Goal: Communication & Community: Share content

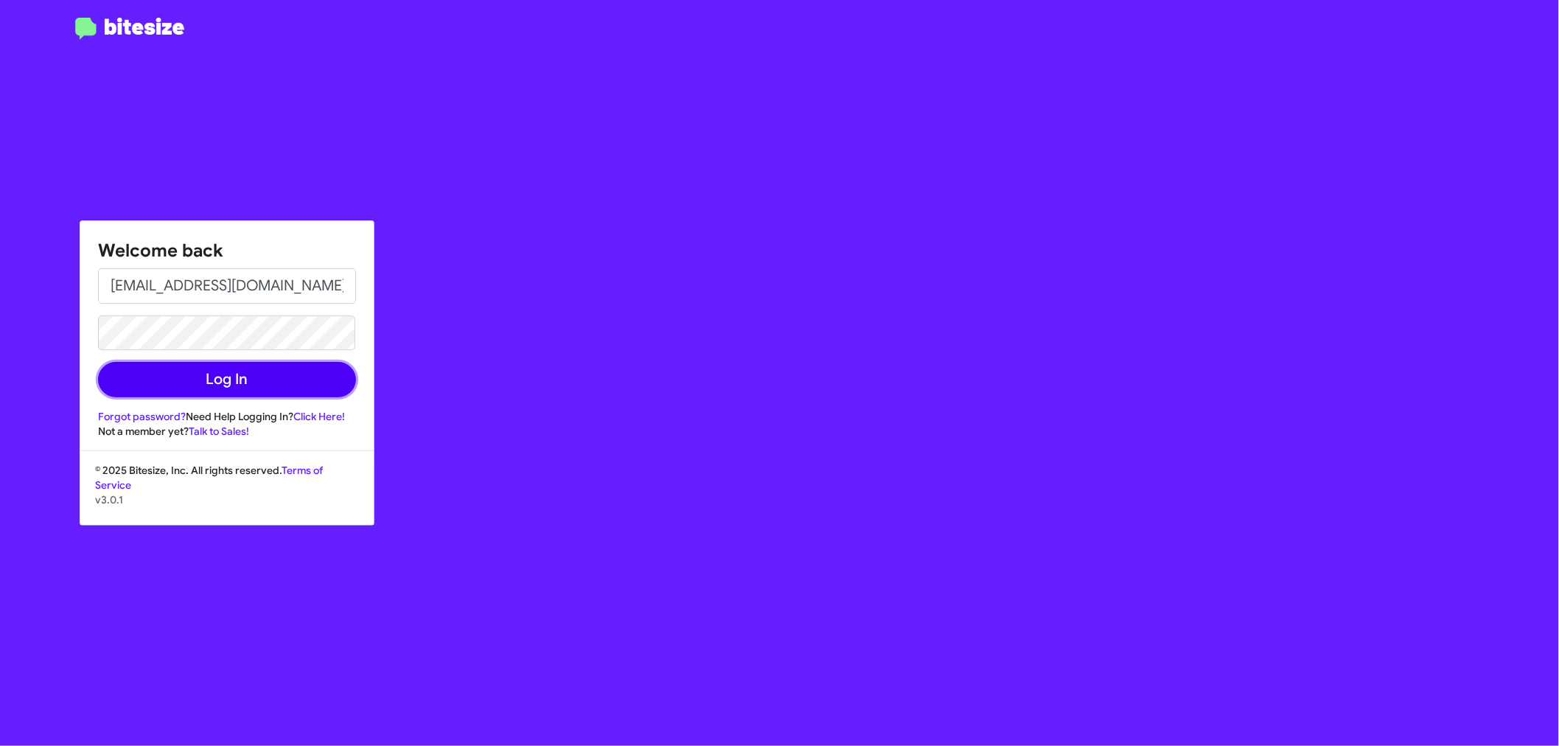
click at [274, 374] on button "Log In" at bounding box center [227, 379] width 258 height 35
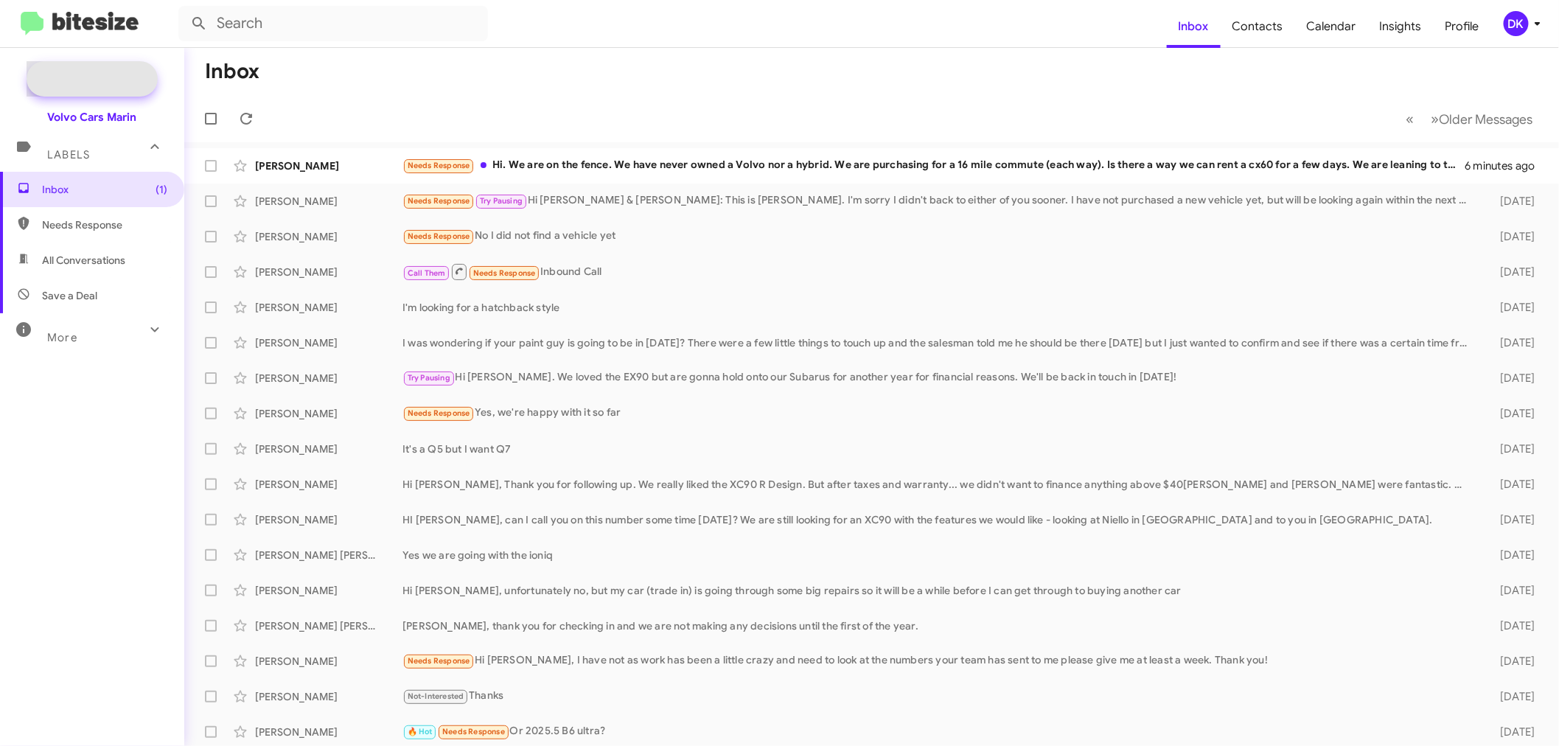
click at [99, 74] on span "New Campaign" at bounding box center [108, 78] width 75 height 15
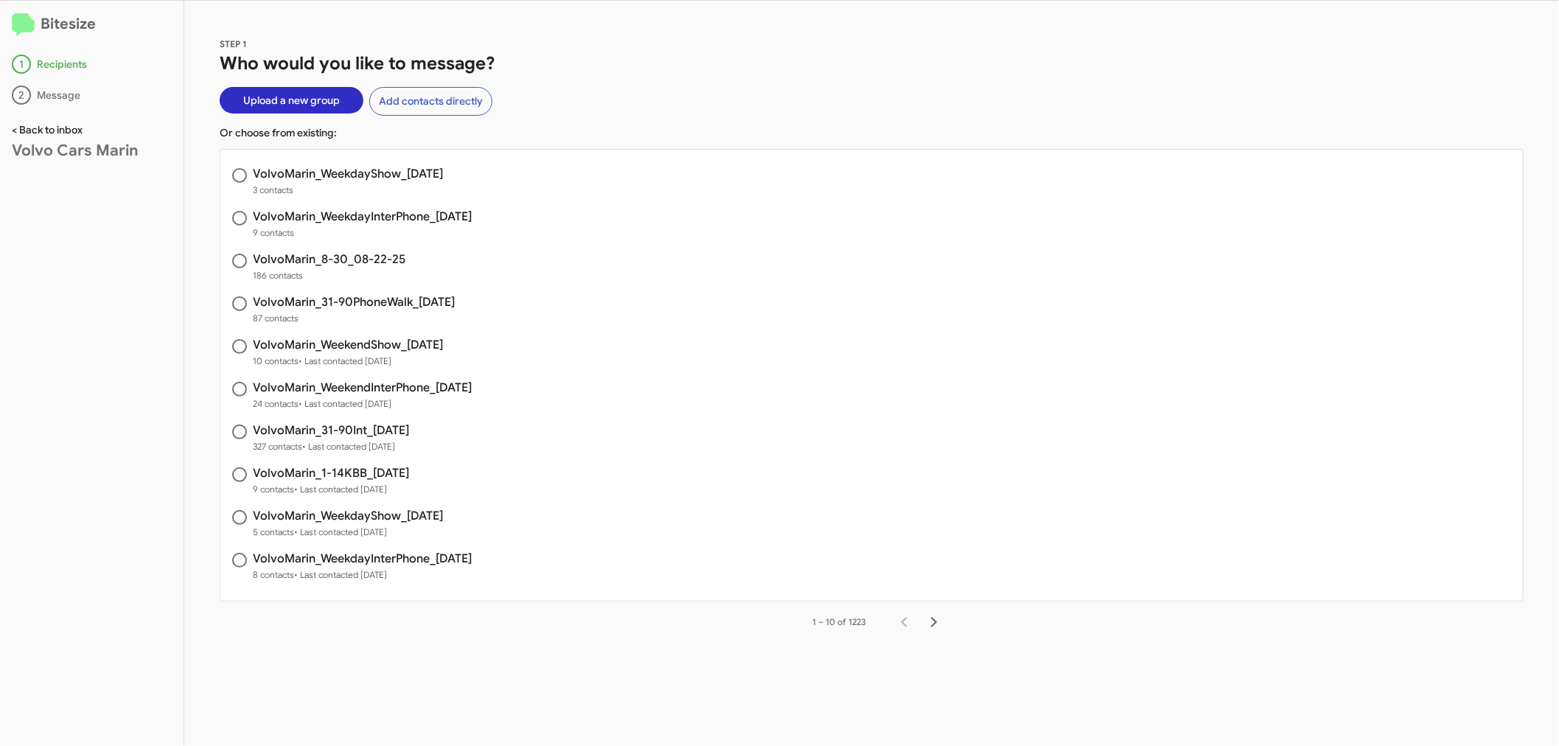
click at [52, 128] on link "< Back to inbox" at bounding box center [47, 129] width 71 height 13
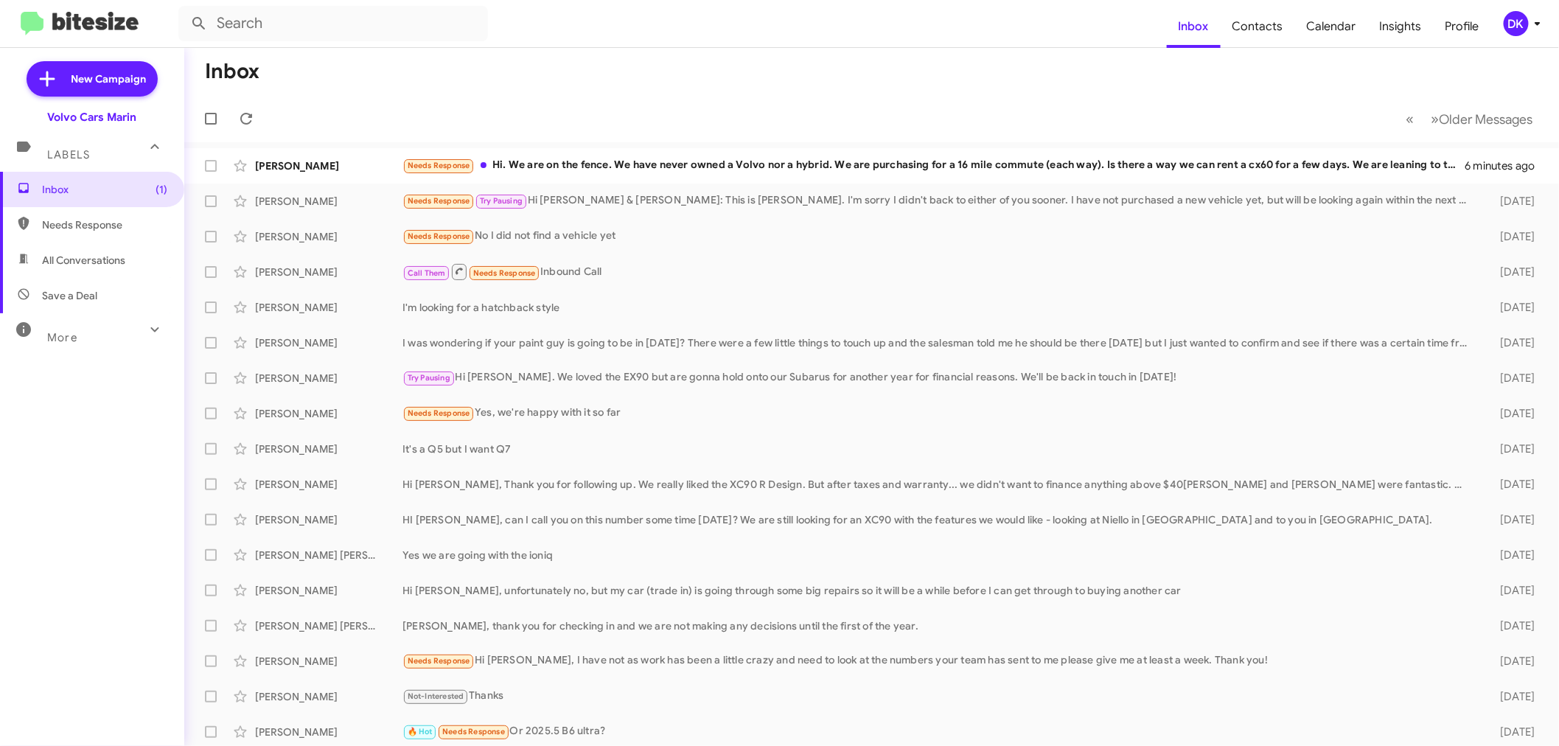
click at [63, 344] on mat-expansion-panel-header "More" at bounding box center [92, 330] width 184 height 35
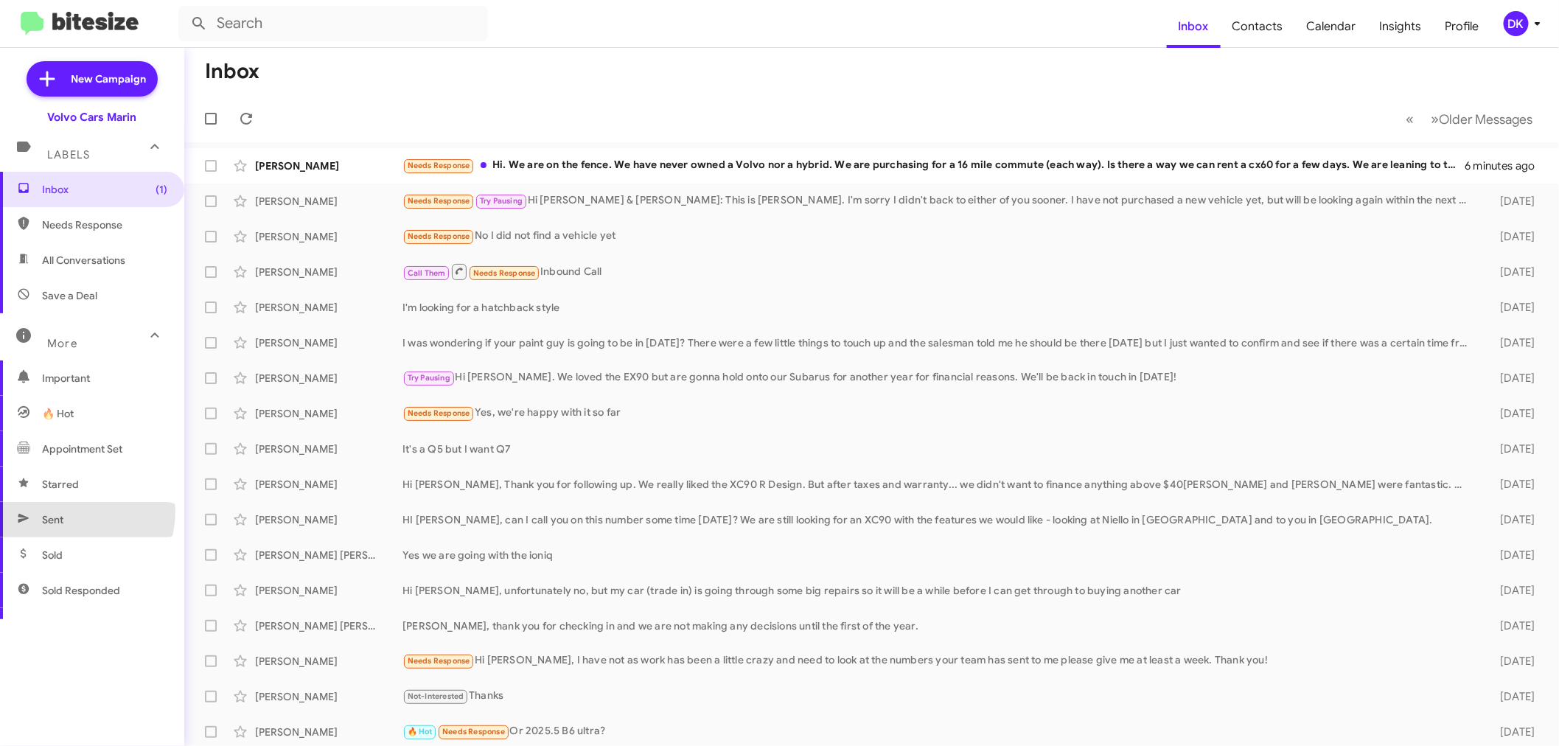
click at [72, 511] on span "Sent" at bounding box center [92, 519] width 184 height 35
type input "in:sent"
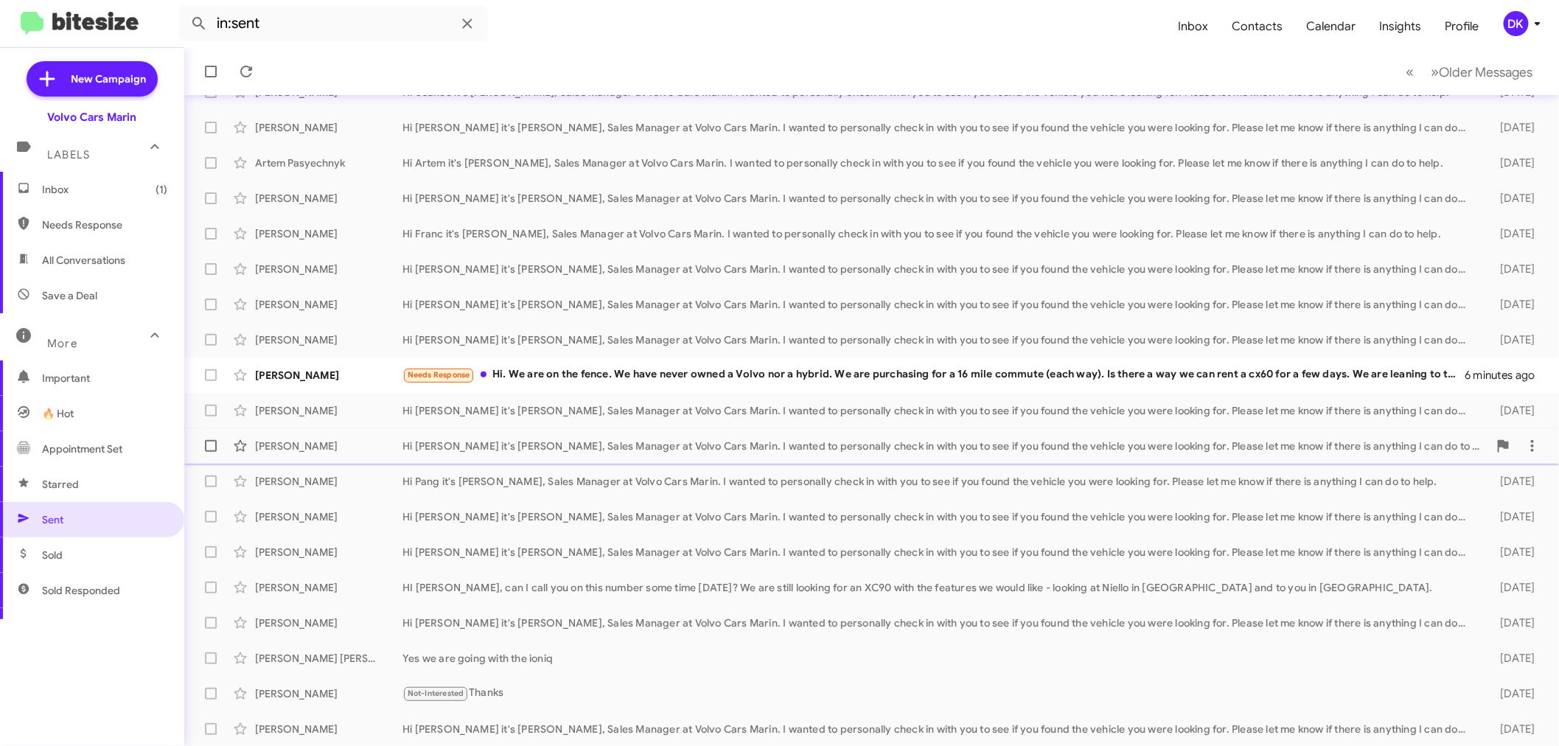
scroll to position [109, 0]
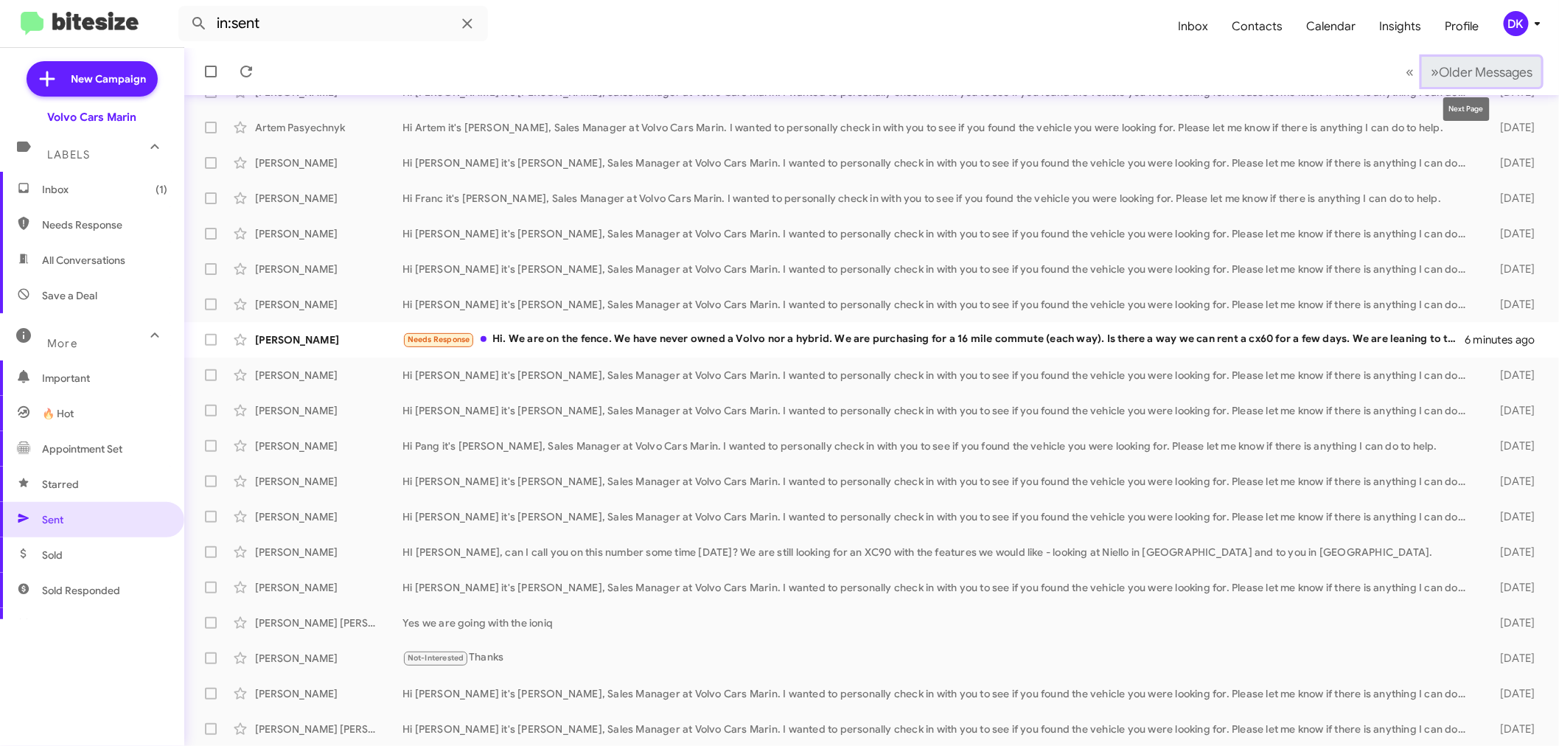
click at [1431, 71] on span "»" at bounding box center [1435, 72] width 8 height 18
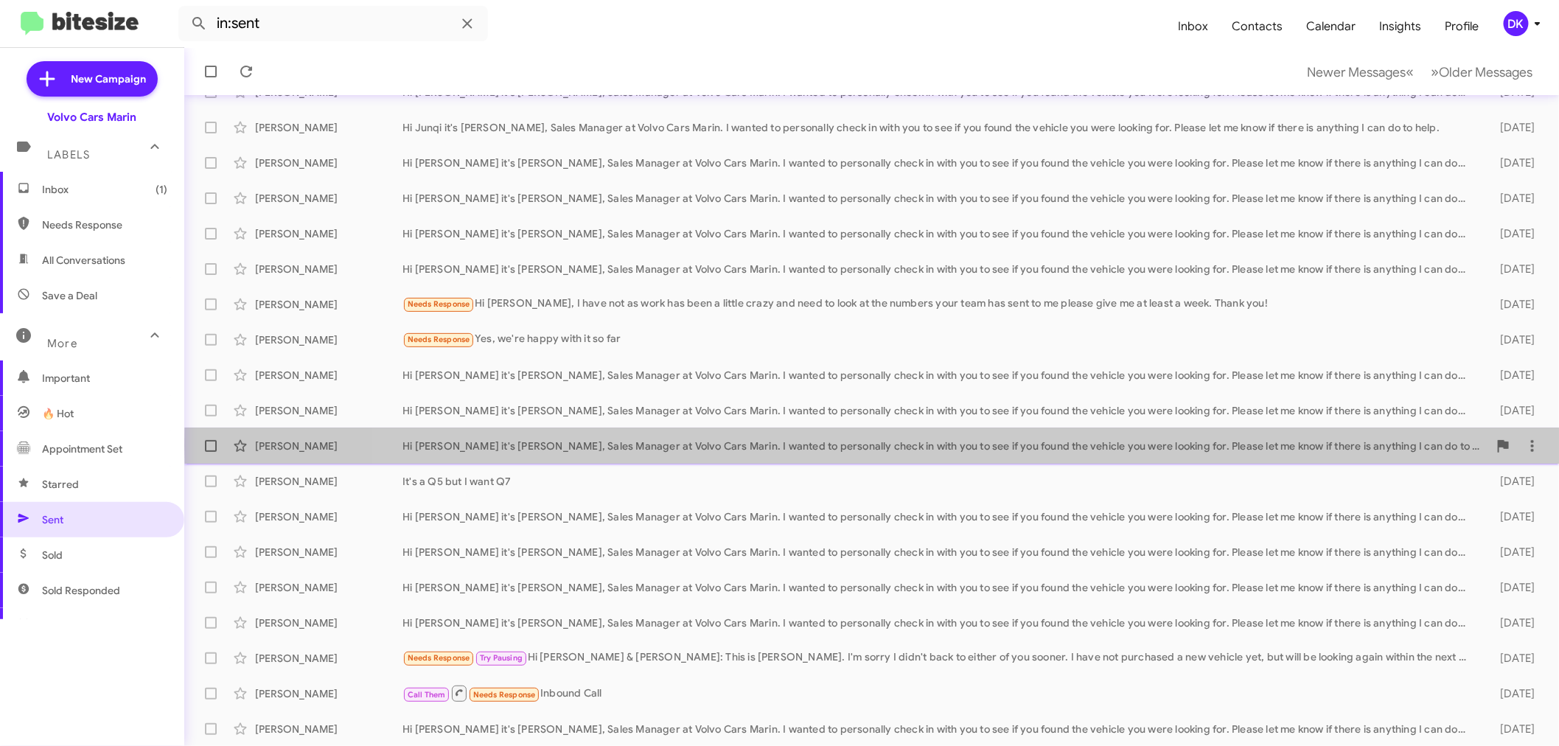
click at [1355, 444] on div "Hi [PERSON_NAME] it's [PERSON_NAME], Sales Manager at Volvo Cars Marin. I wante…" at bounding box center [945, 446] width 1086 height 15
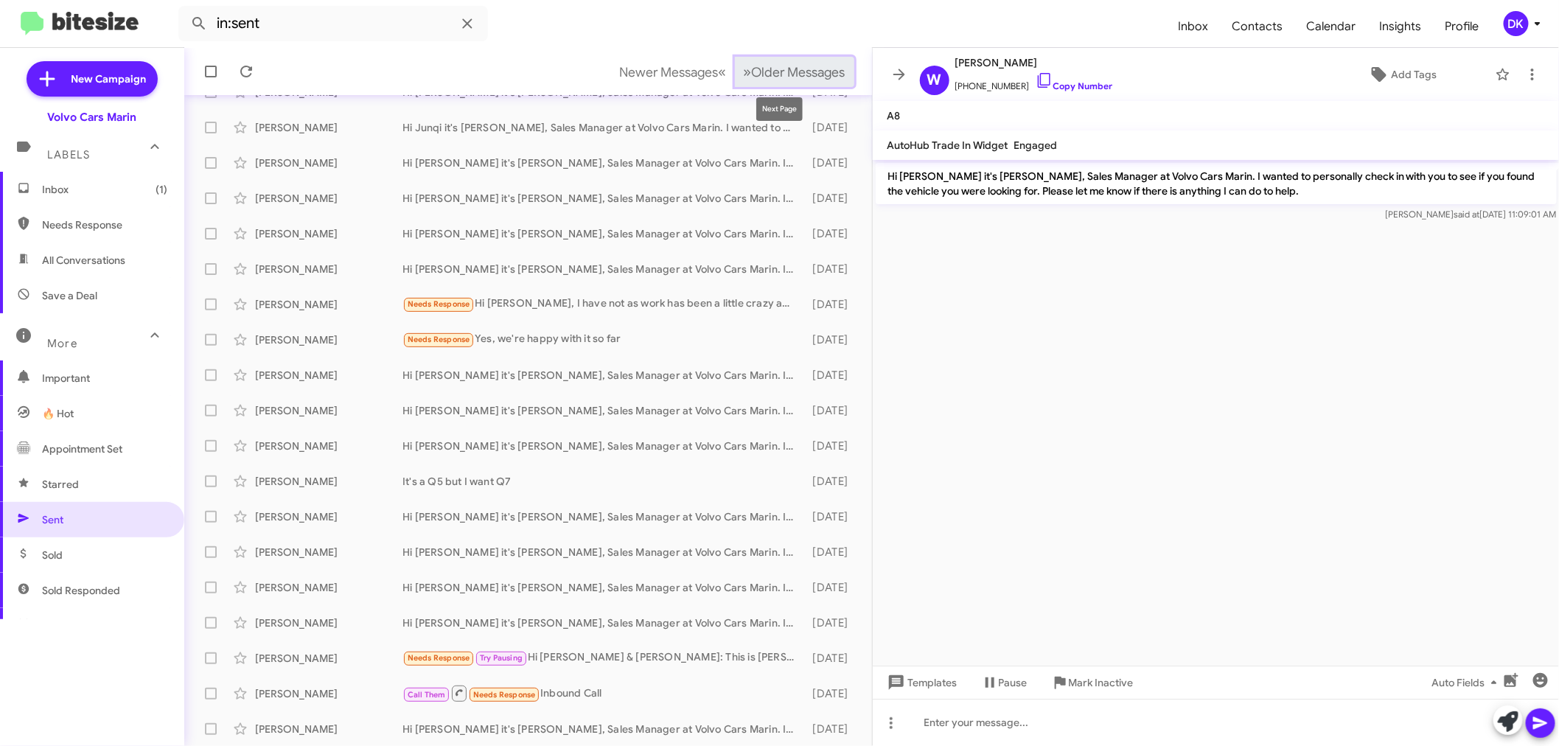
click at [813, 64] on span "Older Messages" at bounding box center [799, 72] width 94 height 16
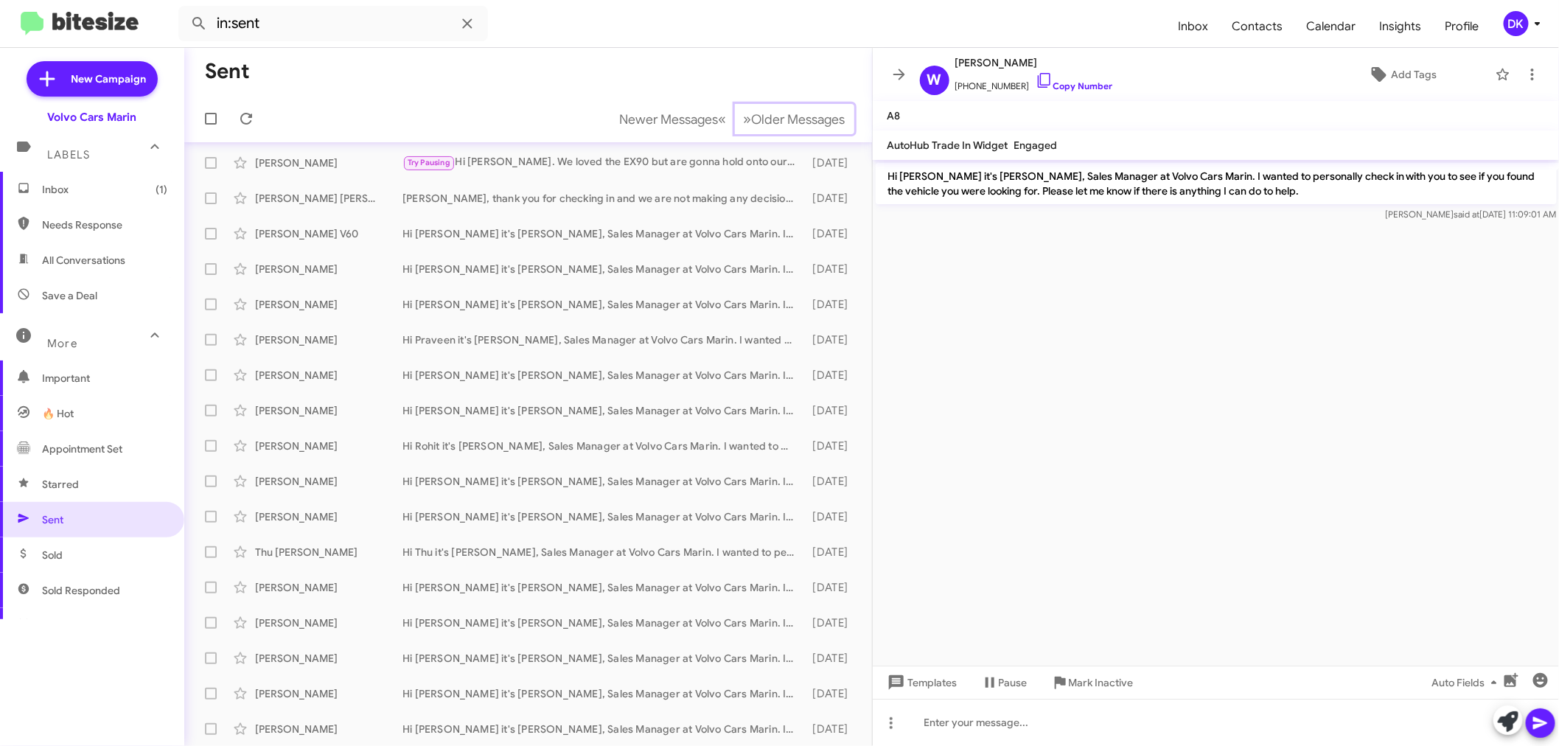
scroll to position [77, 0]
click at [893, 70] on icon at bounding box center [899, 75] width 18 height 18
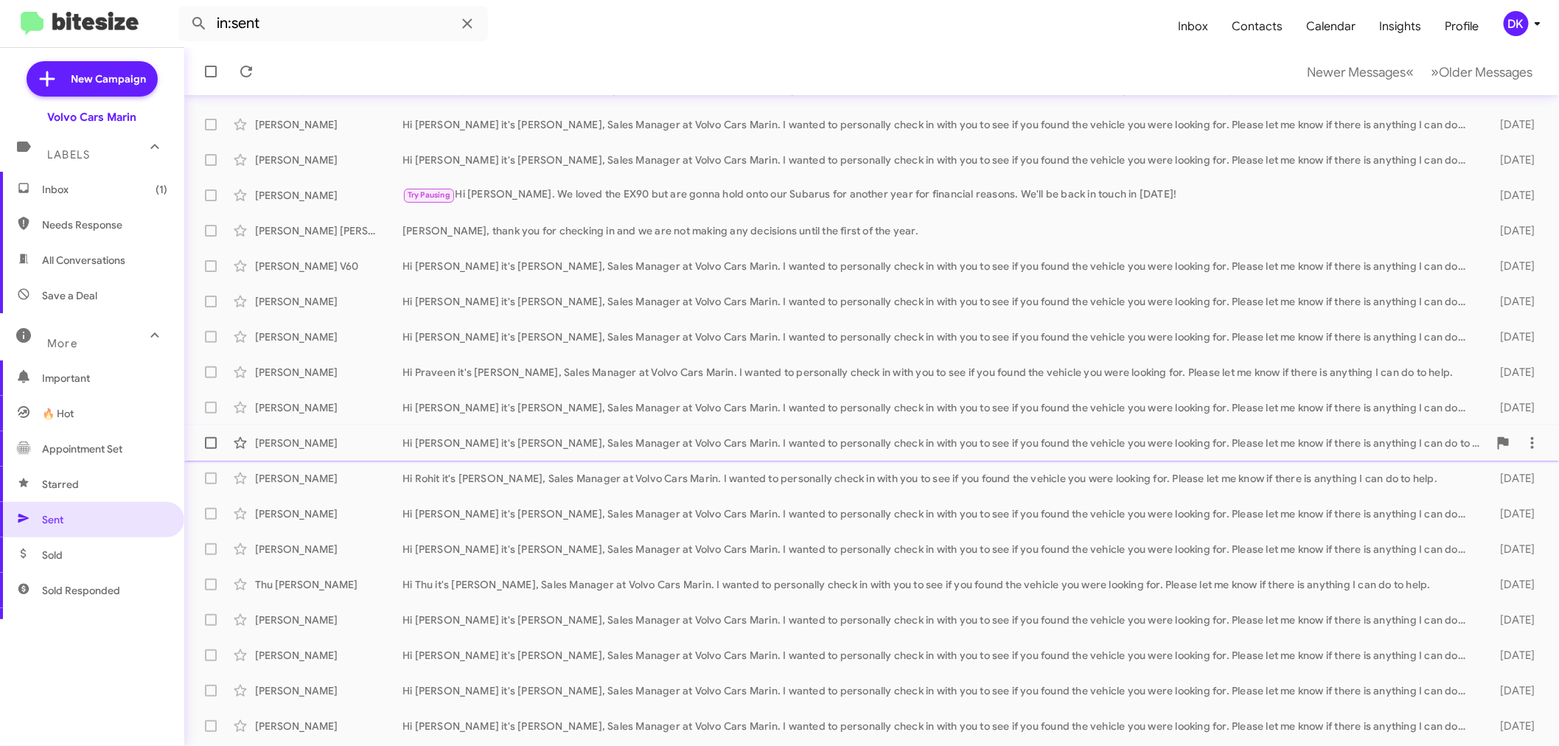
scroll to position [109, 0]
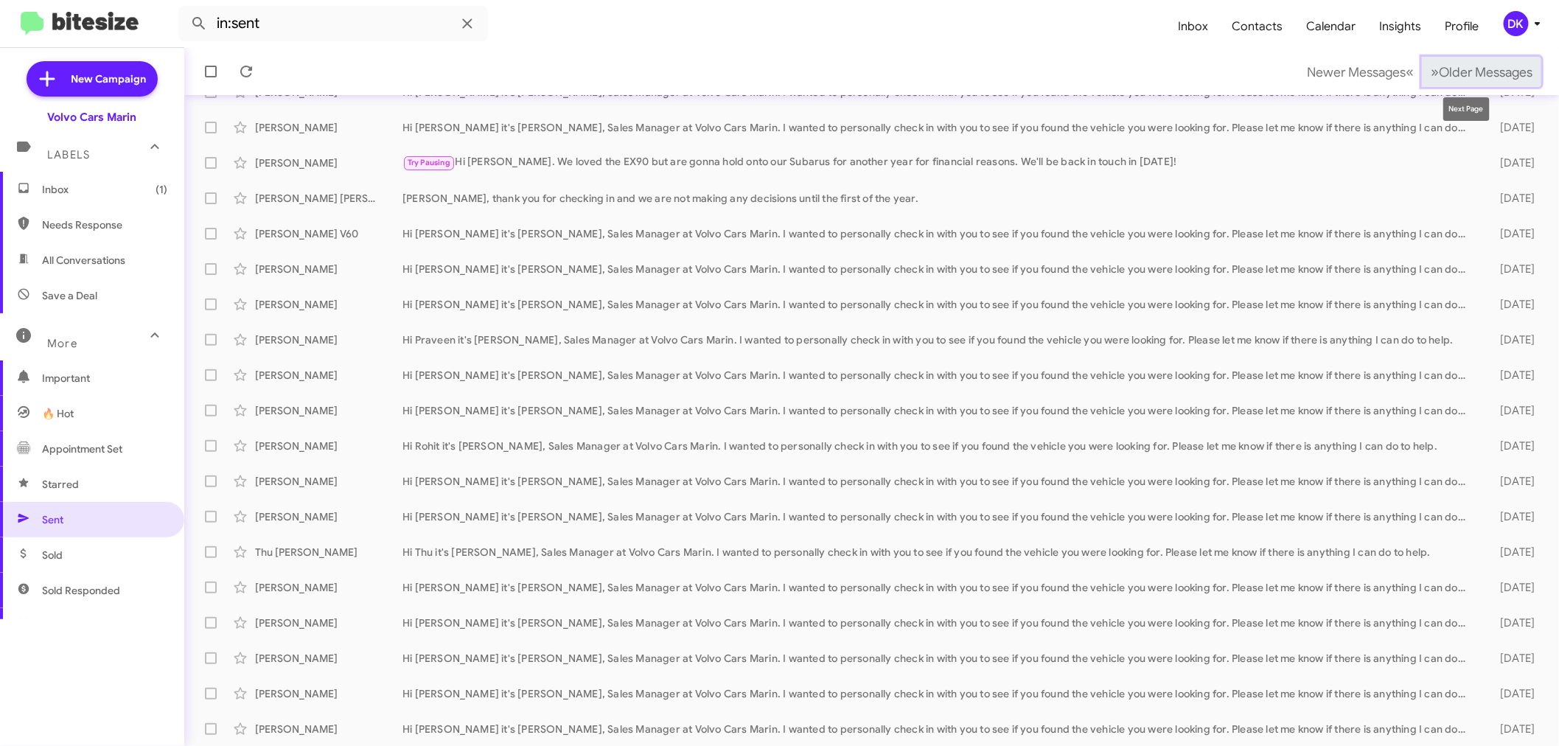
click at [1461, 67] on span "Older Messages" at bounding box center [1486, 72] width 94 height 16
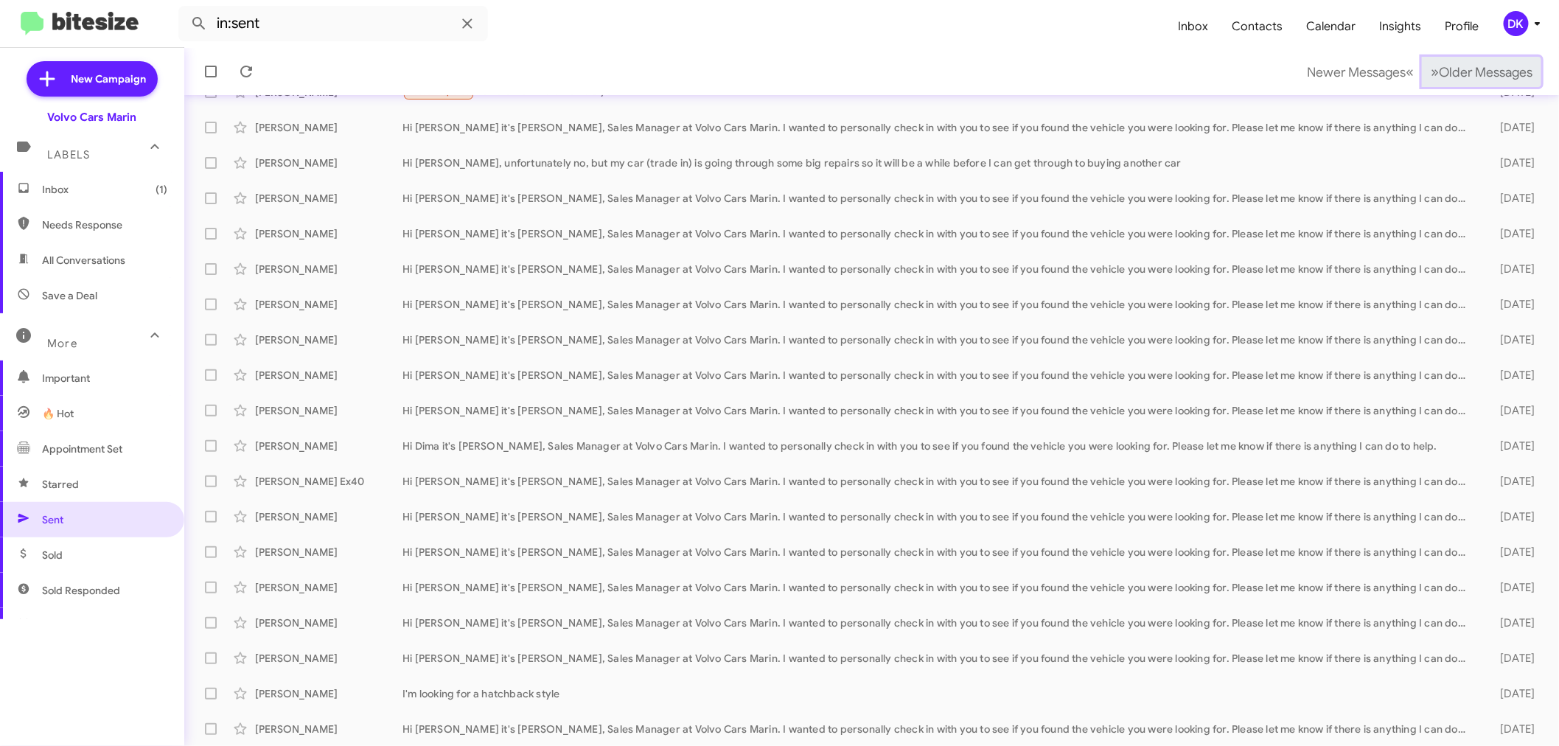
click at [1465, 69] on span "Older Messages" at bounding box center [1486, 72] width 94 height 16
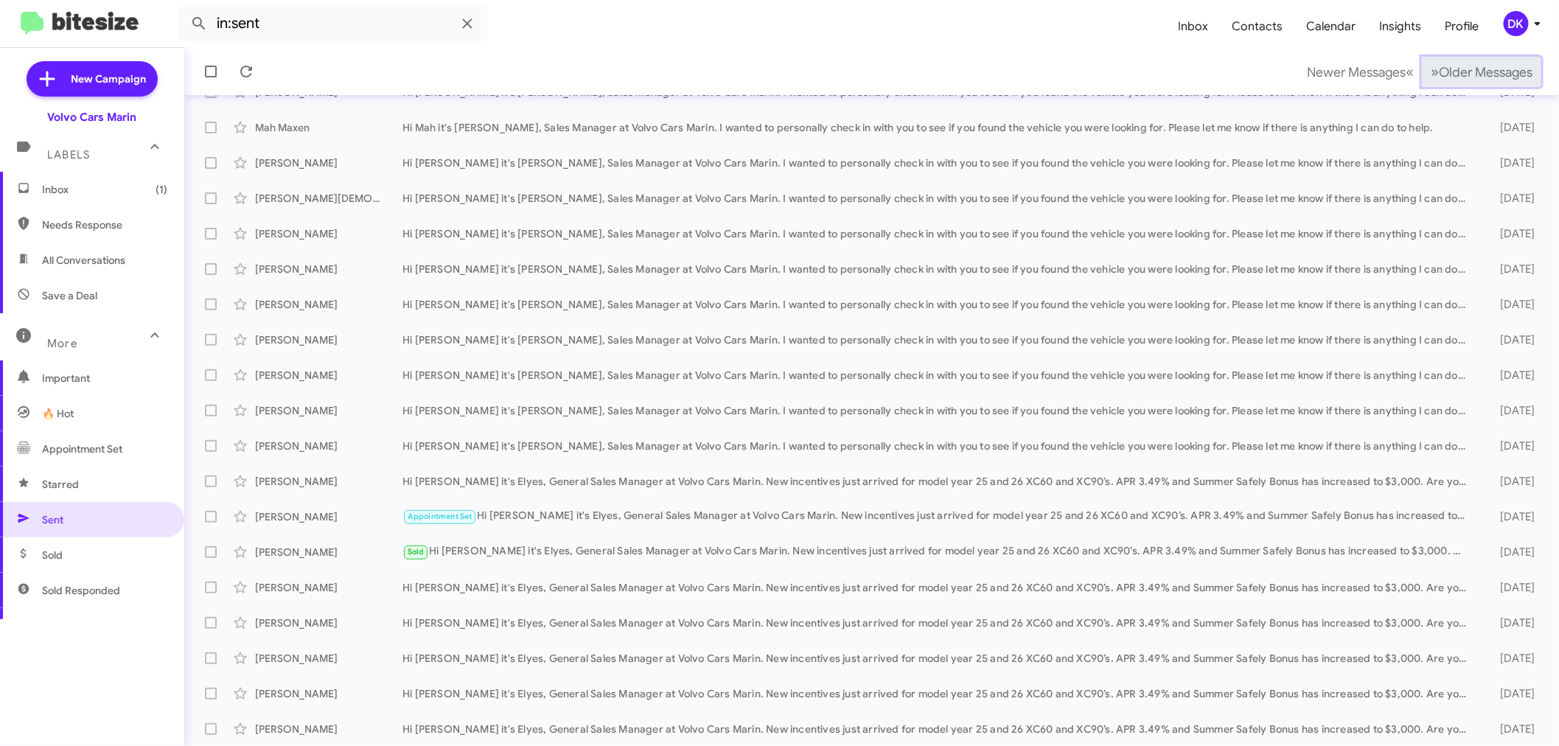
click at [1465, 69] on span "Older Messages" at bounding box center [1486, 72] width 94 height 16
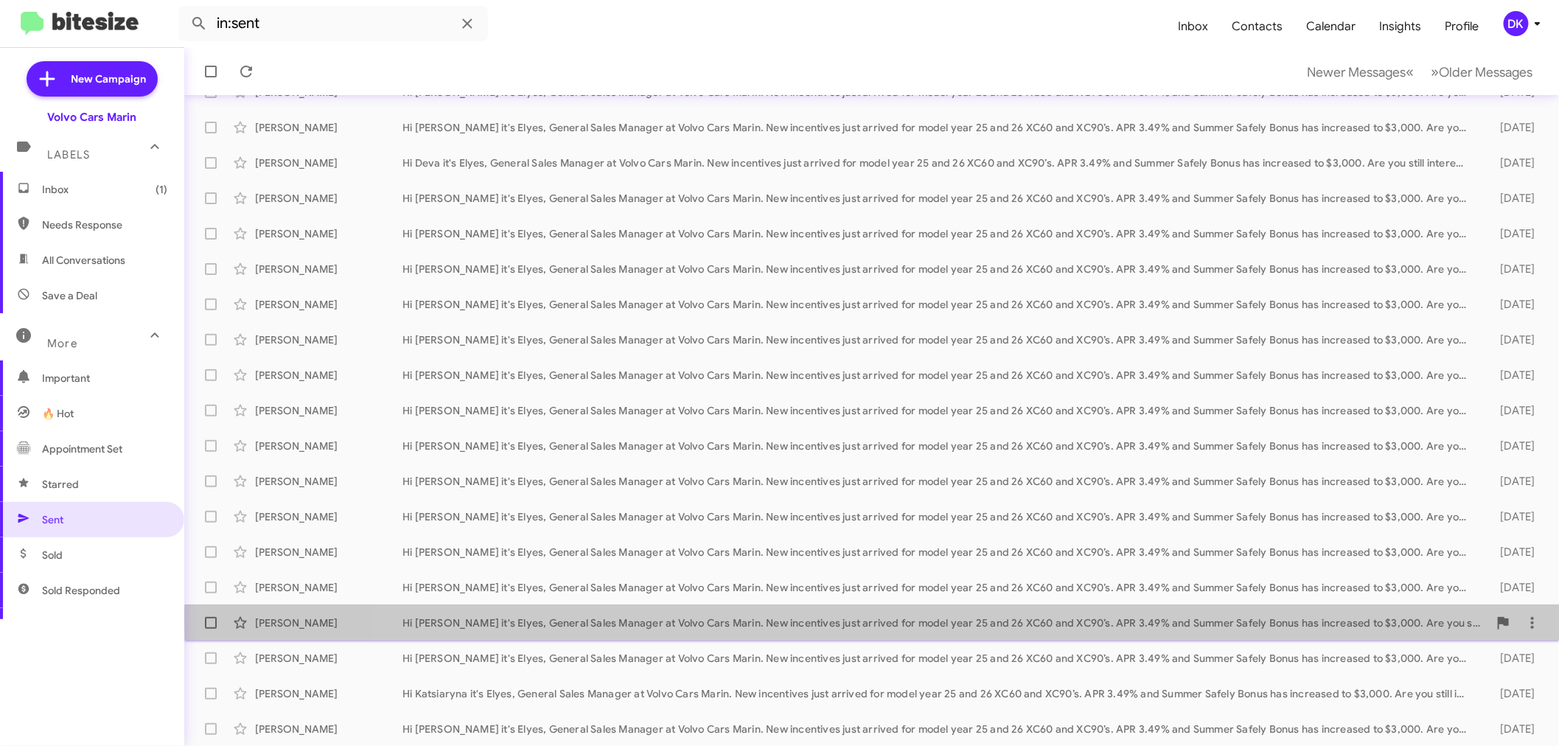
click at [1137, 621] on div "Hi [PERSON_NAME] it's Elyes, General Sales Manager at Volvo Cars Marin. New inc…" at bounding box center [945, 622] width 1086 height 15
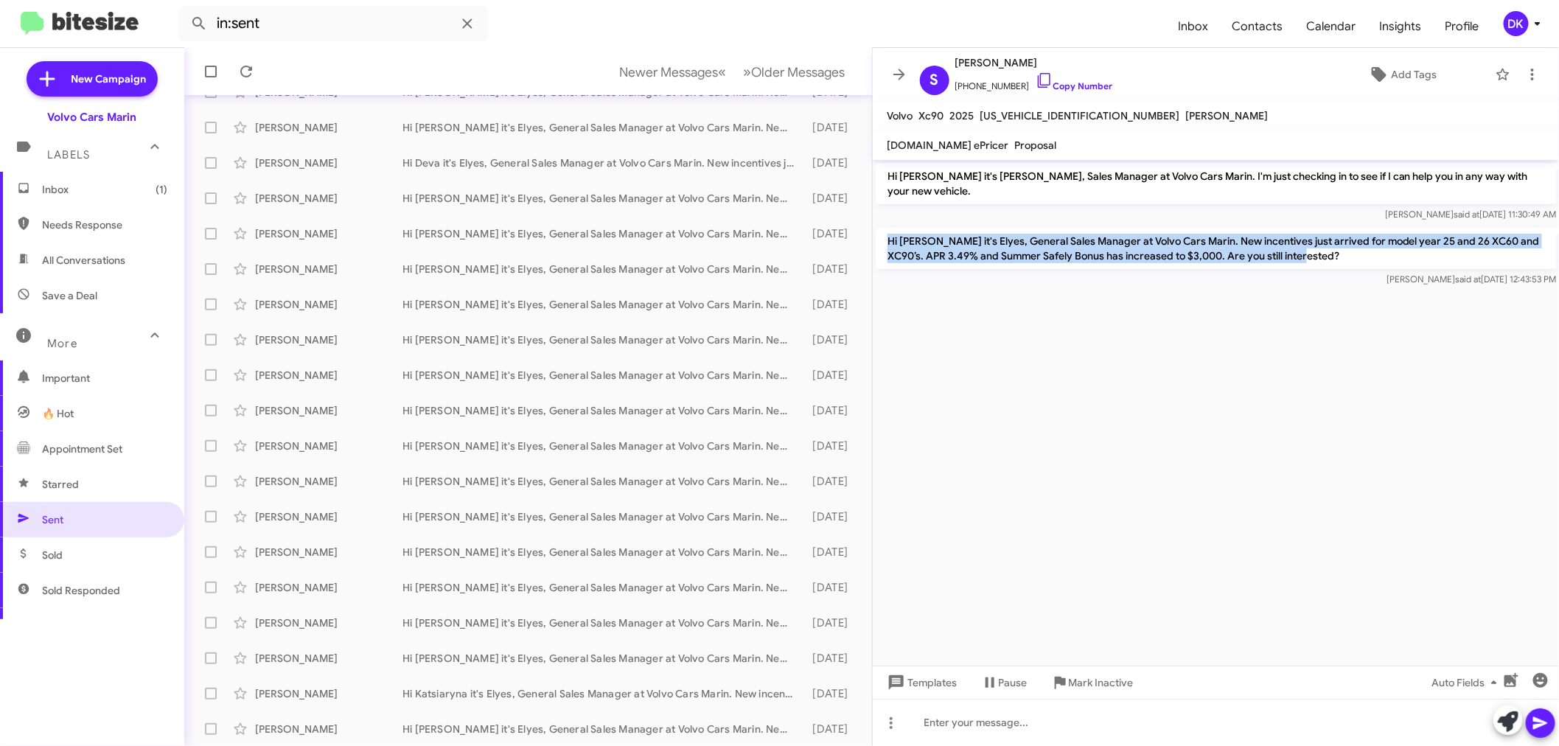
drag, startPoint x: 887, startPoint y: 242, endPoint x: 1339, endPoint y: 265, distance: 452.4
click at [1339, 265] on p "Hi [PERSON_NAME] it's Elyes, General Sales Manager at Volvo Cars Marin. New inc…" at bounding box center [1216, 248] width 681 height 41
copy p "Hi [PERSON_NAME] it's Elyes, General Sales Manager at Volvo Cars Marin. New inc…"
click at [100, 70] on span "New Campaign" at bounding box center [92, 78] width 131 height 35
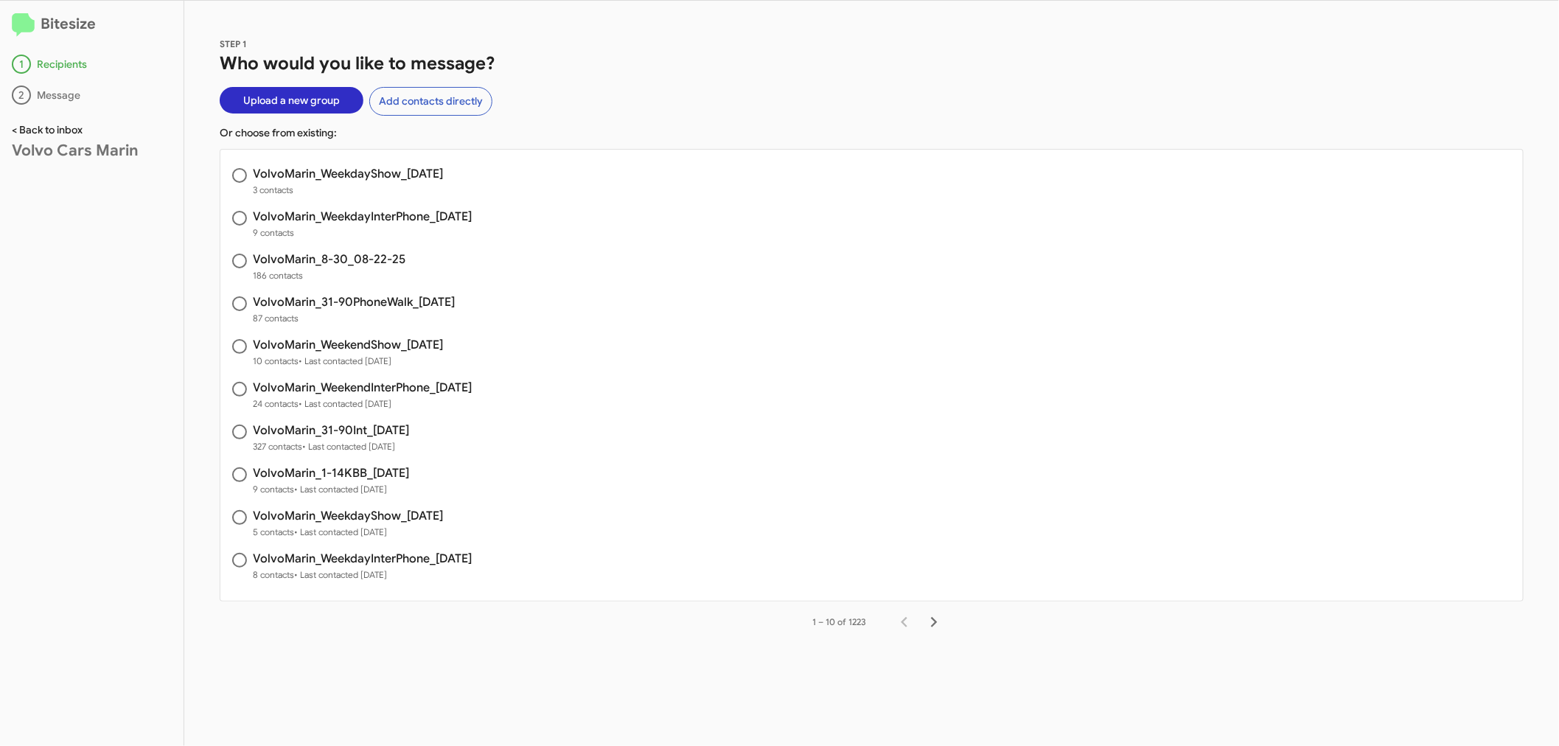
click at [71, 128] on link "< Back to inbox" at bounding box center [47, 129] width 71 height 13
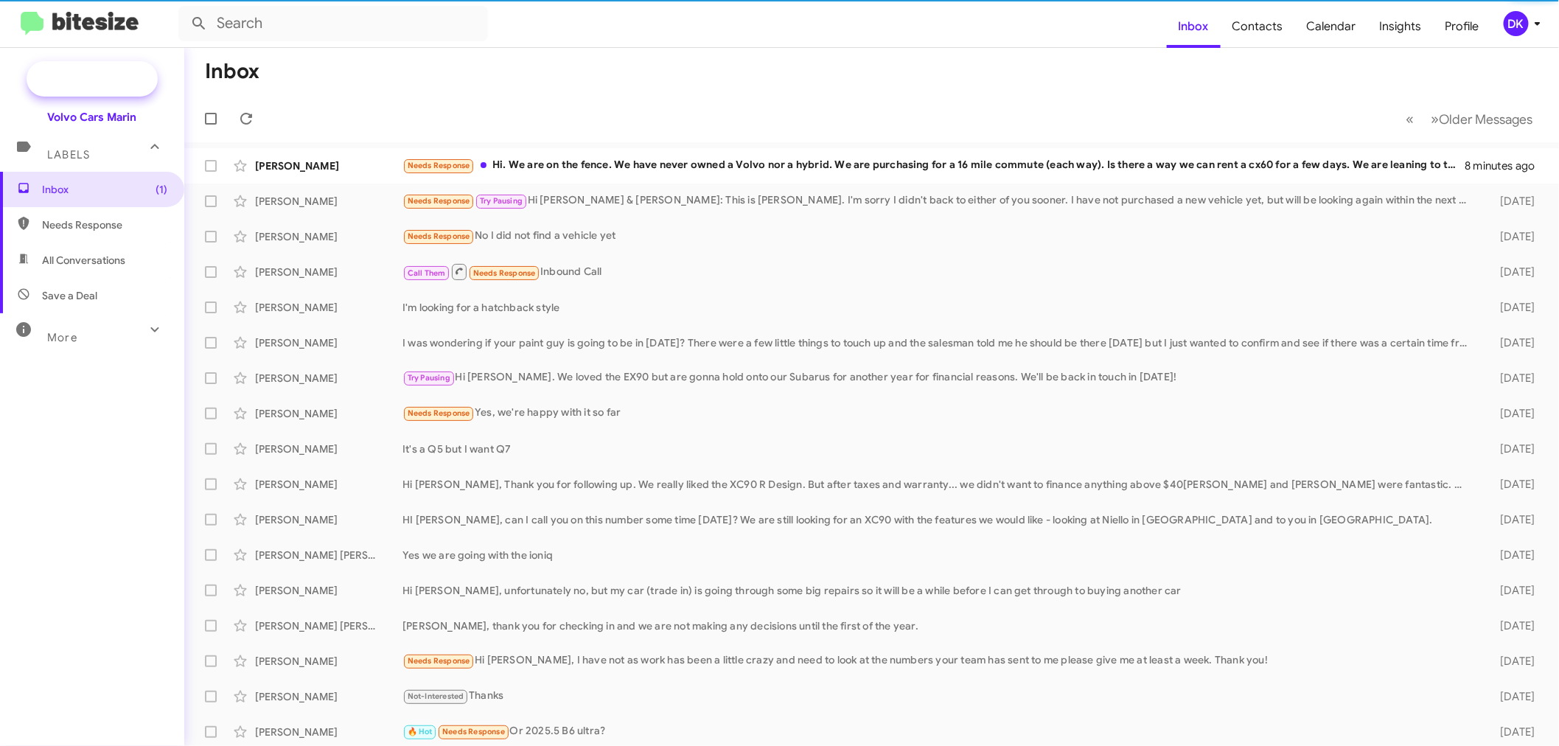
click at [77, 70] on span "New Campaign" at bounding box center [92, 78] width 131 height 35
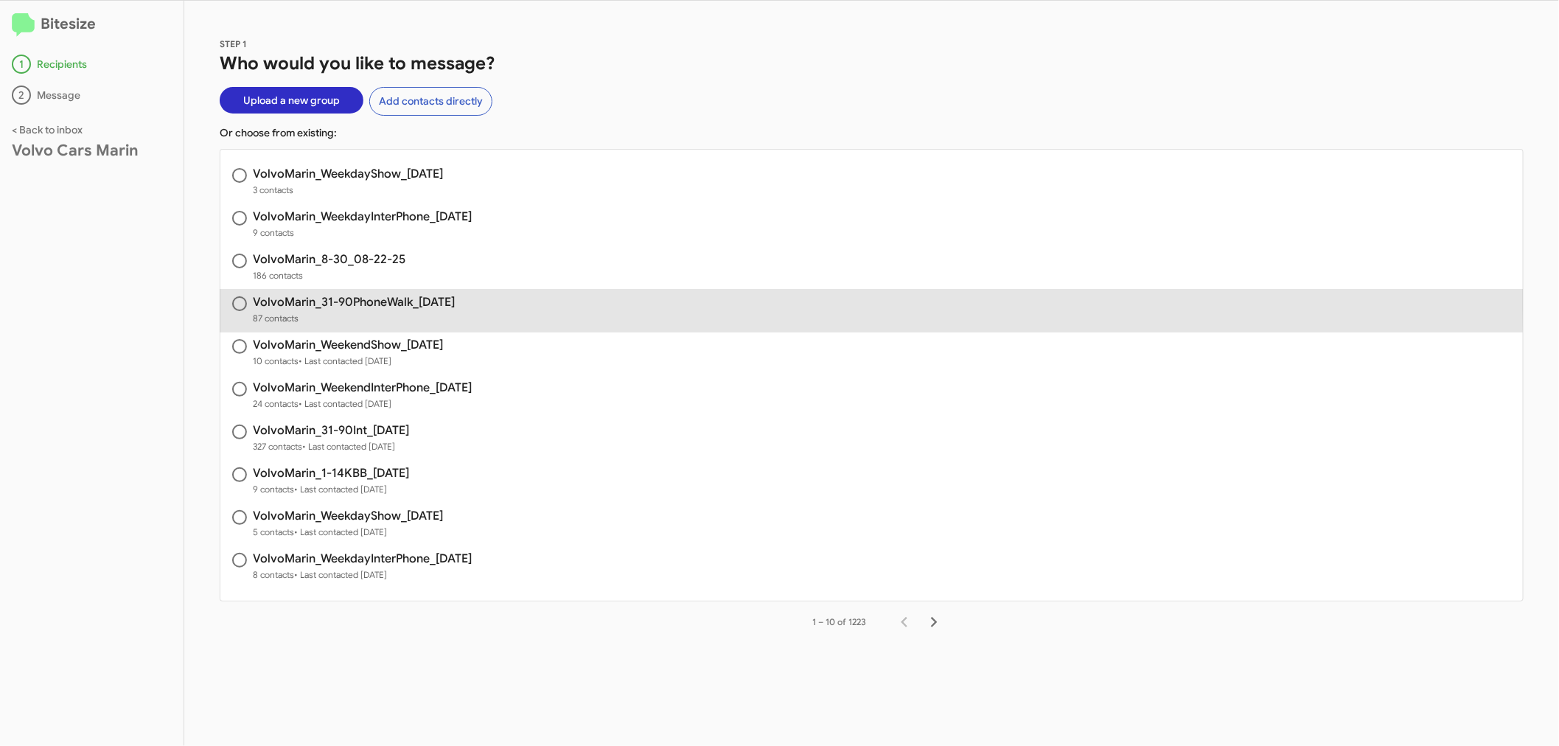
click at [372, 301] on h3 "VolvoMarin_31-90PhoneWalk_[DATE]" at bounding box center [354, 302] width 202 height 12
radio input "true"
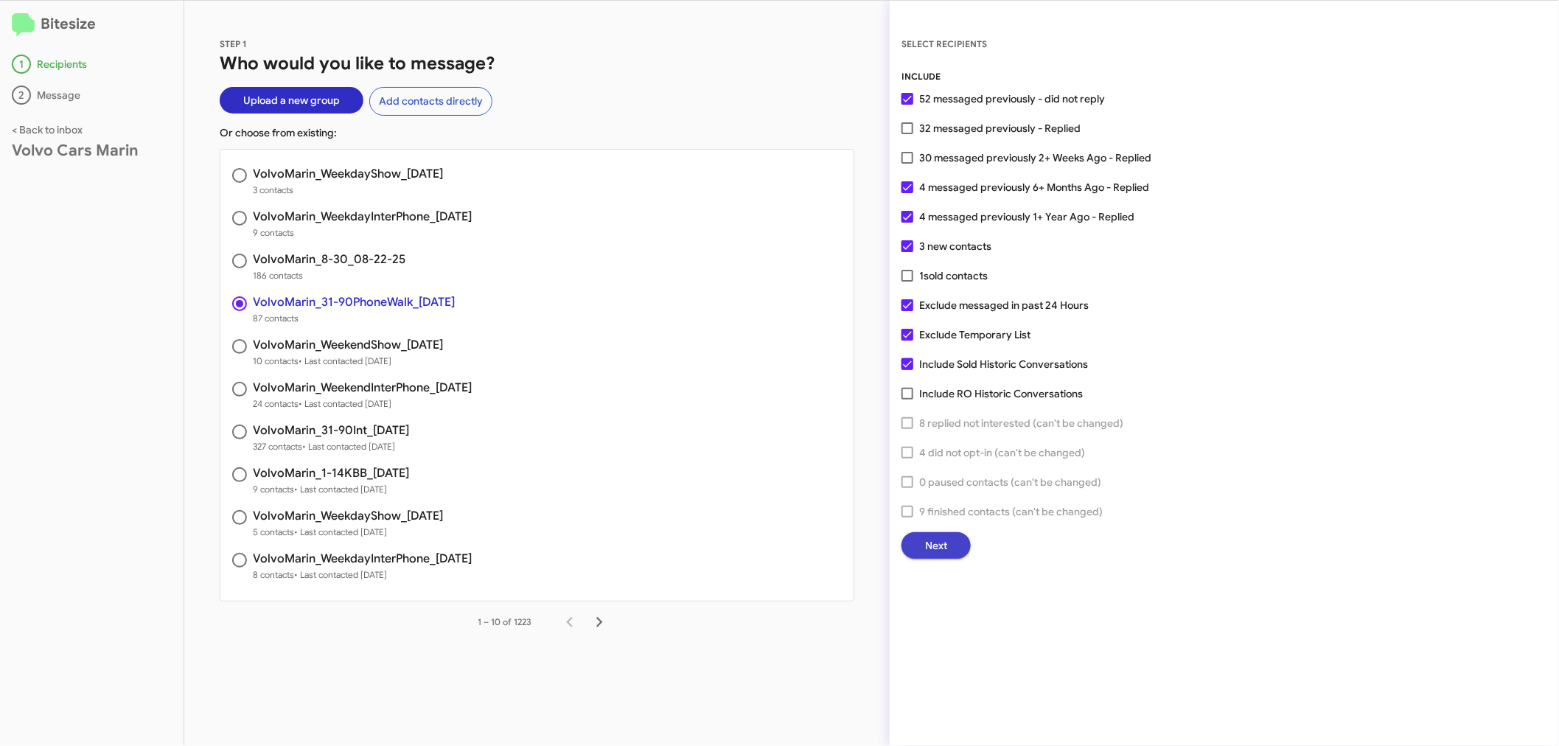
click at [940, 545] on span "Next" at bounding box center [936, 545] width 22 height 27
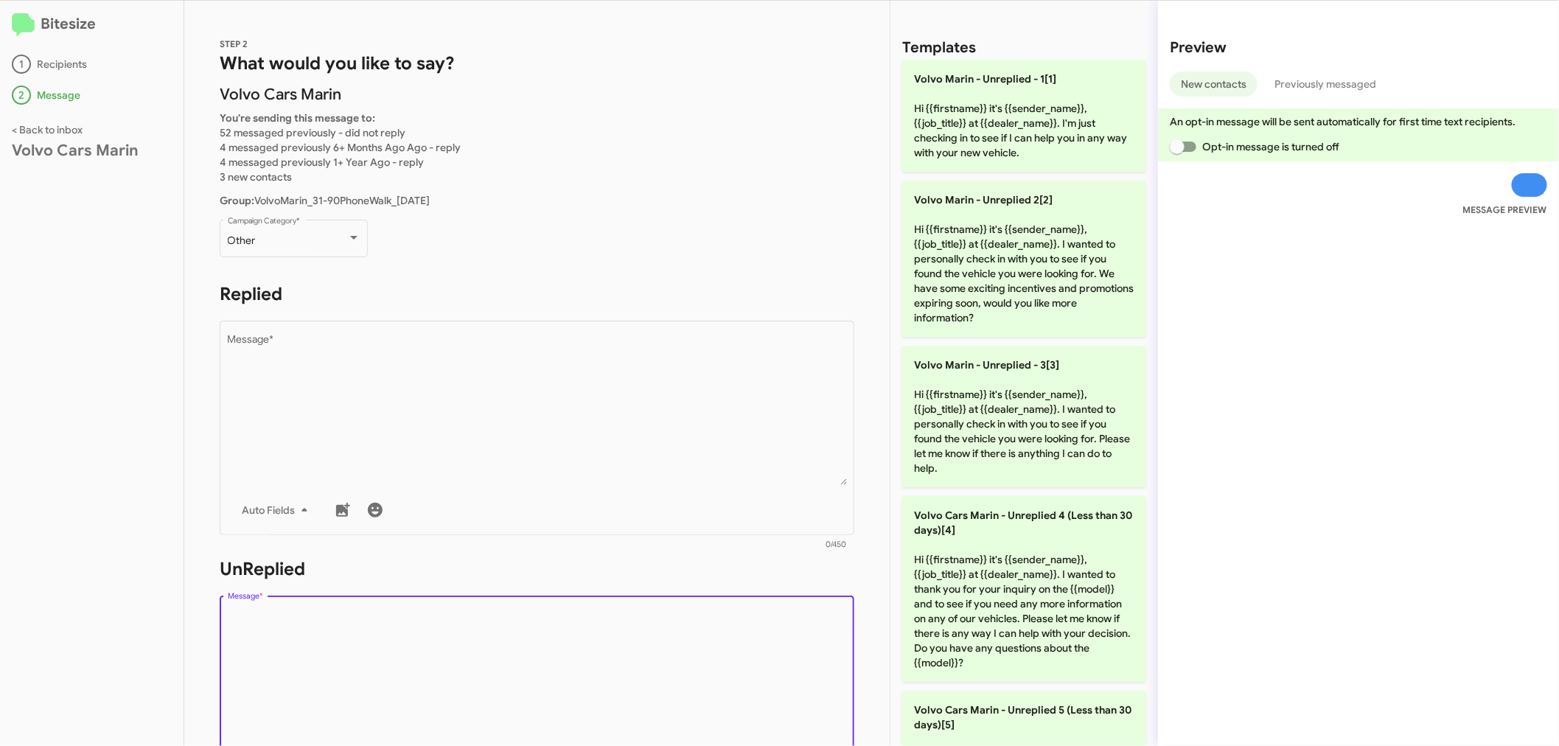
click at [388, 660] on textarea "Message *" at bounding box center [537, 685] width 619 height 150
paste textarea "Hi [PERSON_NAME] it's Elyes, General Sales Manager at Volvo Cars Marin. New inc…"
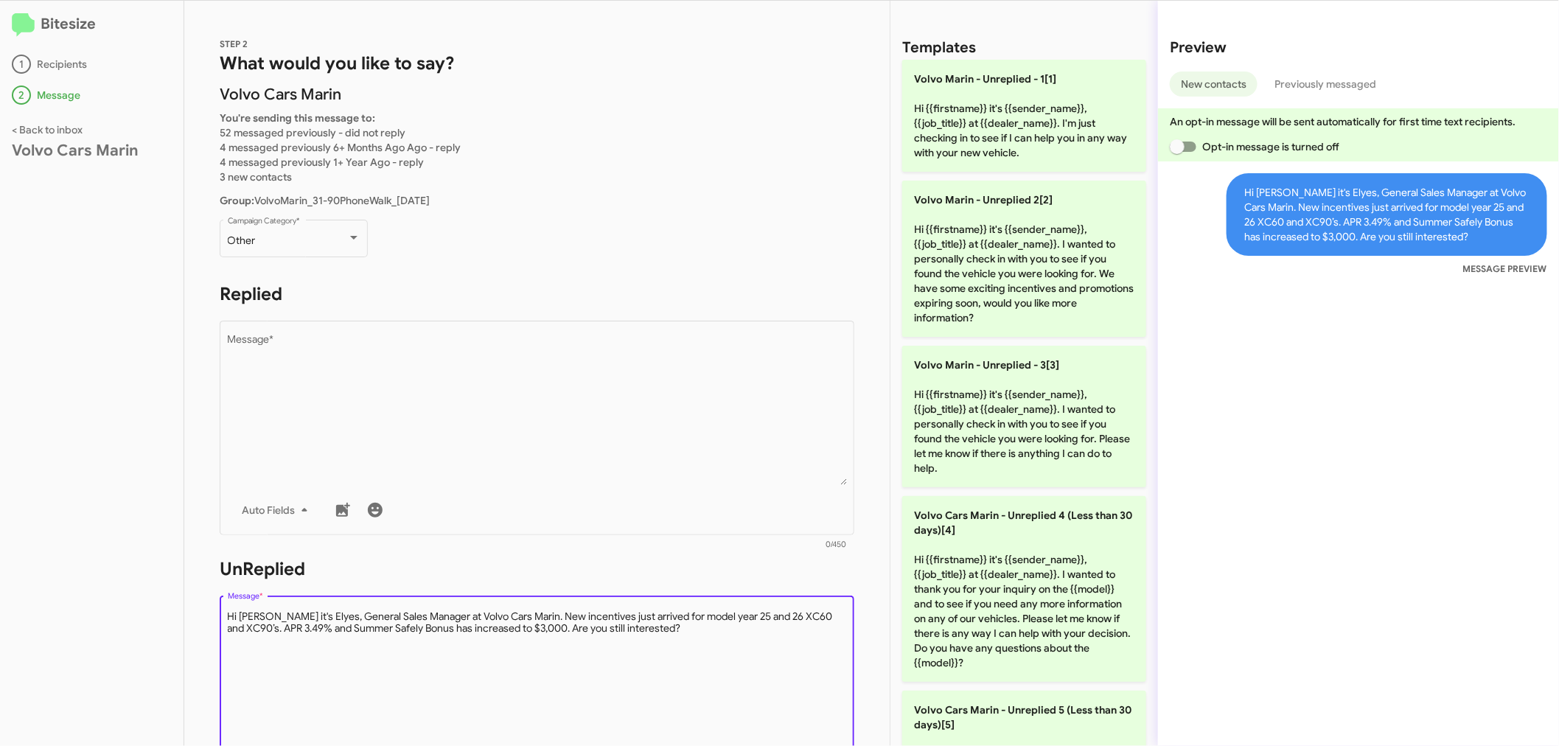
drag, startPoint x: 277, startPoint y: 618, endPoint x: 240, endPoint y: 615, distance: 37.0
click at [240, 615] on textarea "Message *" at bounding box center [537, 685] width 619 height 150
click at [337, 615] on textarea "Message *" at bounding box center [537, 685] width 619 height 150
click at [629, 627] on textarea "Message *" at bounding box center [537, 685] width 619 height 150
drag, startPoint x: 666, startPoint y: 632, endPoint x: 227, endPoint y: 621, distance: 439.4
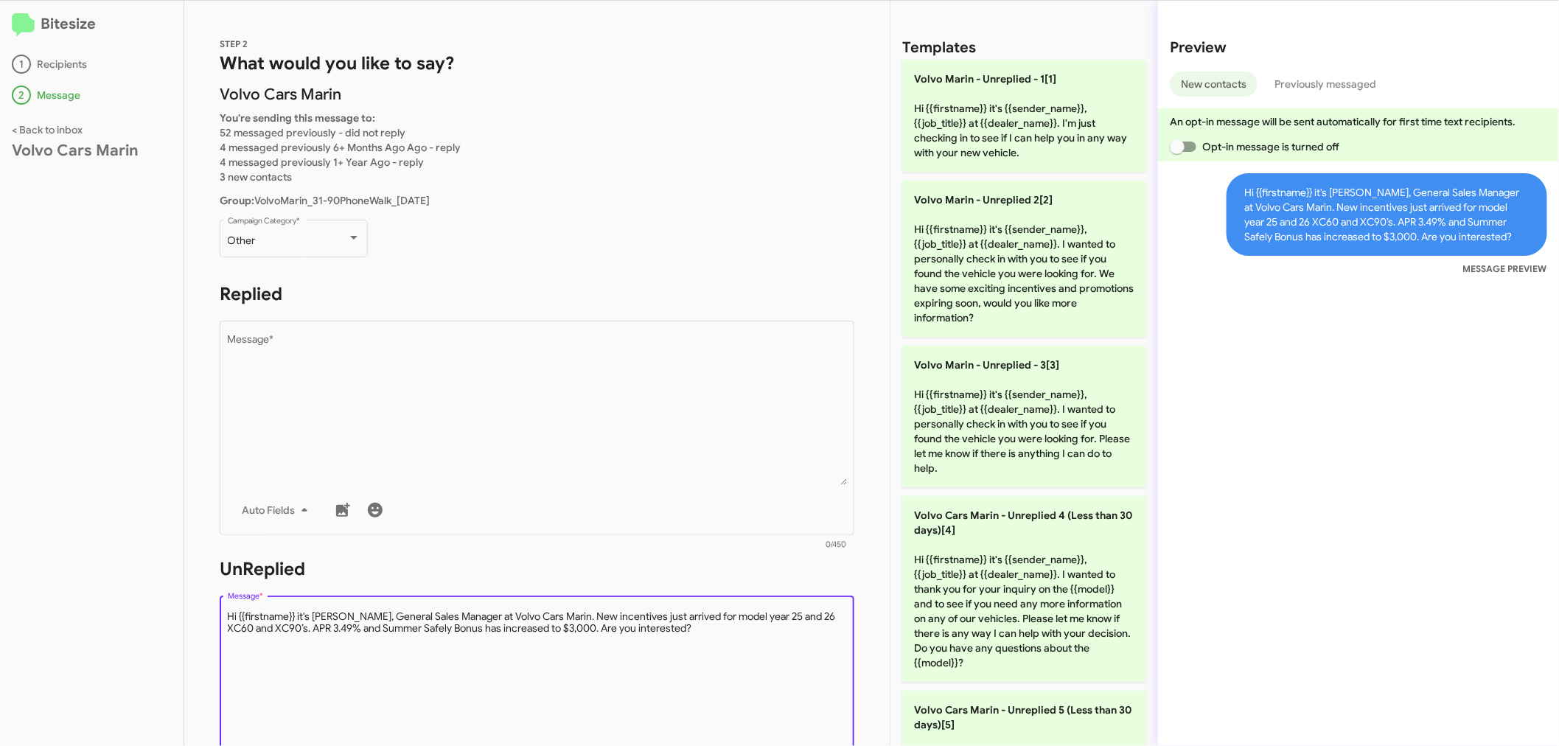
click at [228, 621] on textarea "Message *" at bounding box center [537, 685] width 619 height 150
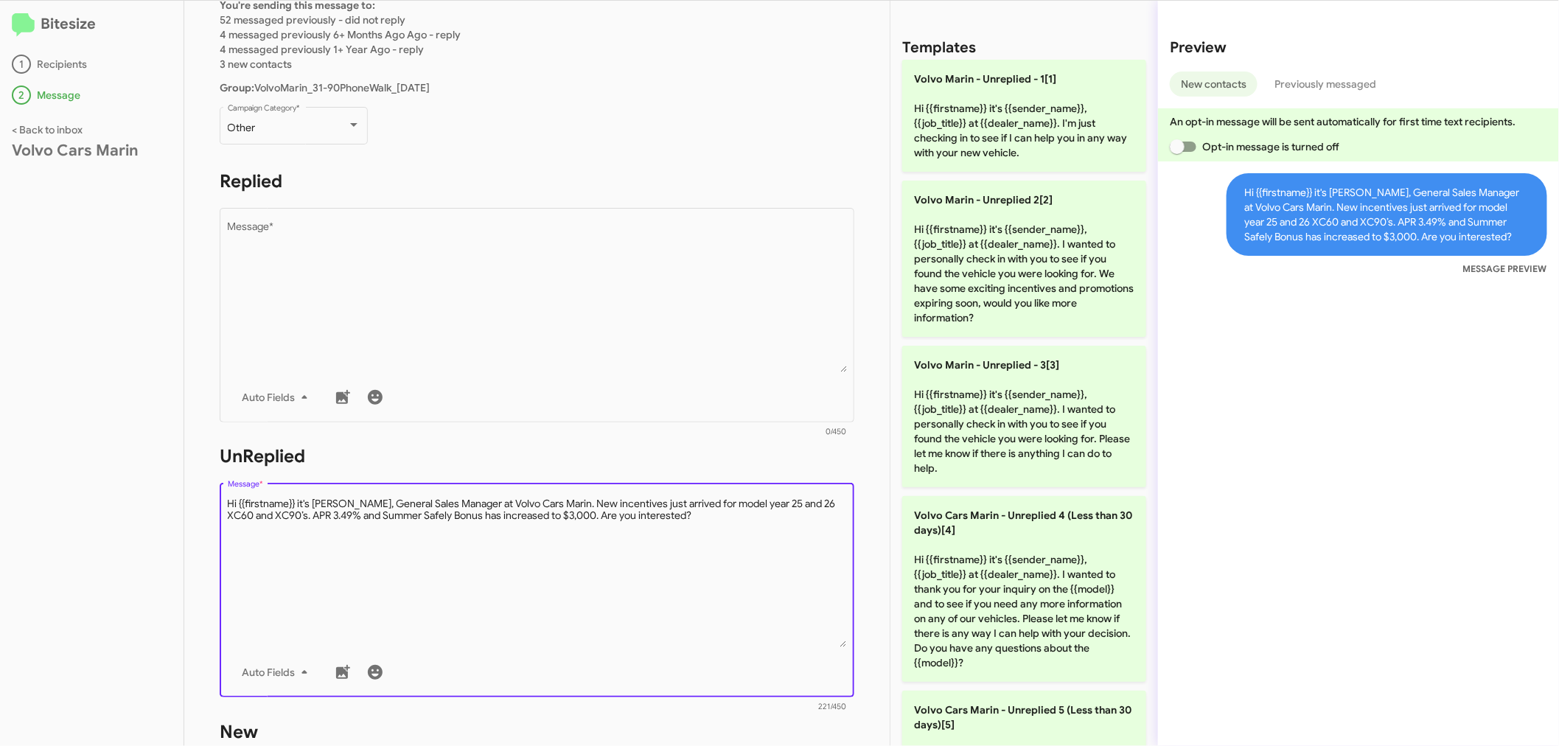
scroll to position [327, 0]
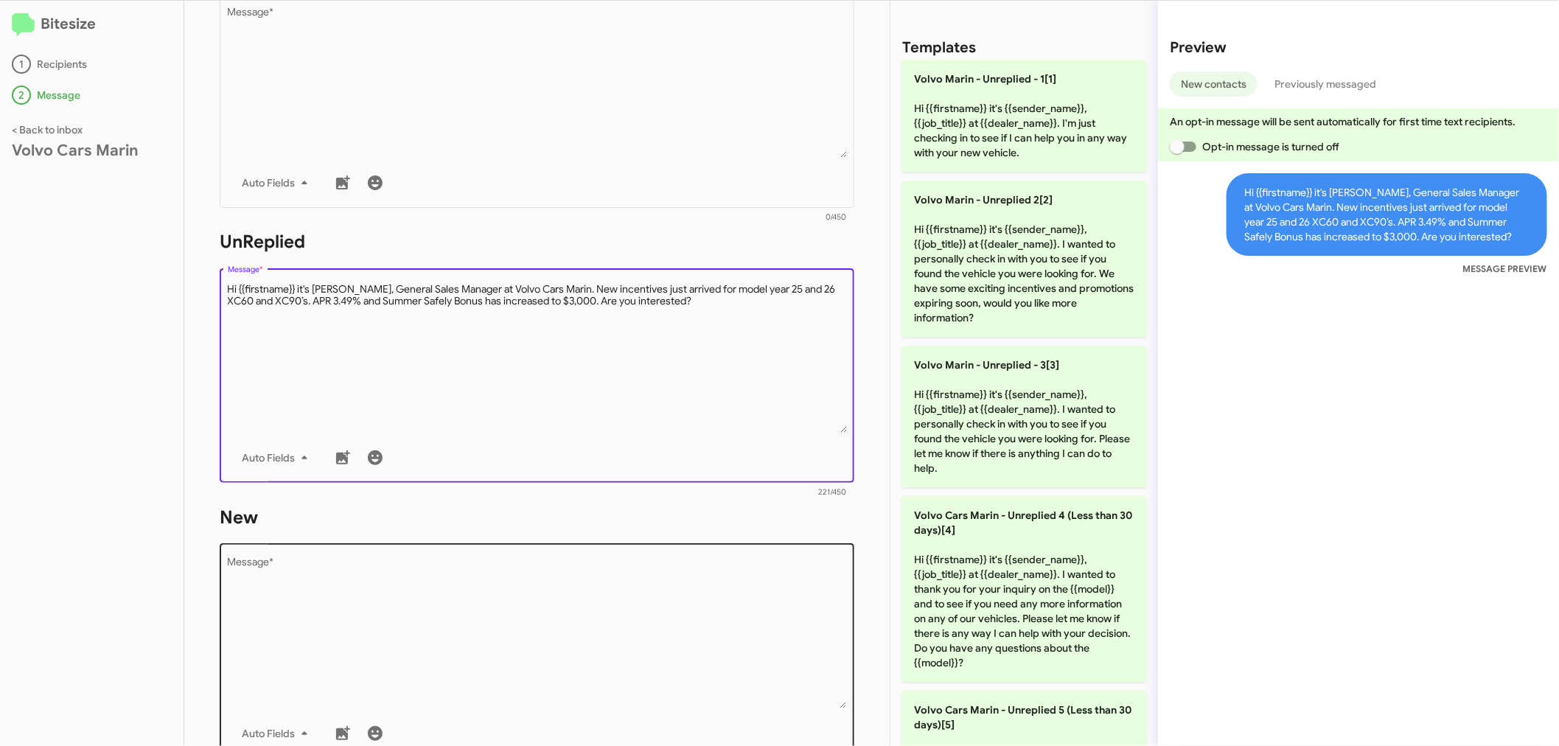
type textarea "Hi {{firstname}} it's [PERSON_NAME], General Sales Manager at Volvo Cars Marin.…"
click at [370, 587] on textarea "Message *" at bounding box center [537, 633] width 619 height 150
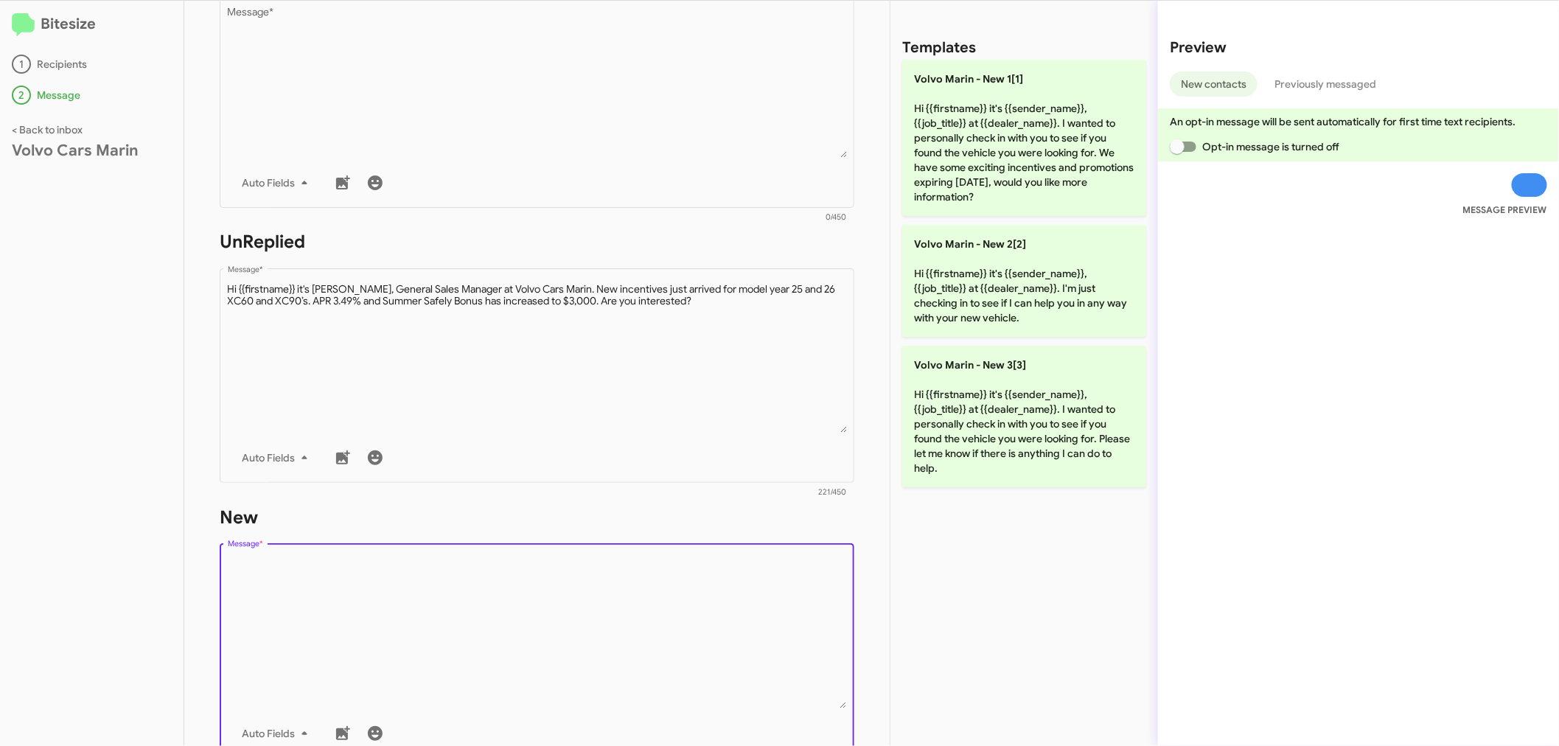
paste textarea "Hi {{firstname}} it's [PERSON_NAME], General Sales Manager at Volvo Cars Marin.…"
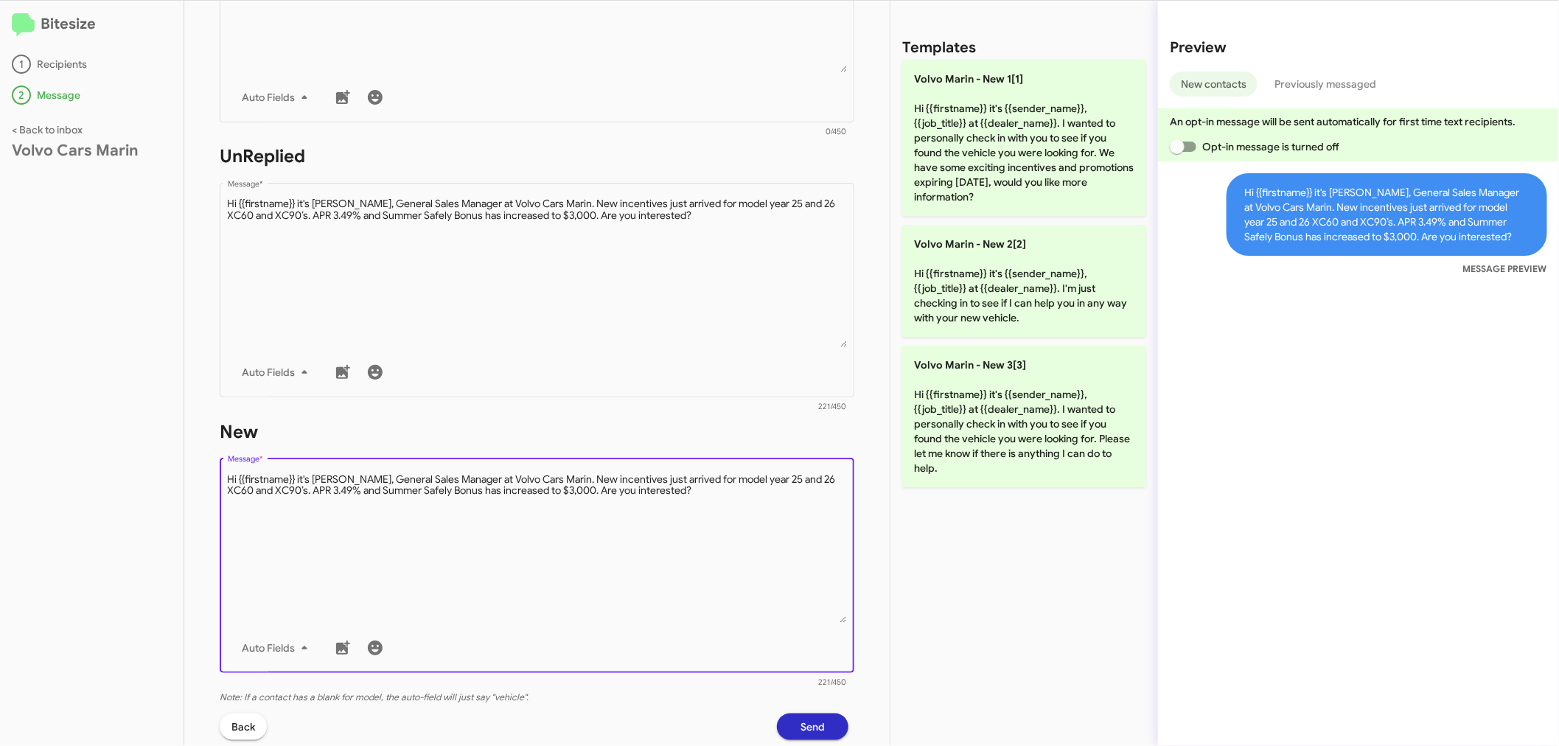
scroll to position [544, 0]
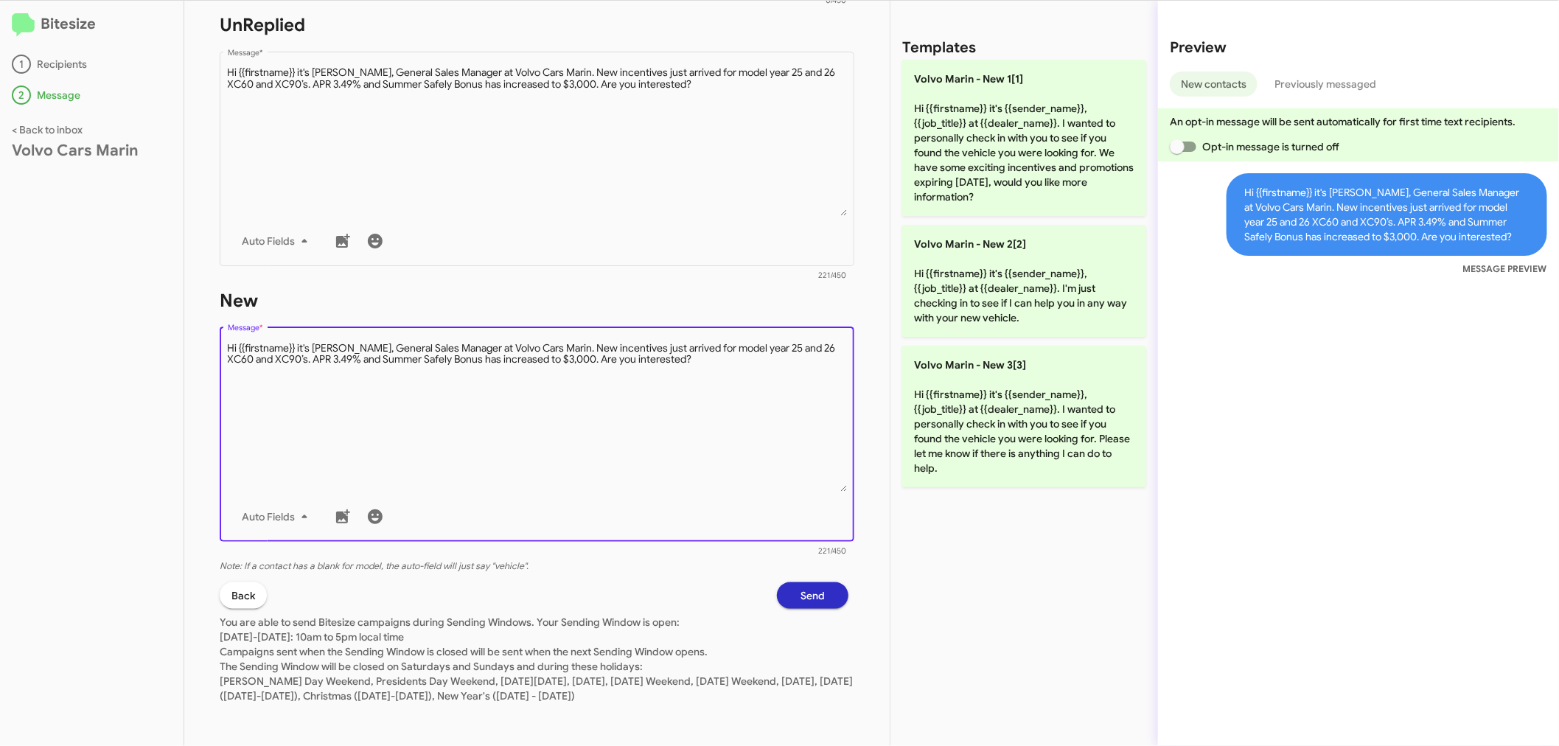
type textarea "Hi {{firstname}} it's [PERSON_NAME], General Sales Manager at Volvo Cars Marin.…"
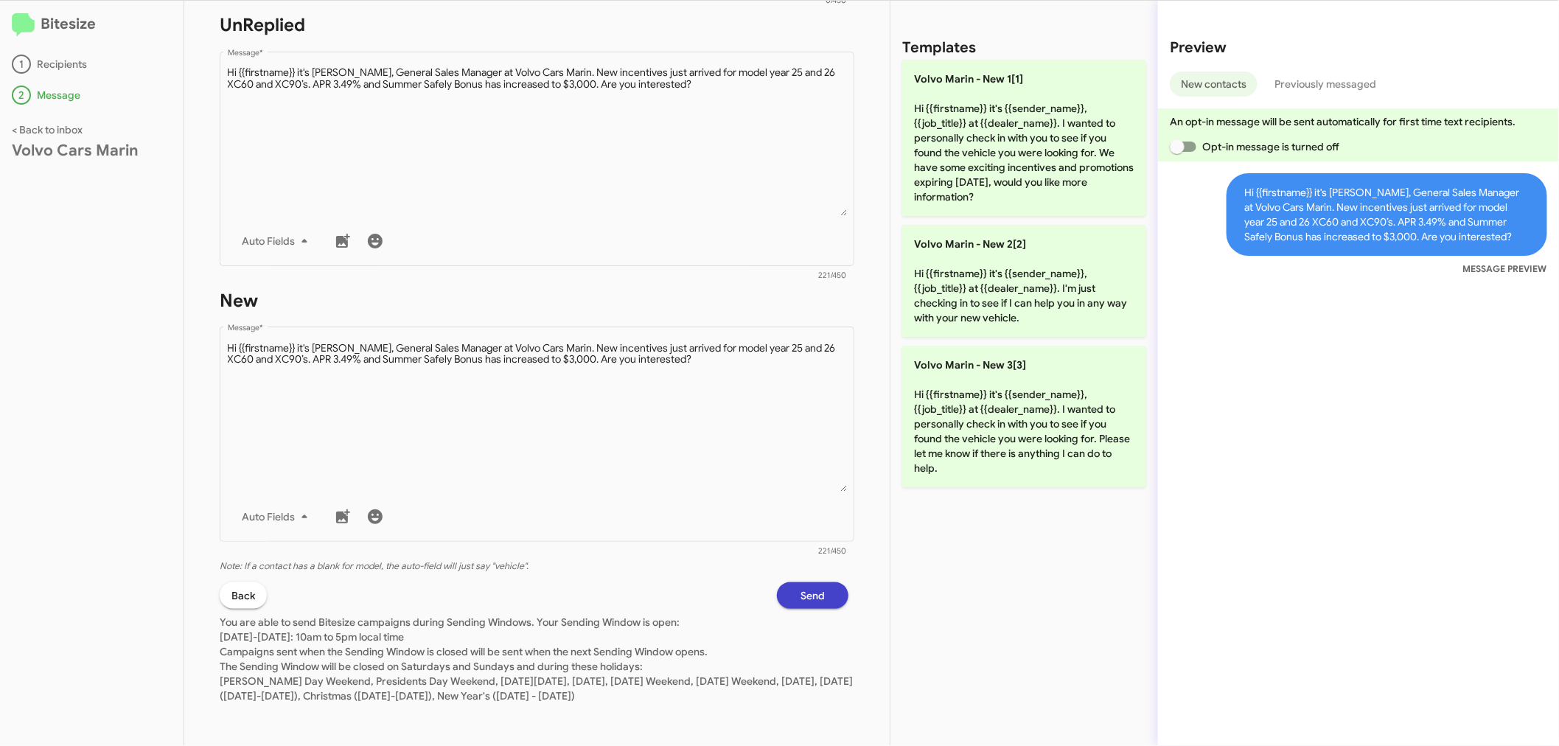
click at [800, 595] on span "Send" at bounding box center [812, 595] width 24 height 27
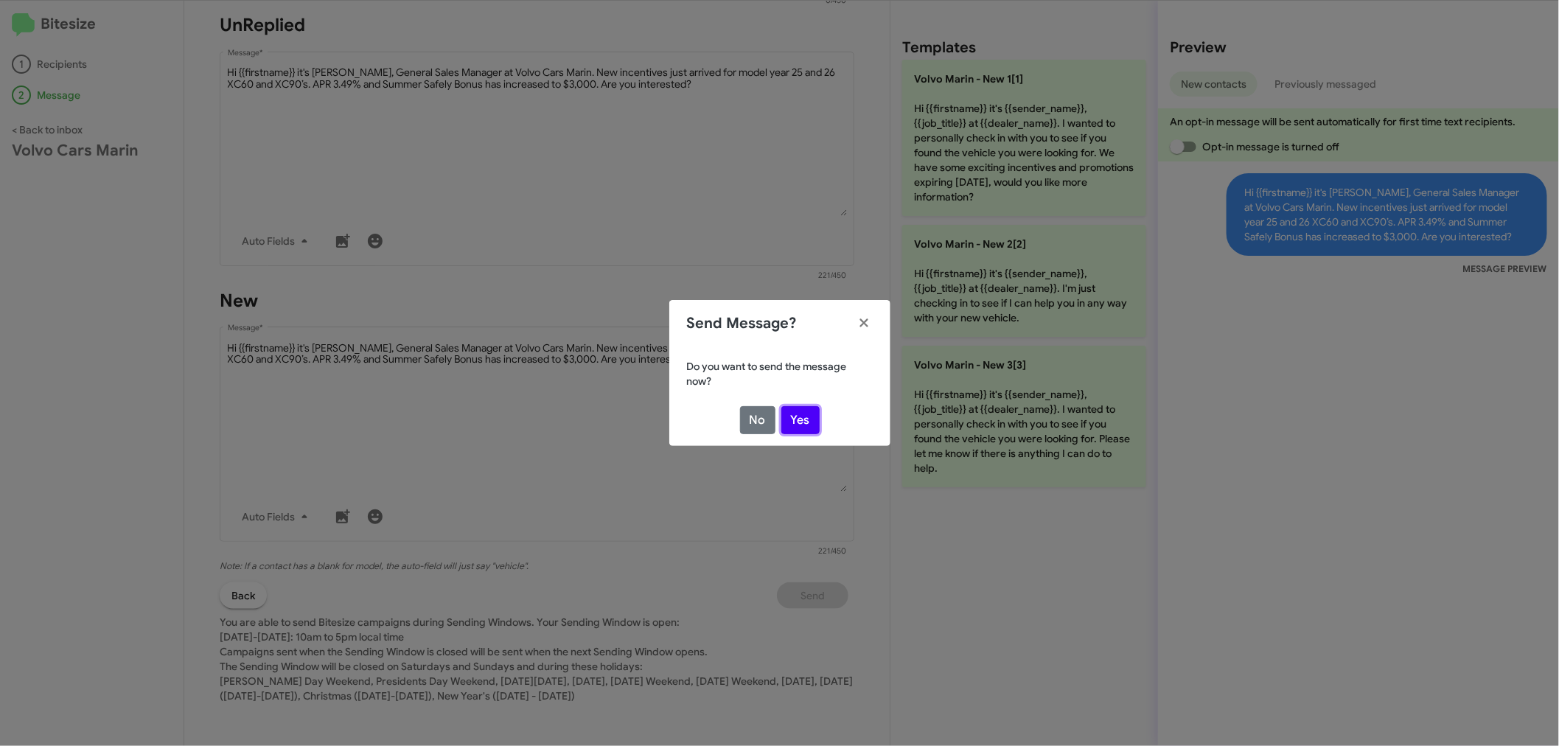
click at [797, 416] on button "Yes" at bounding box center [800, 420] width 38 height 28
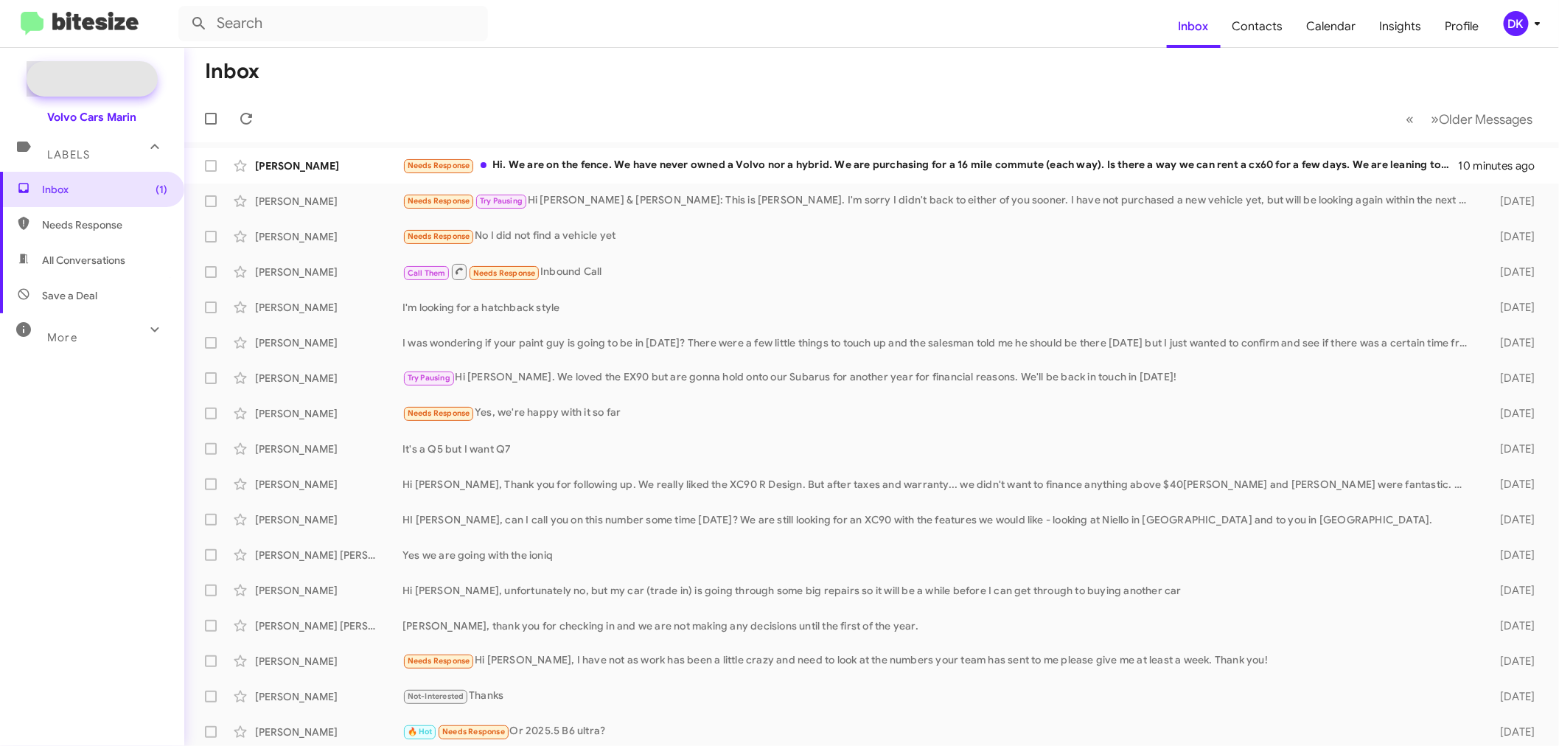
click at [113, 81] on span "New Campaign" at bounding box center [108, 78] width 75 height 15
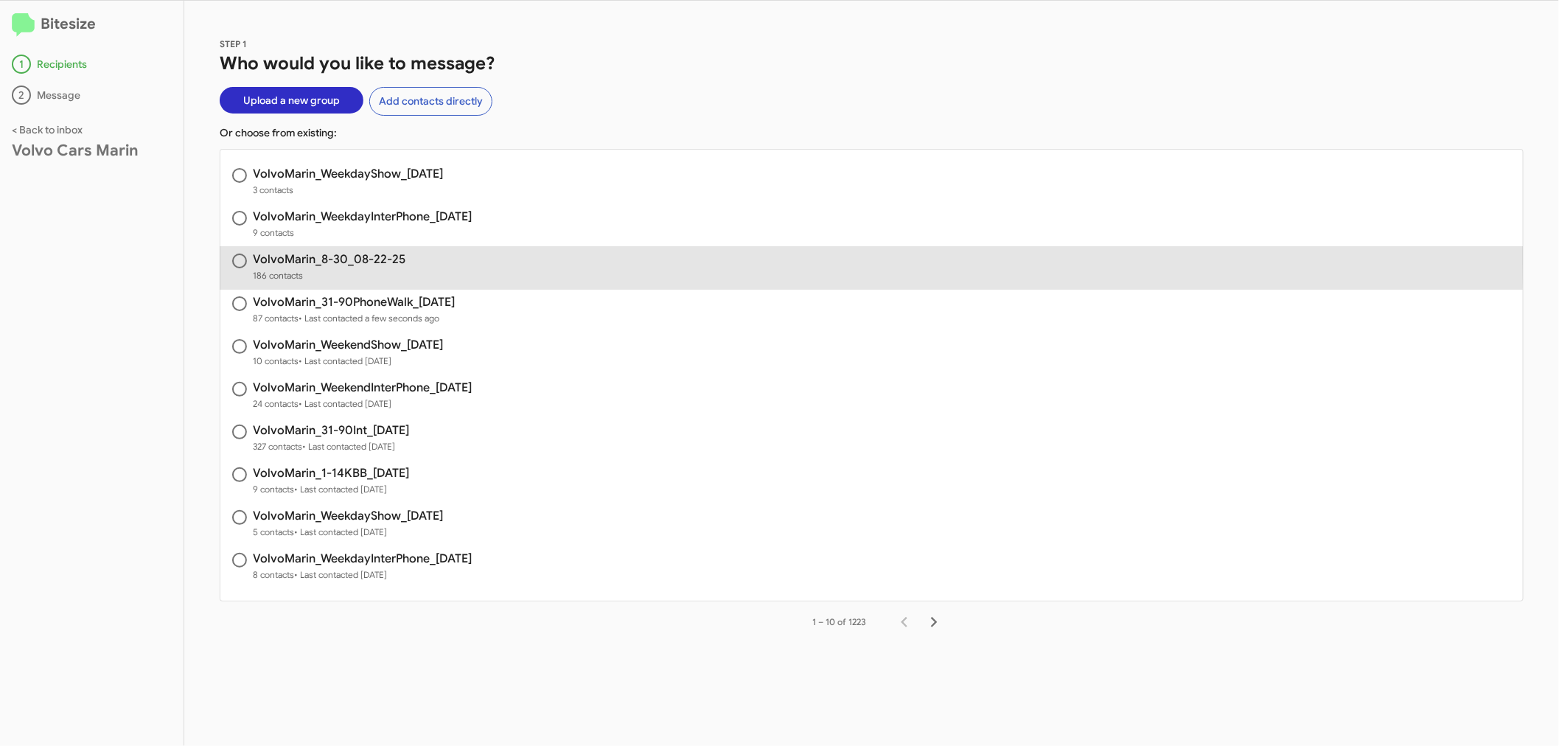
click at [373, 254] on h3 "VolvoMarin_8-30_08-22-25" at bounding box center [329, 260] width 153 height 12
radio input "true"
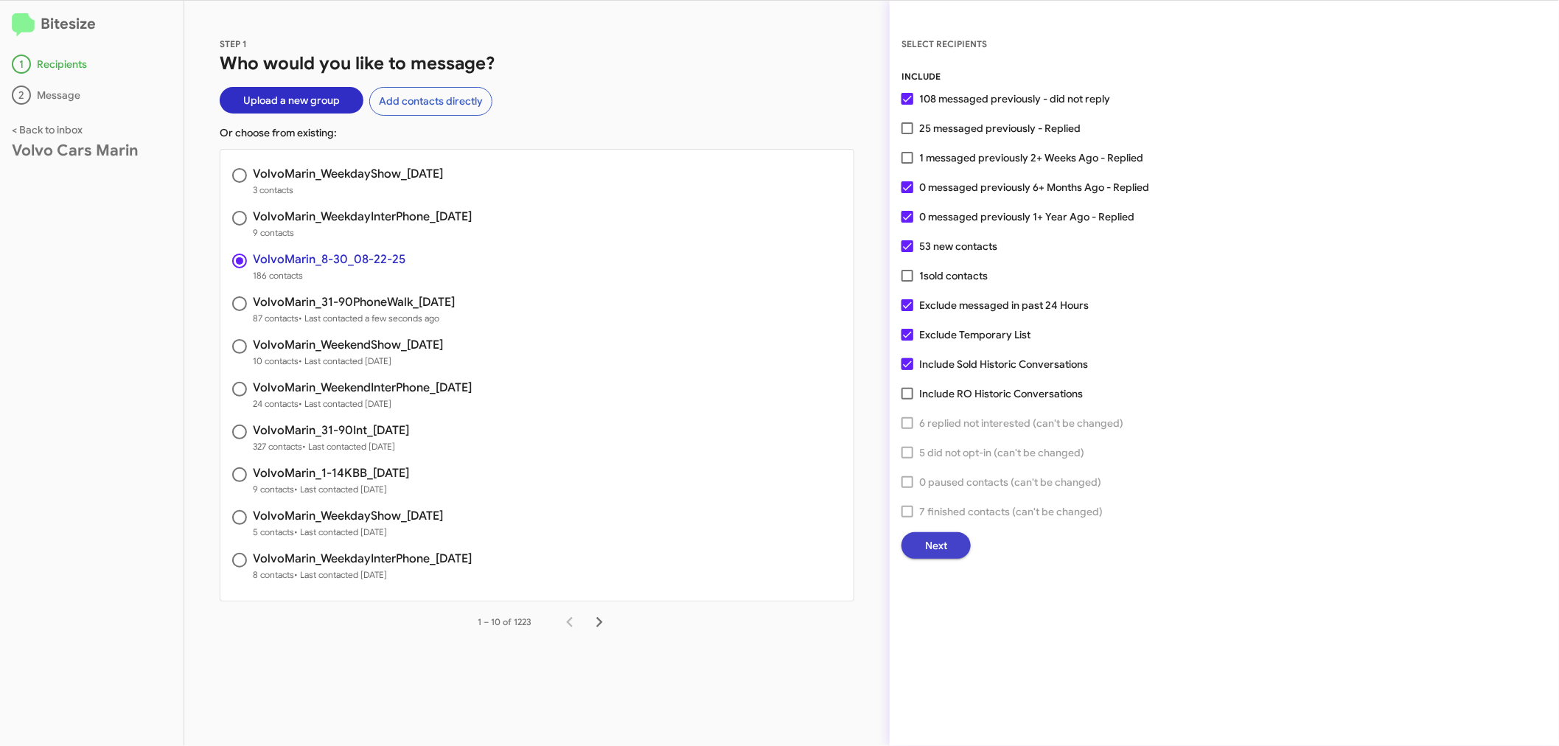
click at [939, 543] on span "Next" at bounding box center [936, 545] width 22 height 27
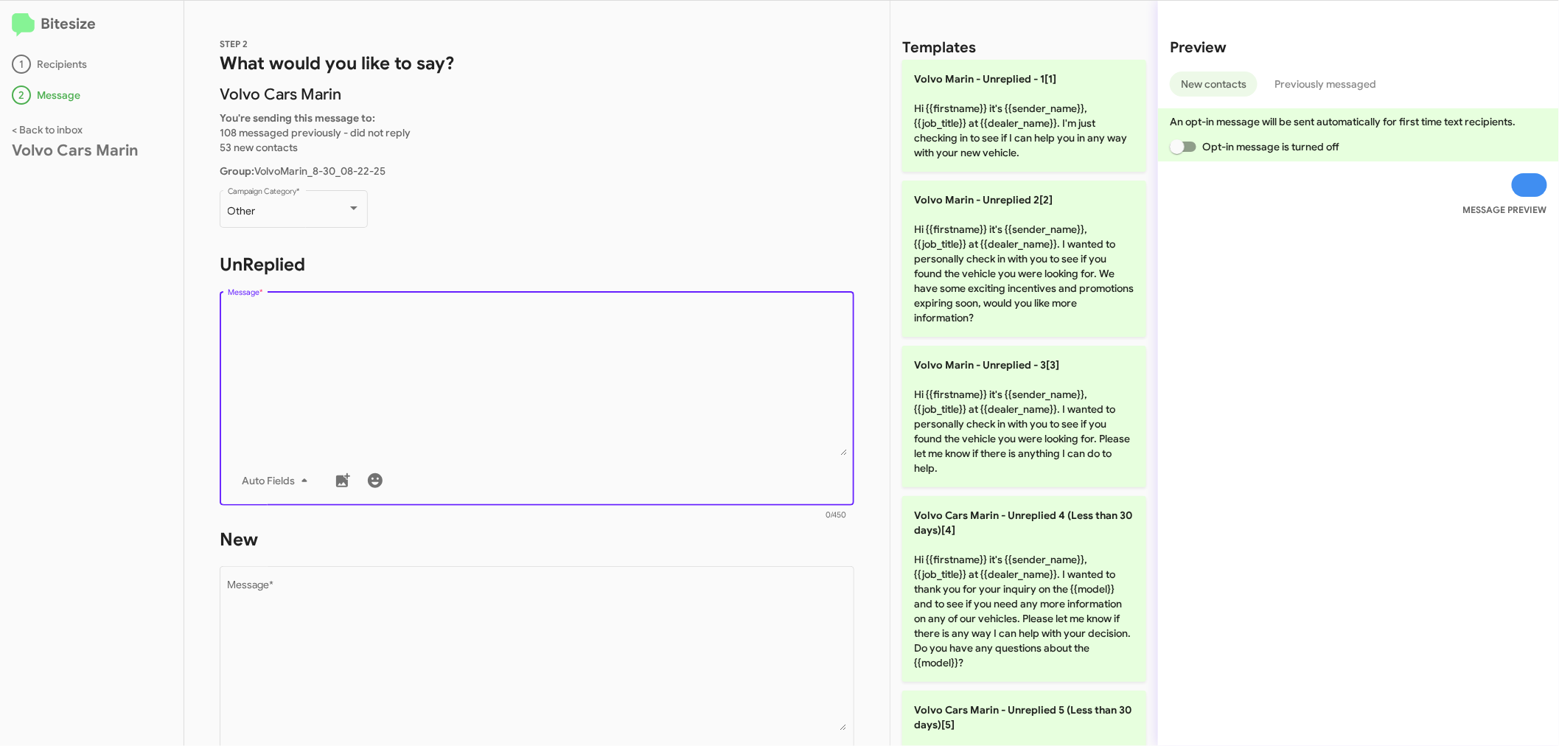
click at [345, 329] on textarea "Message *" at bounding box center [537, 380] width 619 height 150
paste textarea "Hi {{firstname}} it's [PERSON_NAME], General Sales Manager at Volvo Cars Marin.…"
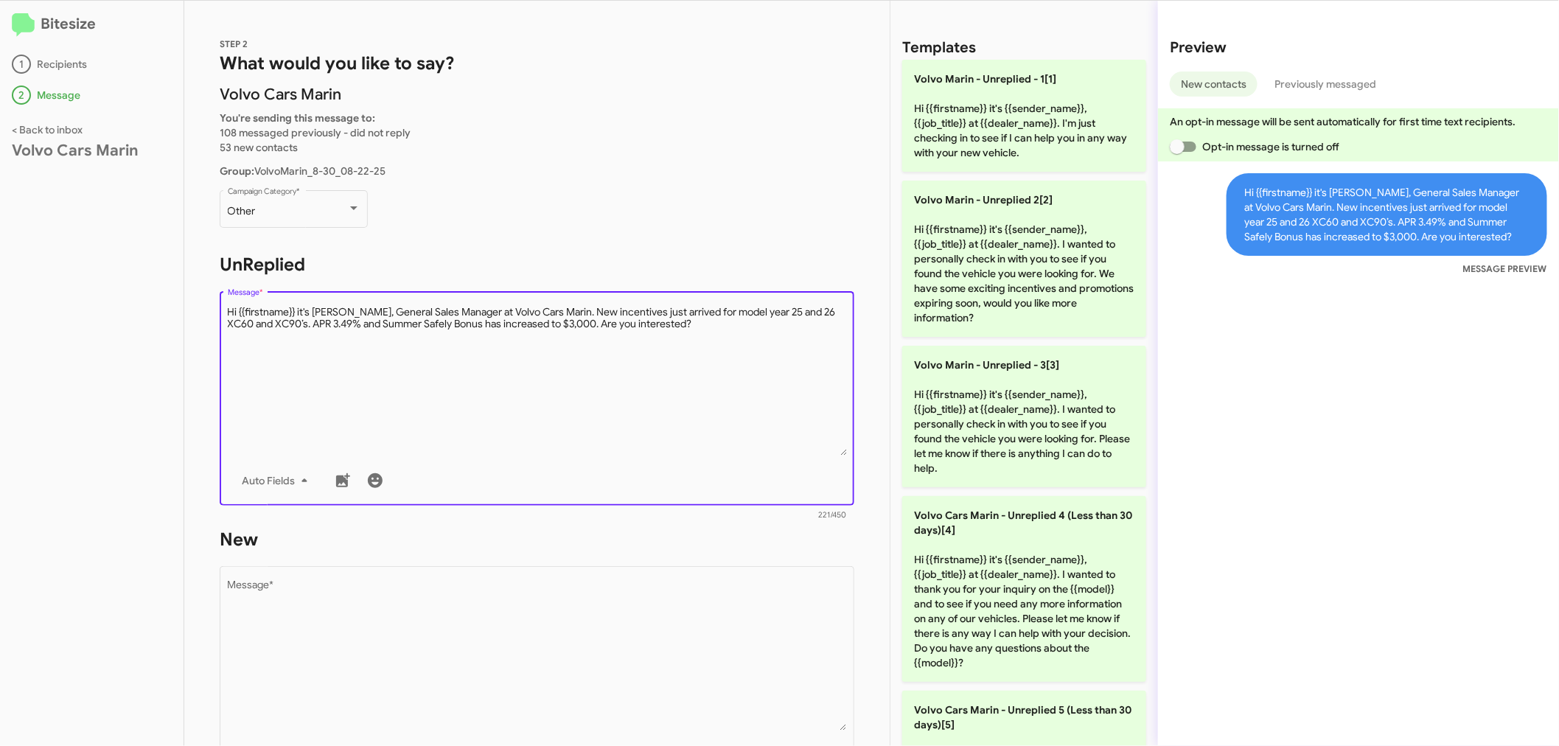
click at [554, 308] on textarea "Message *" at bounding box center [537, 380] width 619 height 150
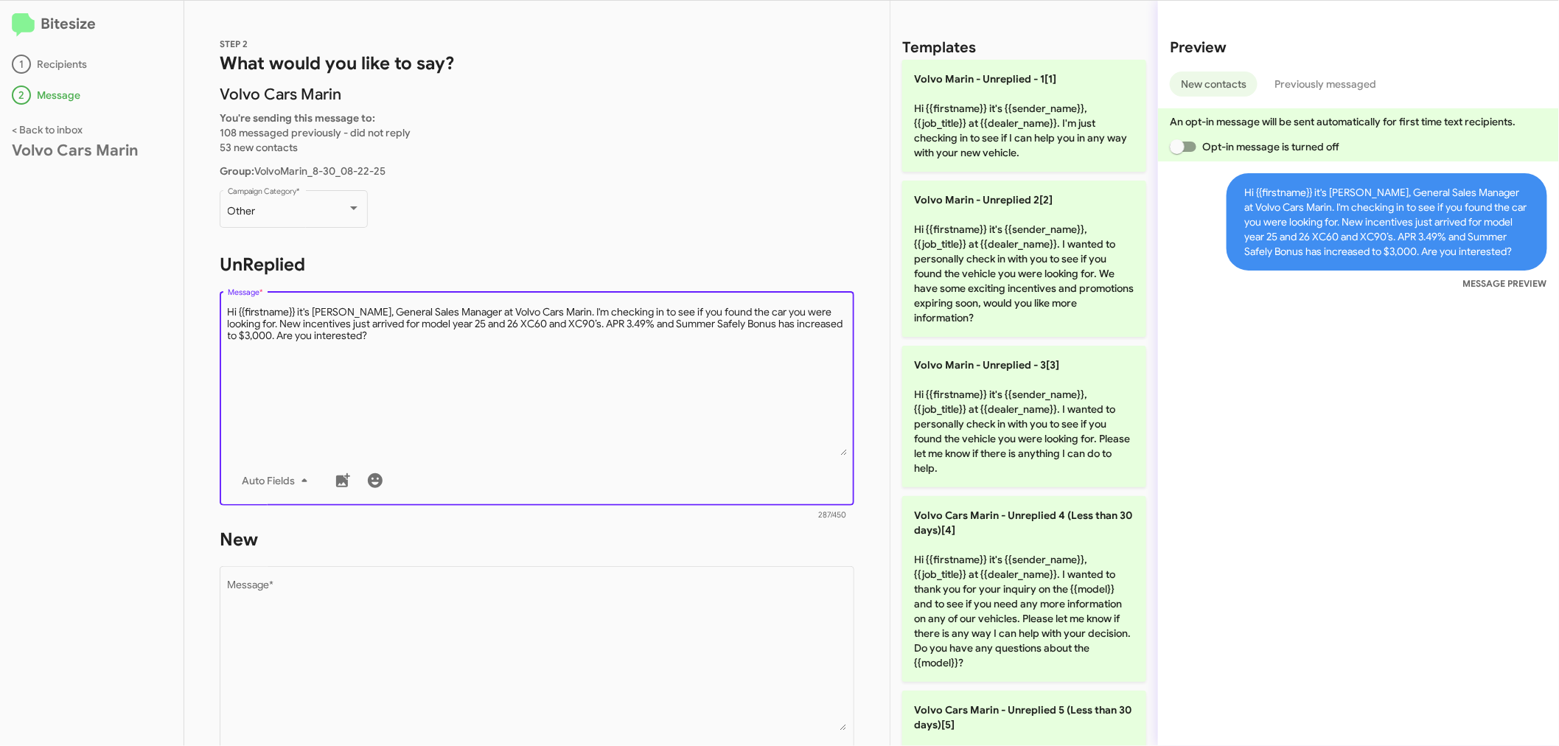
drag, startPoint x: 303, startPoint y: 338, endPoint x: 268, endPoint y: 340, distance: 34.8
click at [268, 340] on textarea "Message *" at bounding box center [537, 380] width 619 height 150
drag, startPoint x: 227, startPoint y: 312, endPoint x: 399, endPoint y: 348, distance: 175.3
click at [399, 348] on textarea "Message *" at bounding box center [537, 380] width 619 height 150
type textarea "Hi {{firstname}} it's [PERSON_NAME], General Sales Manager at Volvo Cars Marin.…"
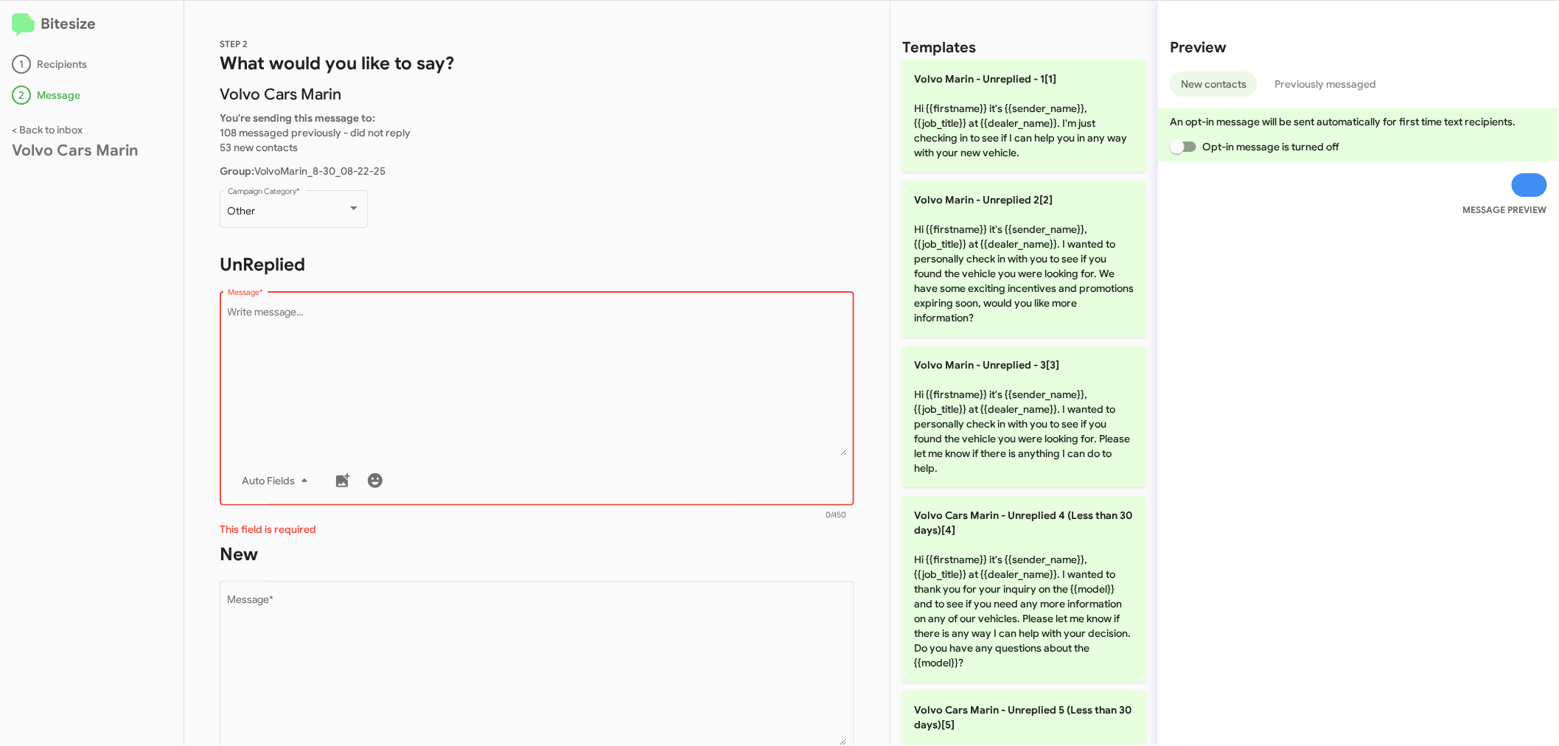
click at [304, 317] on textarea "Message *" at bounding box center [537, 380] width 619 height 150
paste textarea "Hi {{firstname}}, it’s [PERSON_NAME], General Sales Manager at Volvo Cars Marin…"
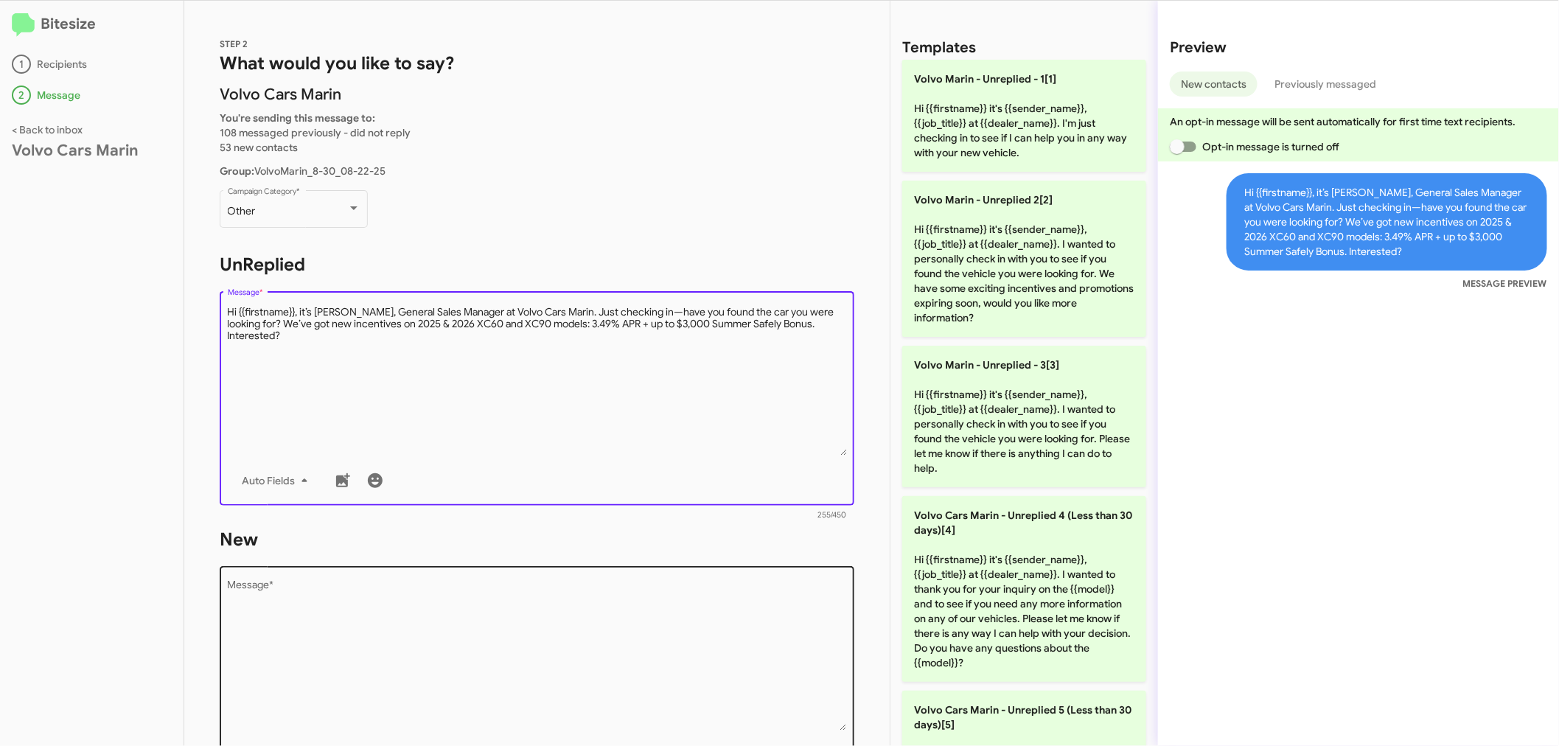
type textarea "Hi {{firstname}}, it’s [PERSON_NAME], General Sales Manager at Volvo Cars Marin…"
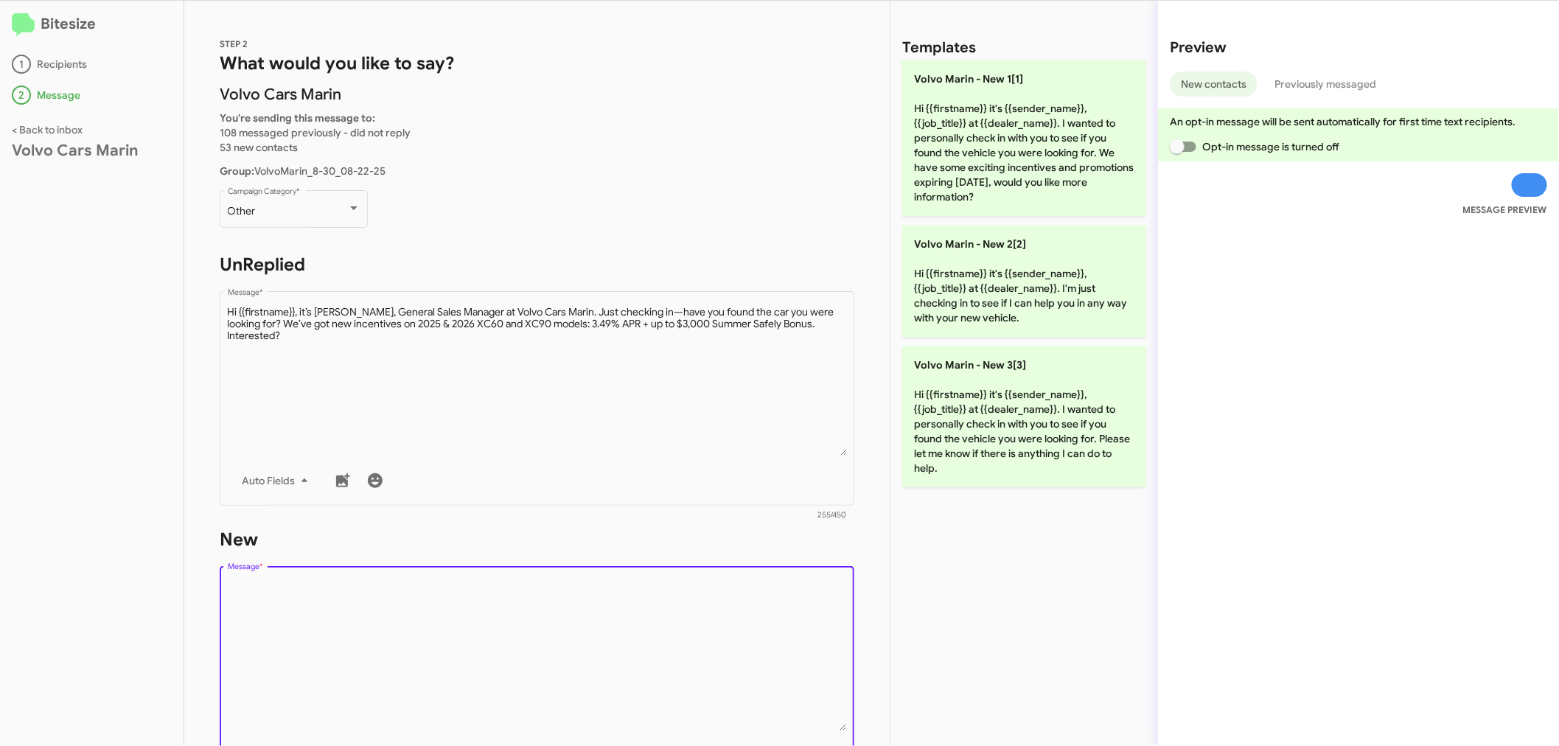
click at [254, 598] on textarea "Message *" at bounding box center [537, 655] width 619 height 150
paste textarea "Hi {{firstname}}, it’s [PERSON_NAME], General Sales Manager at Volvo Cars Marin…"
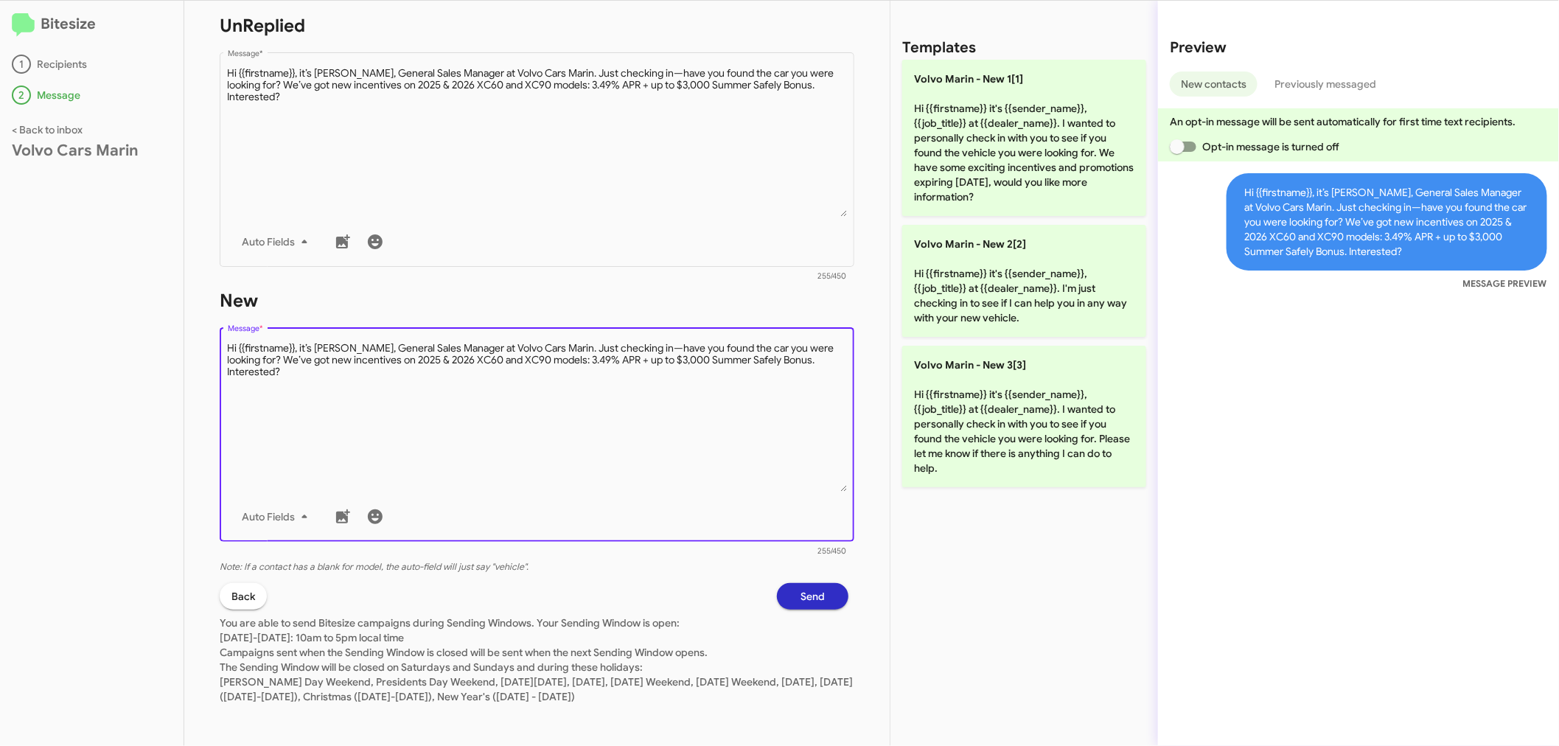
scroll to position [240, 0]
type textarea "Hi {{firstname}}, it’s [PERSON_NAME], General Sales Manager at Volvo Cars Marin…"
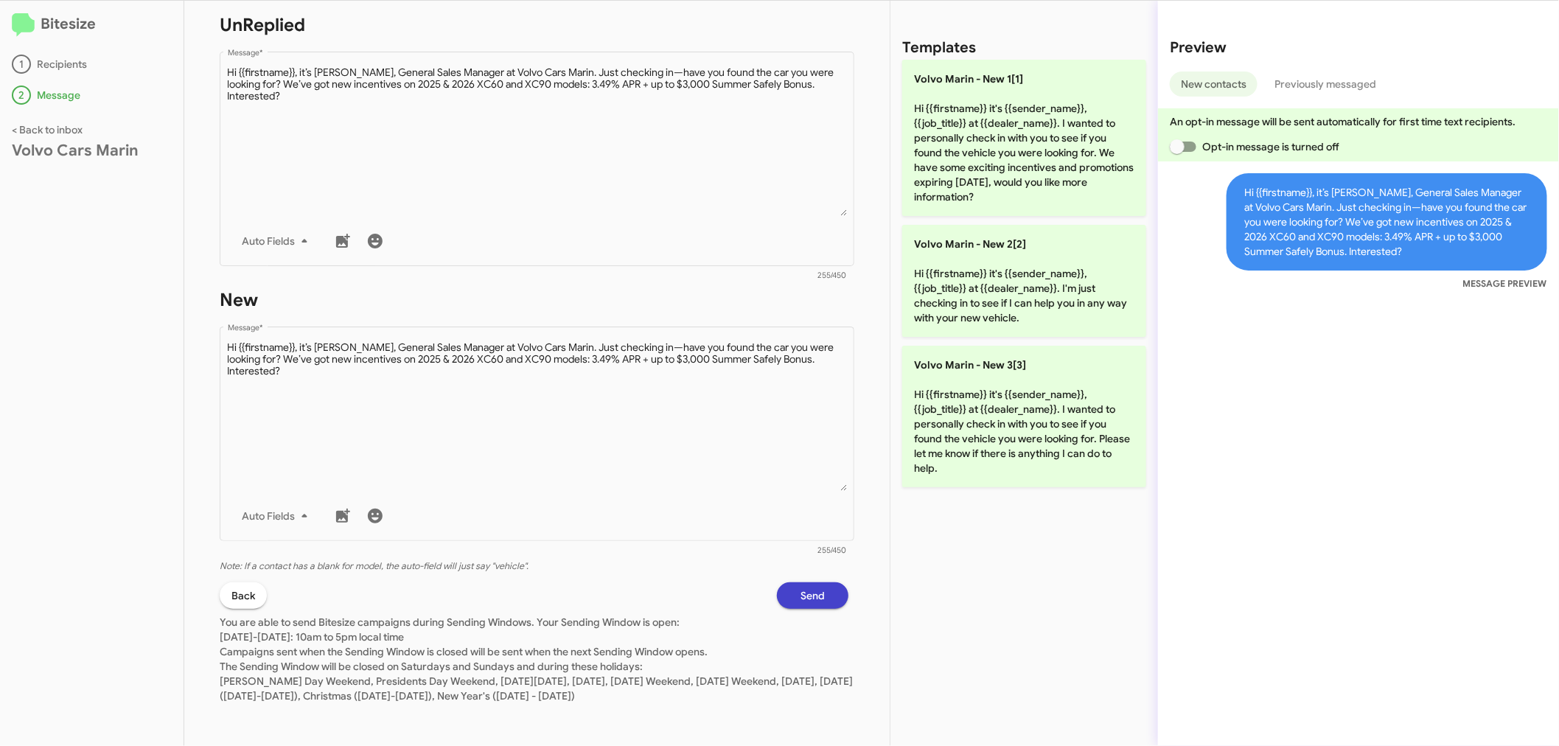
click at [800, 590] on span "Send" at bounding box center [812, 595] width 24 height 27
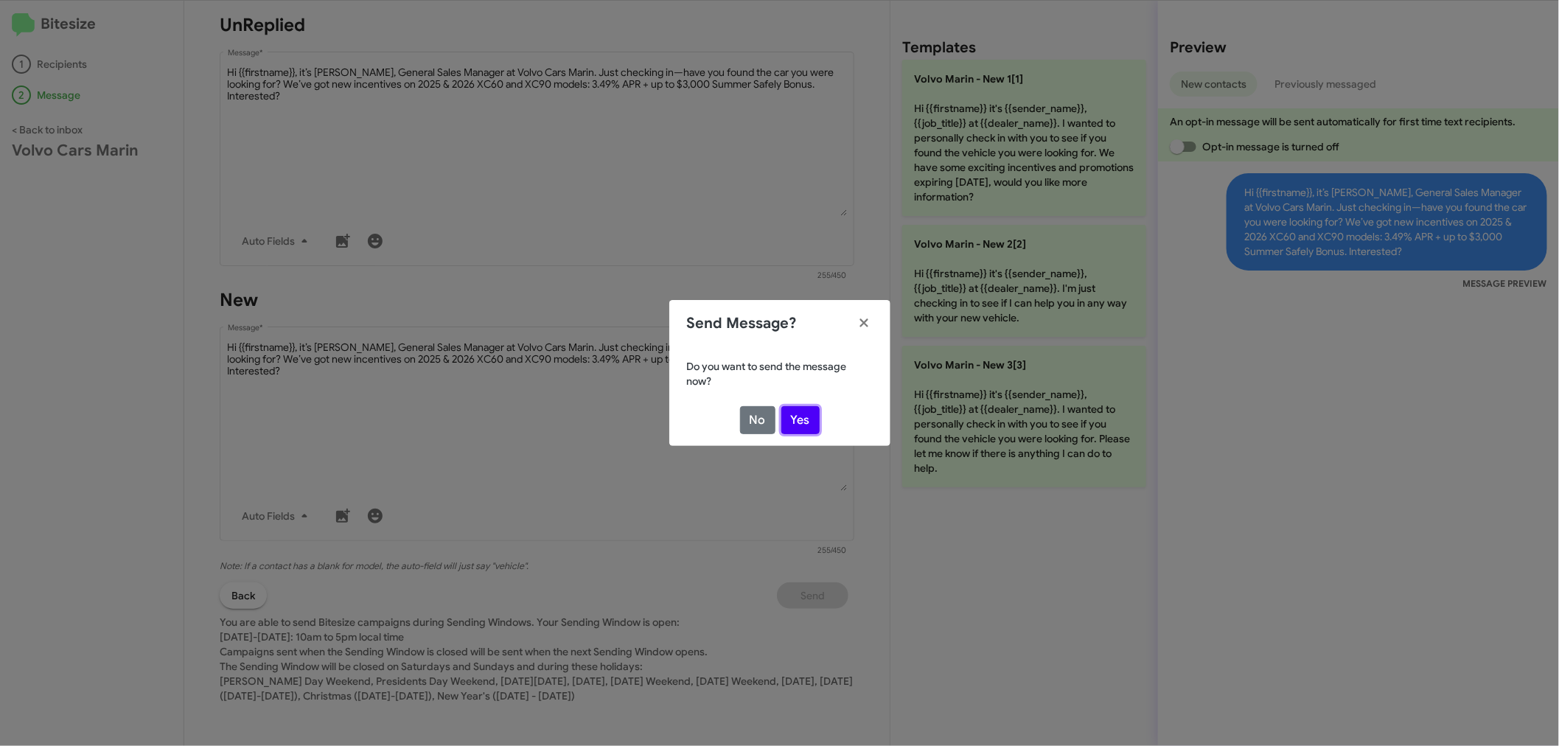
click at [794, 410] on button "Yes" at bounding box center [800, 420] width 38 height 28
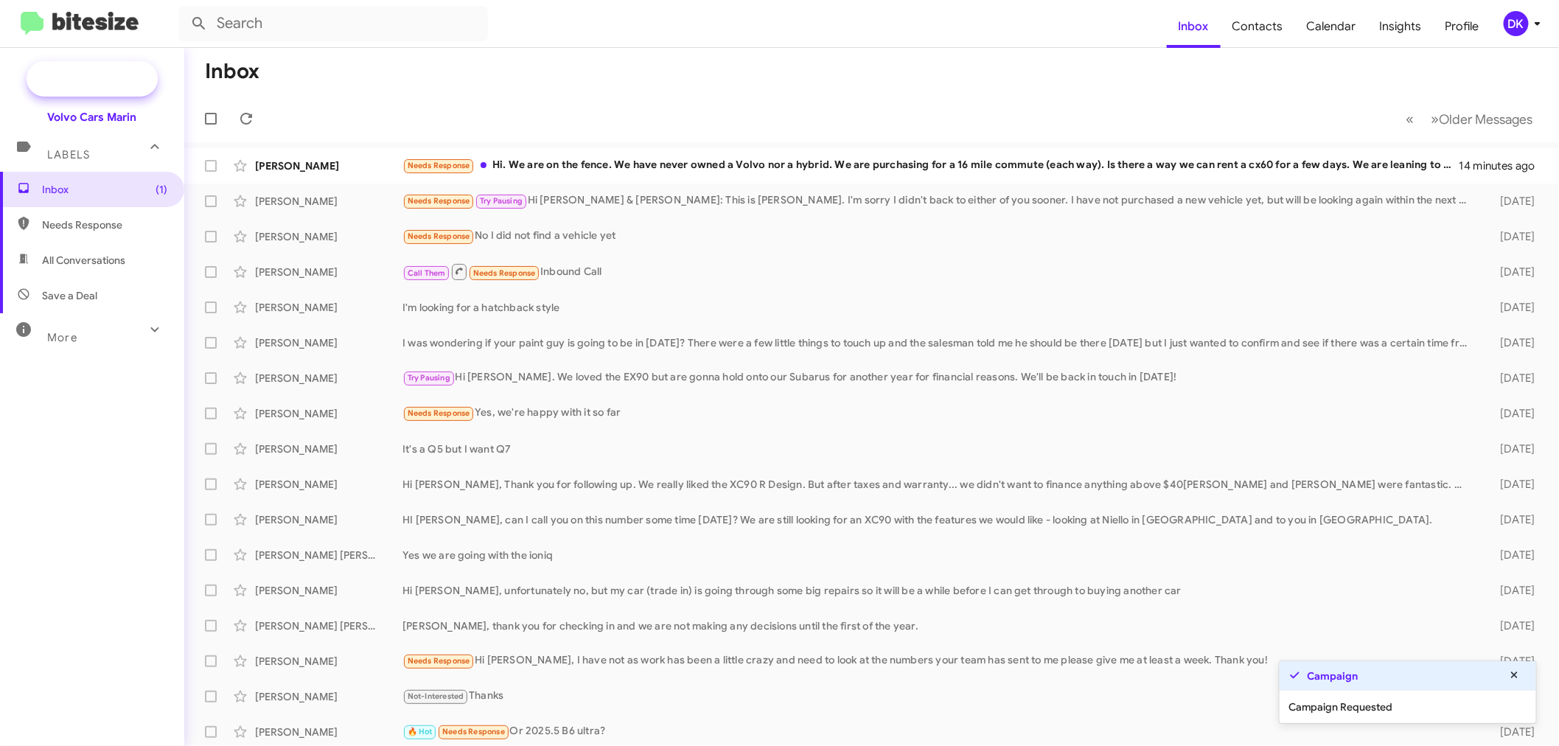
click at [128, 77] on span "New Campaign" at bounding box center [108, 78] width 75 height 15
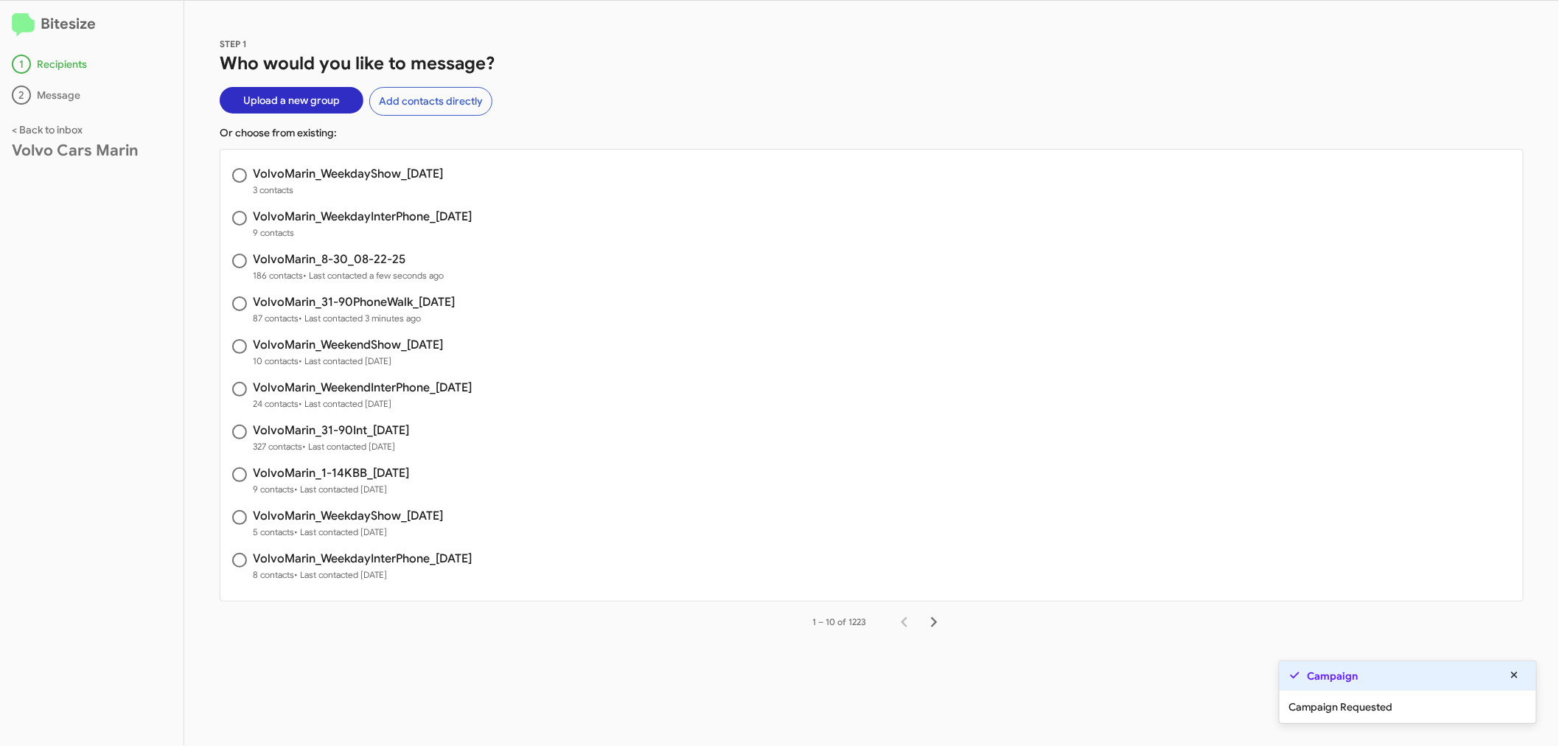
click at [399, 212] on h3 "VolvoMarin_WeekdayInterPhone_[DATE]" at bounding box center [362, 217] width 219 height 12
radio input "true"
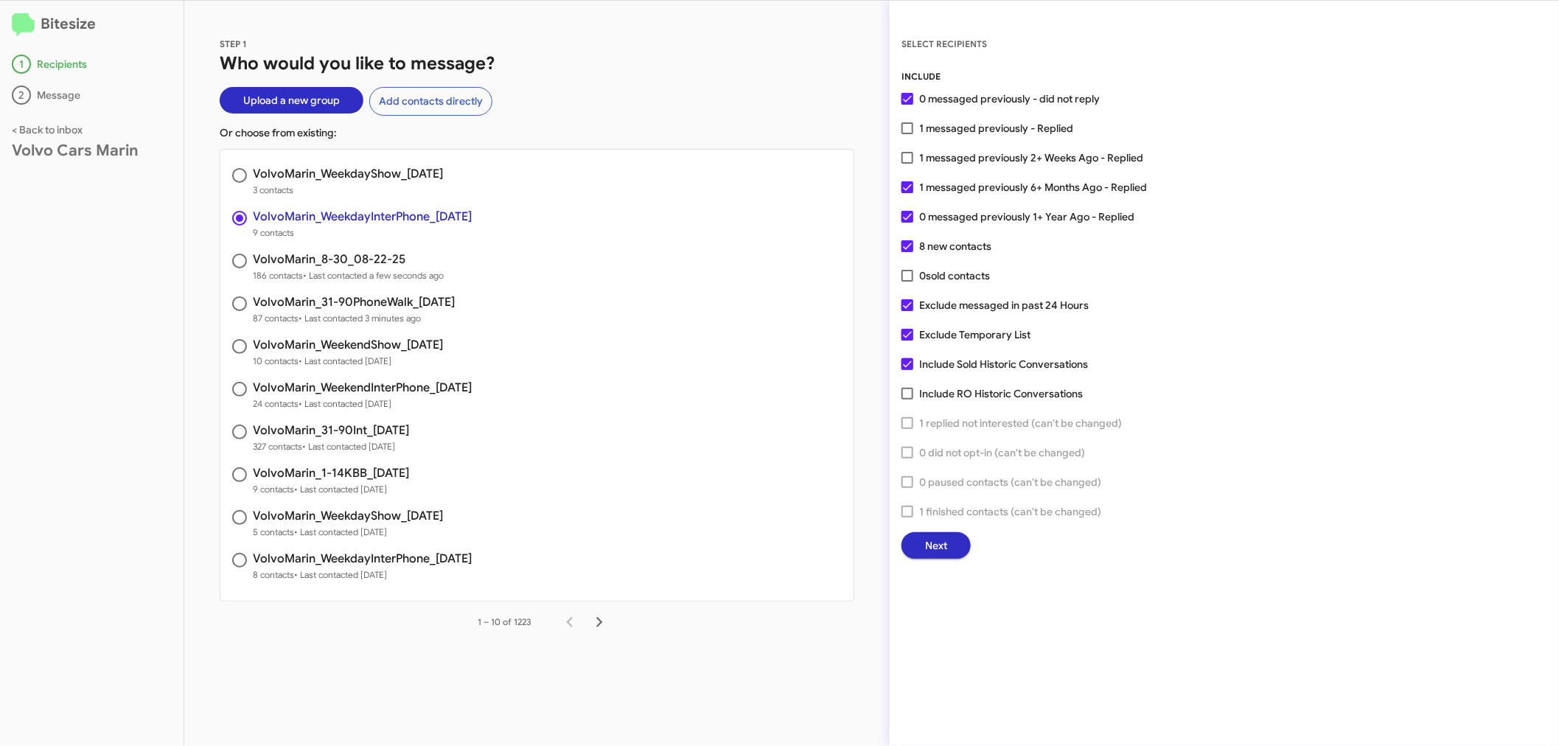
click at [953, 542] on button "Next" at bounding box center [935, 545] width 69 height 27
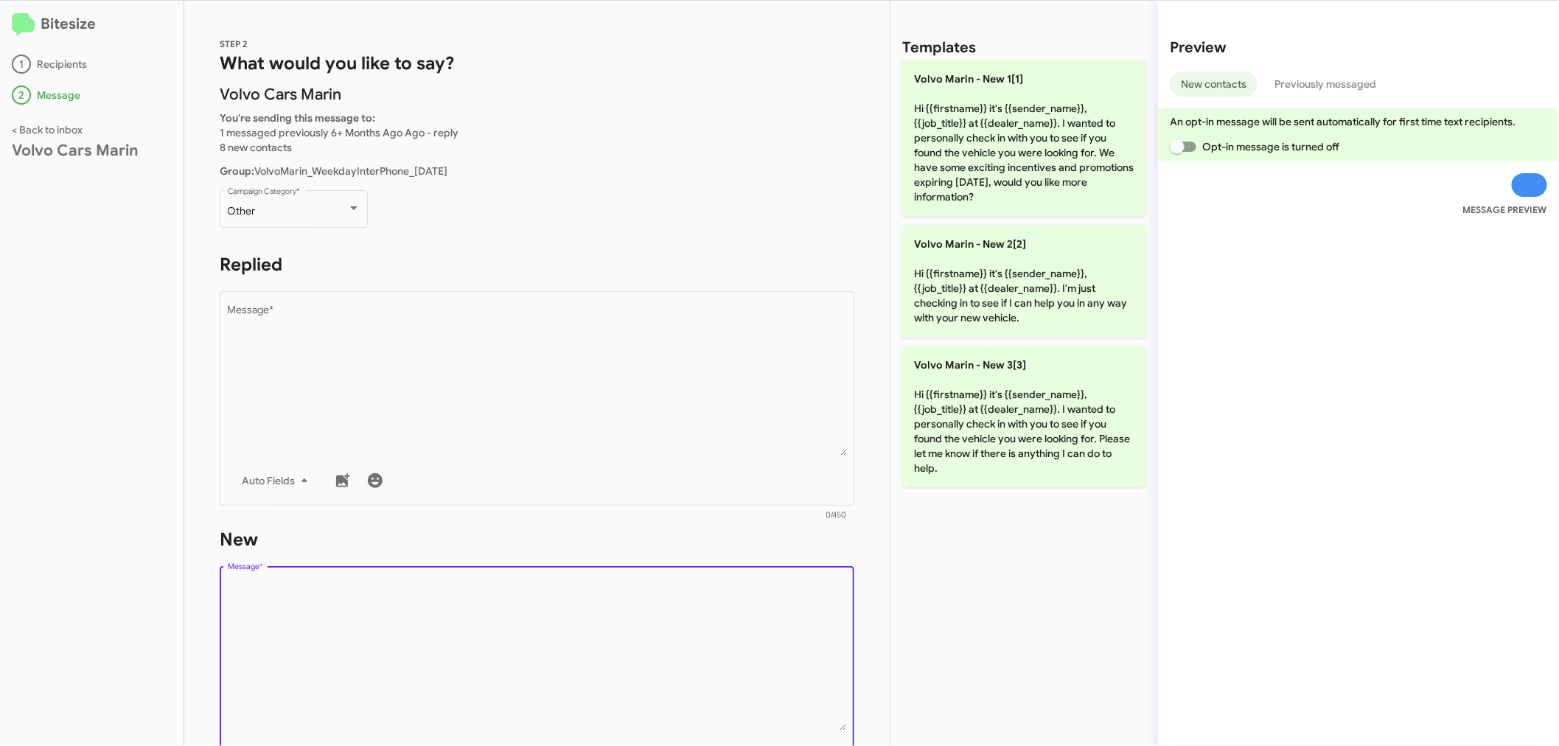
paste textarea "Hi {{firstname}}, it’s [PERSON_NAME], General Sales Manager at Volvo Cars Marin…"
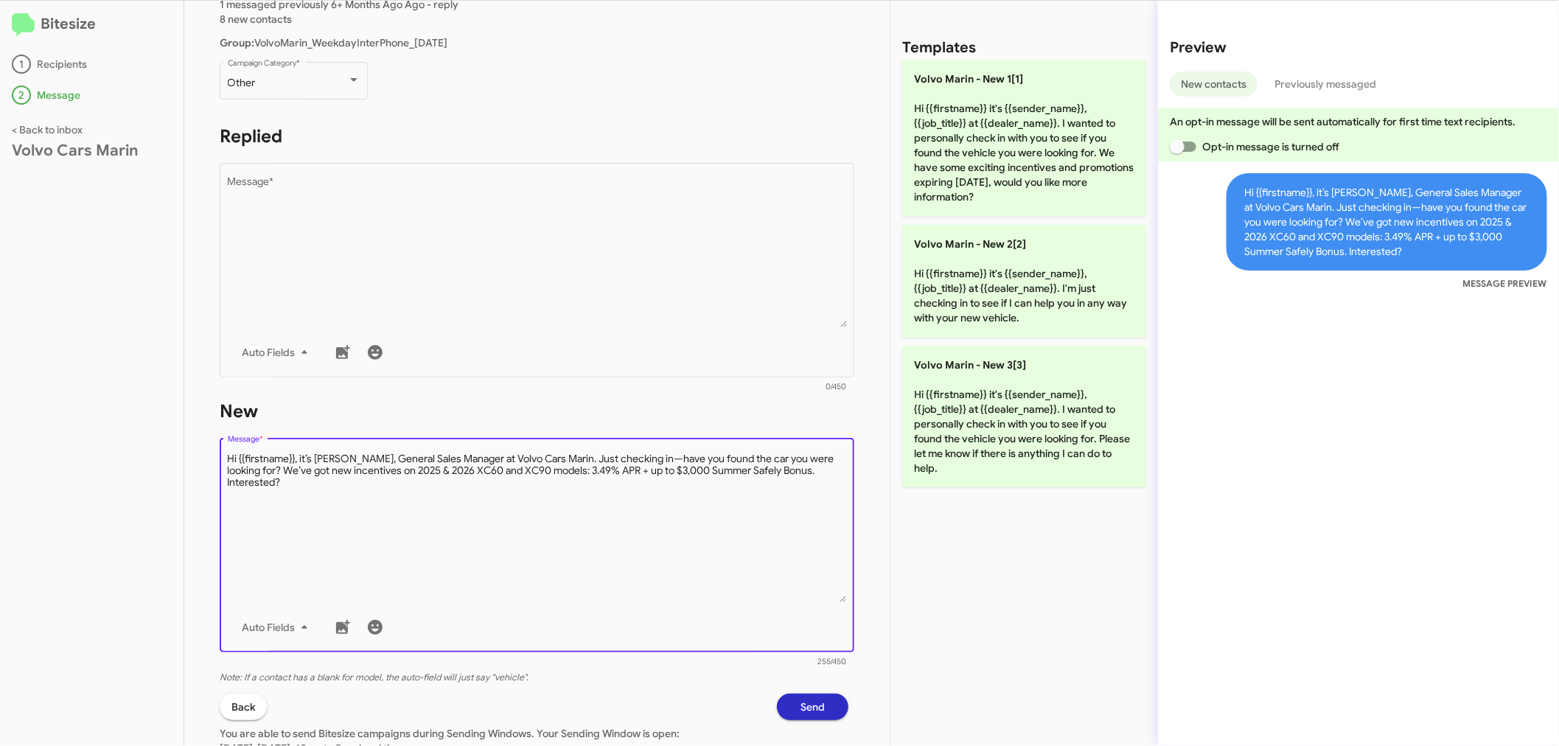
scroll to position [240, 0]
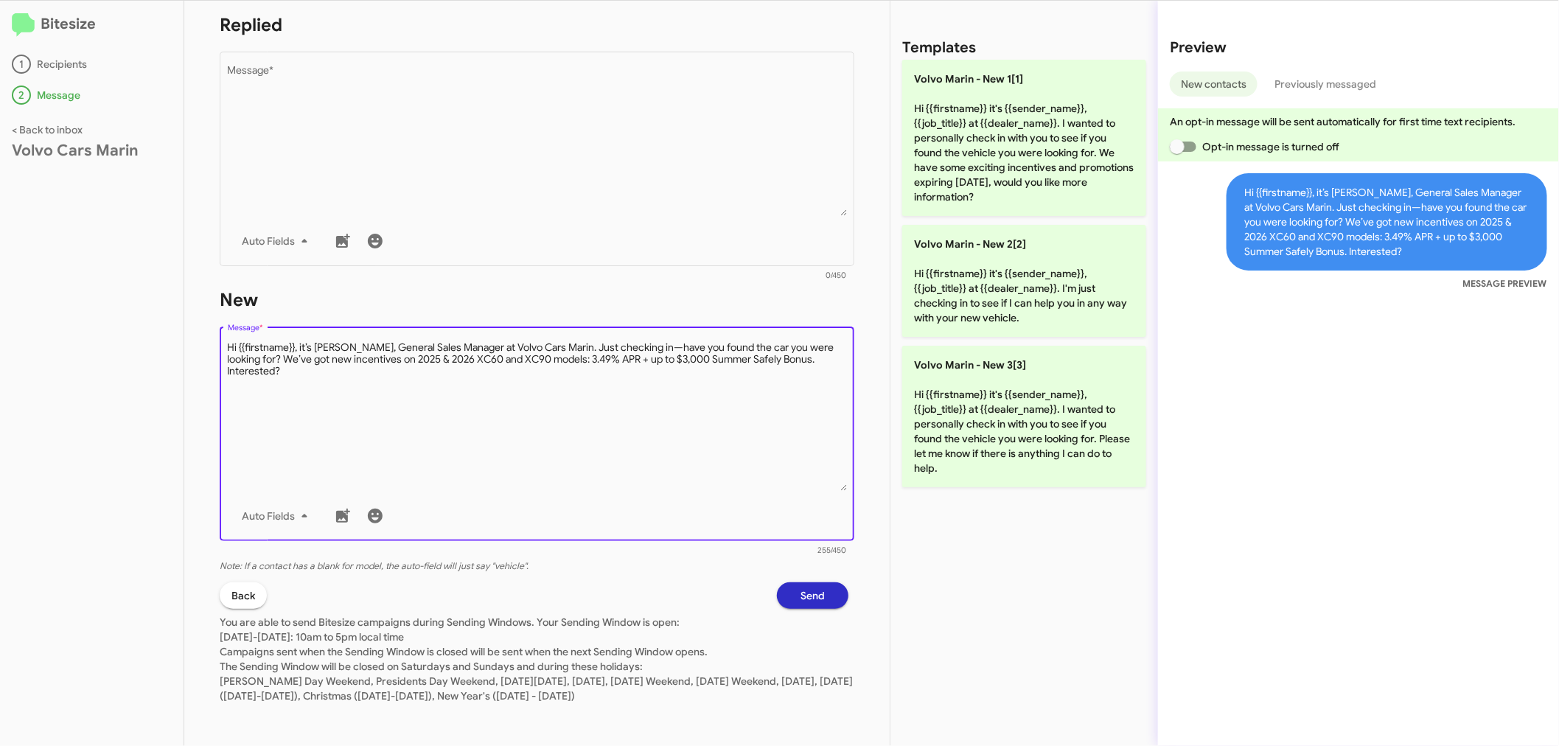
type textarea "Hi {{firstname}}, it’s [PERSON_NAME], General Sales Manager at Volvo Cars Marin…"
click at [800, 590] on span "Send" at bounding box center [812, 595] width 24 height 27
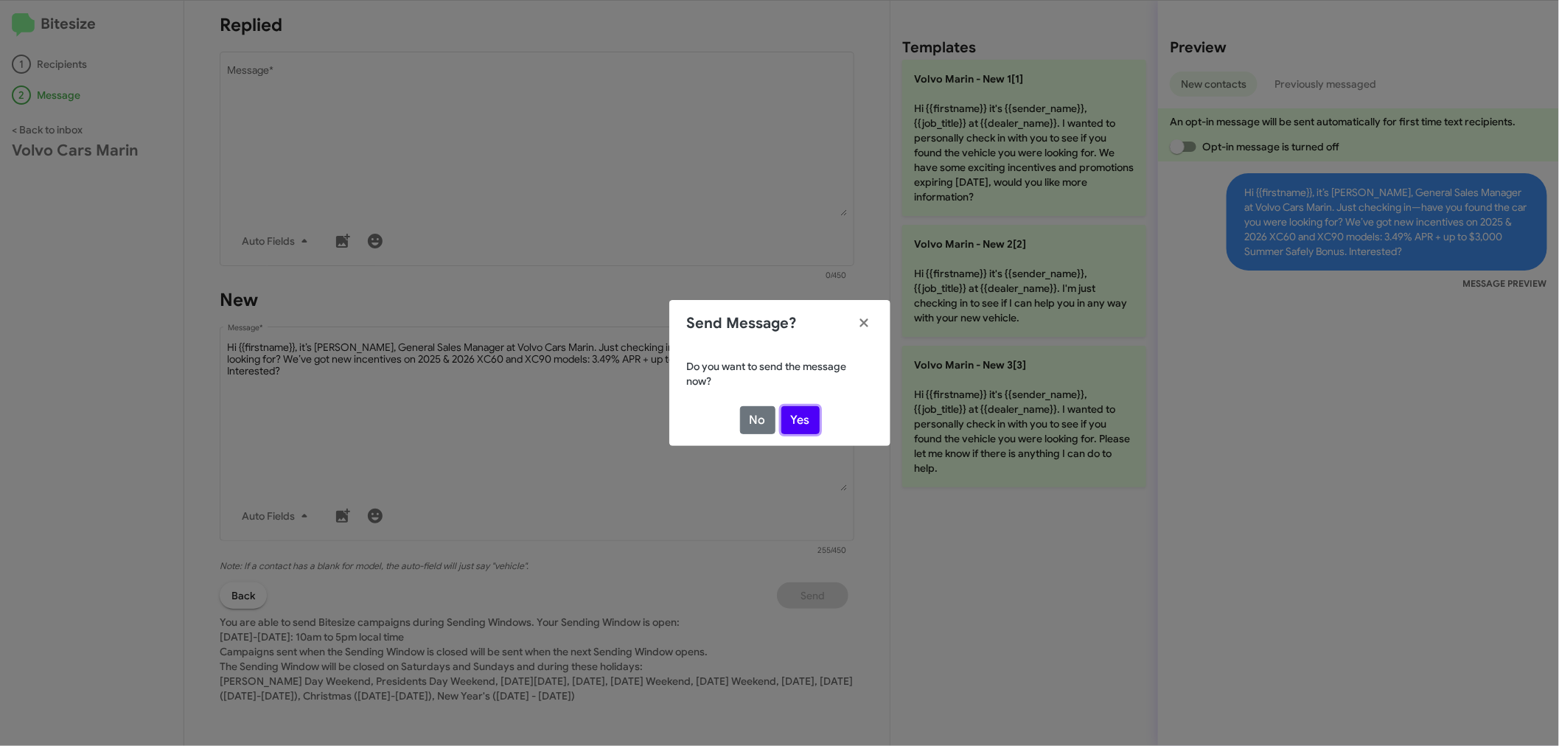
click at [804, 416] on button "Yes" at bounding box center [800, 420] width 38 height 28
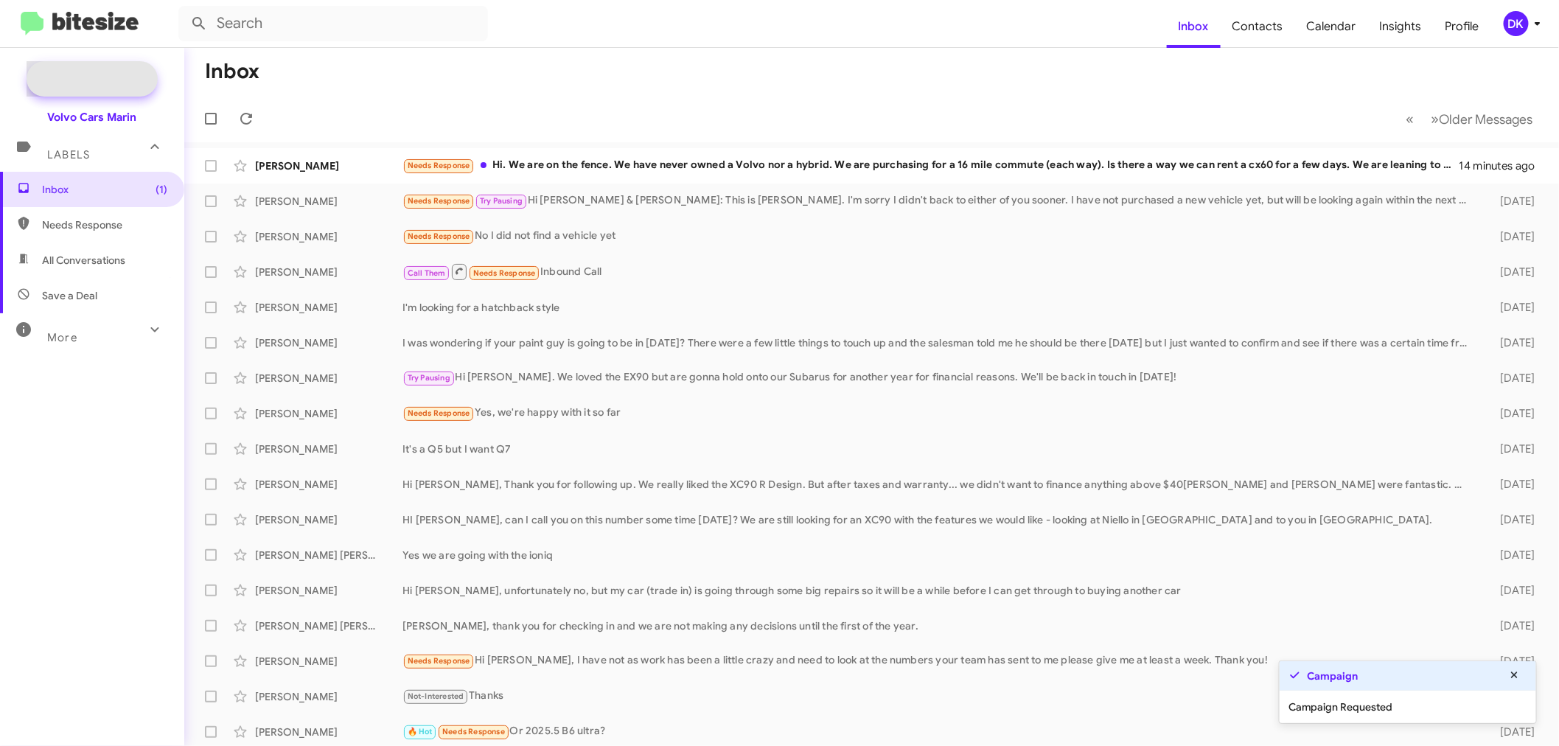
click at [128, 76] on span "New Campaign" at bounding box center [108, 78] width 75 height 15
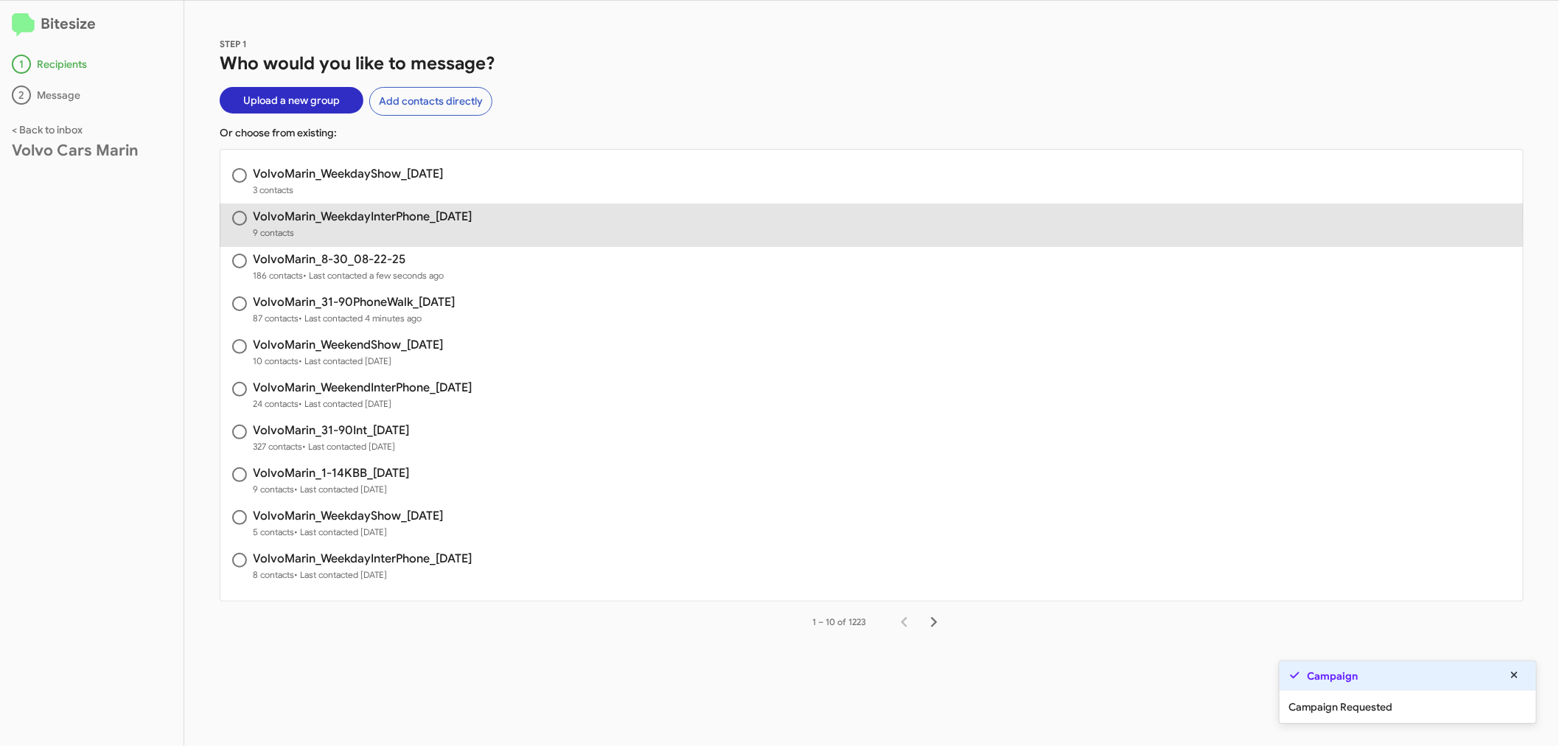
click at [362, 211] on h3 "VolvoMarin_WeekdayInterPhone_[DATE]" at bounding box center [362, 217] width 219 height 12
radio input "true"
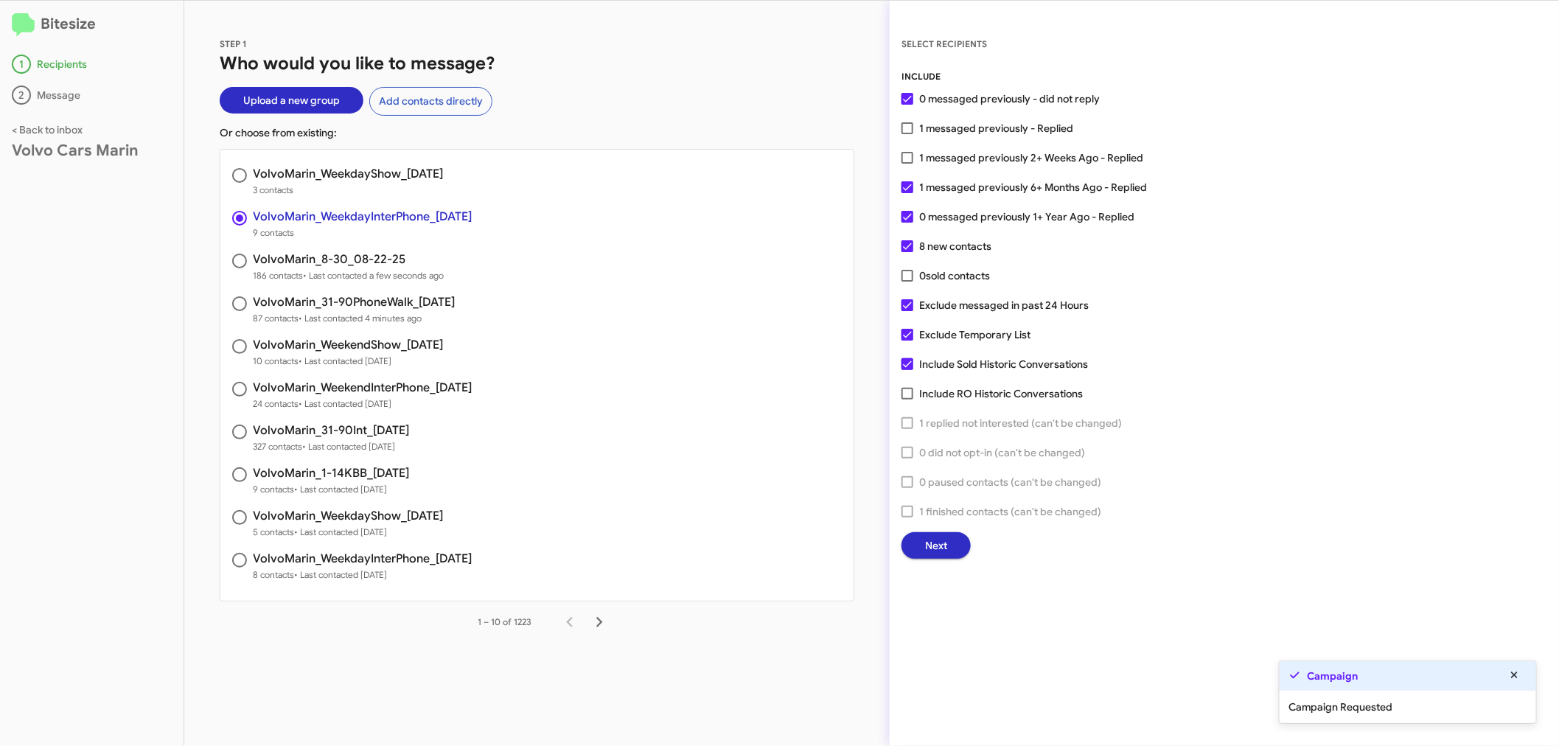
click at [933, 541] on span "Next" at bounding box center [936, 545] width 22 height 27
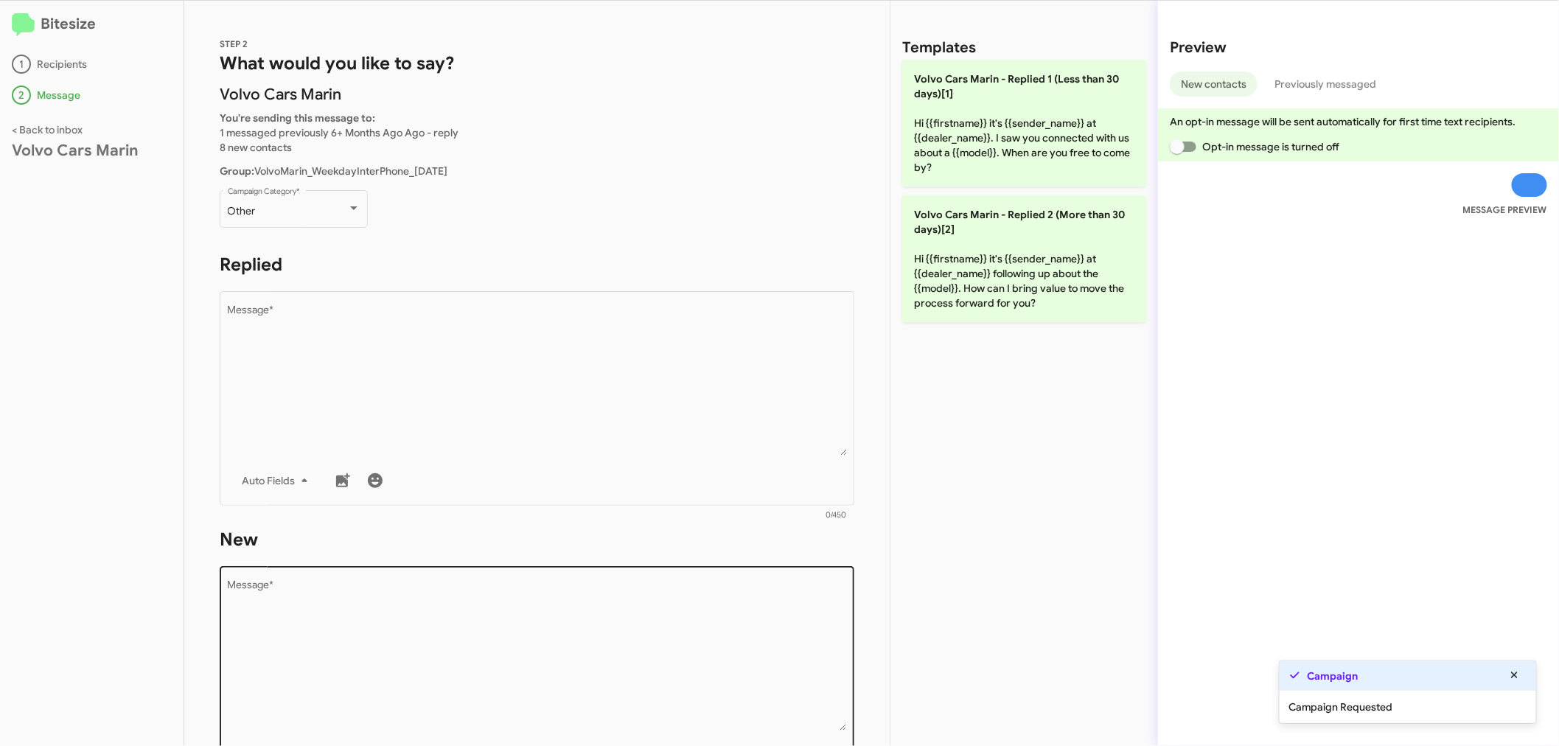
click at [384, 615] on textarea "Message *" at bounding box center [537, 655] width 619 height 150
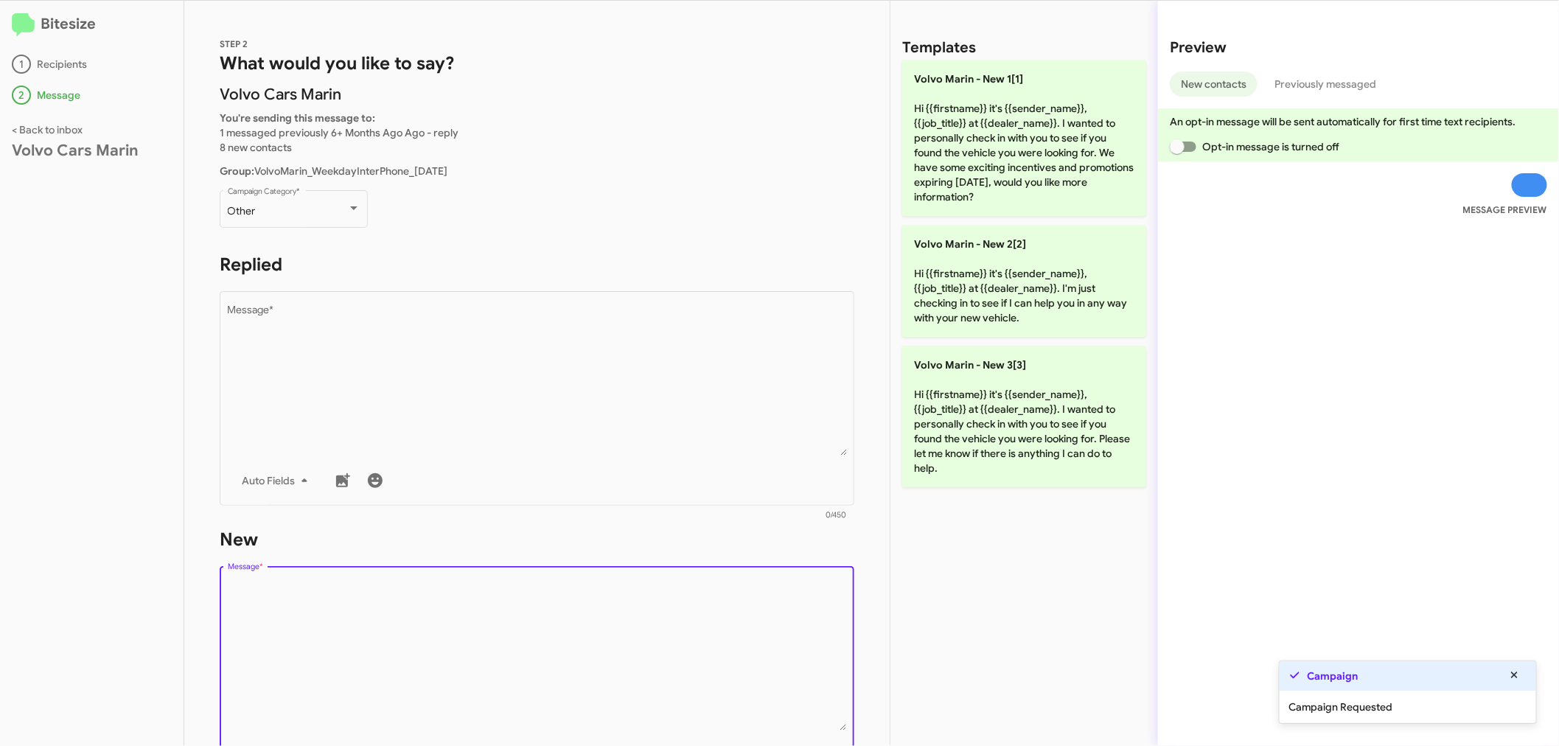
paste textarea "Hi {{firstname}}, it’s [PERSON_NAME], General Sales Manager at Volvo Cars Marin…"
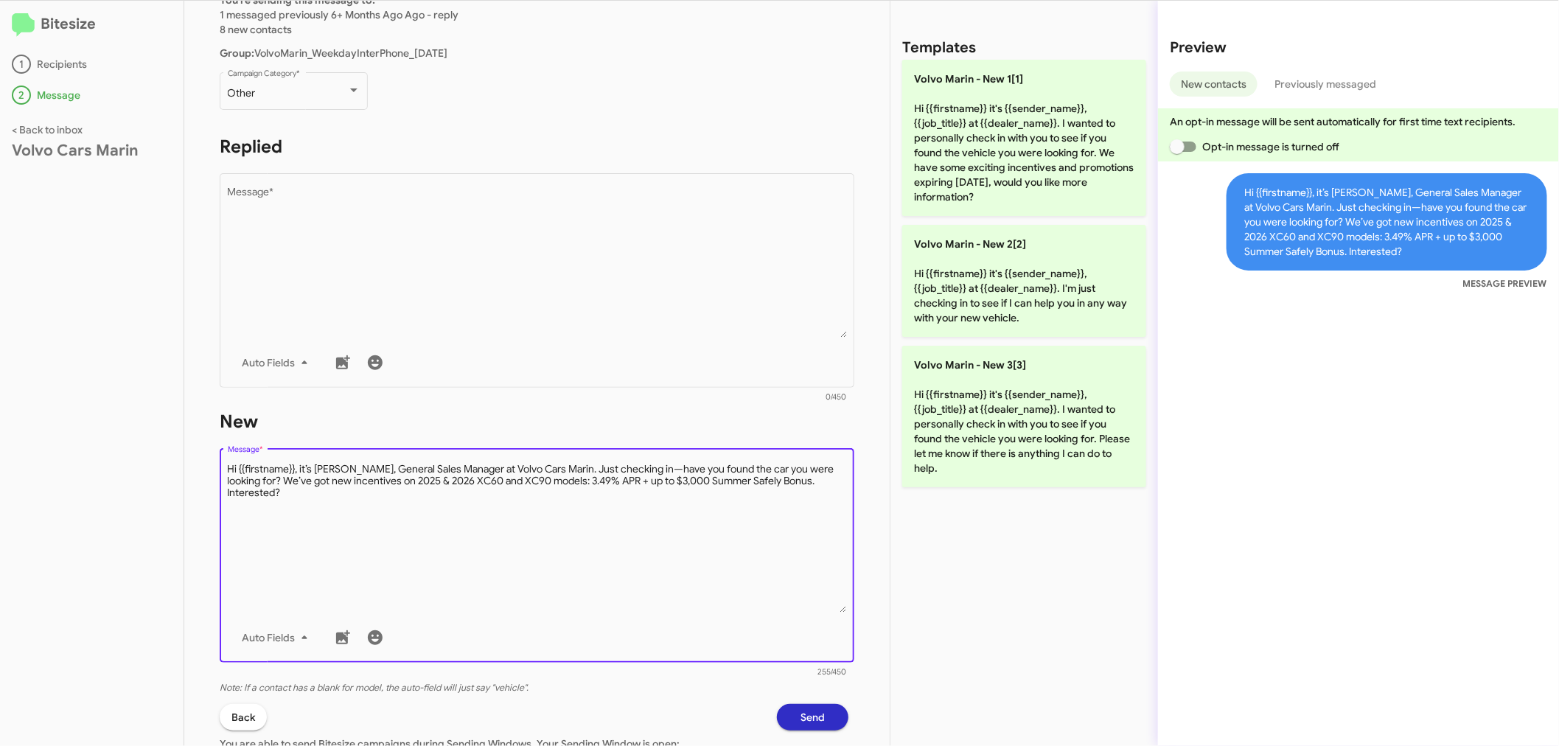
scroll to position [240, 0]
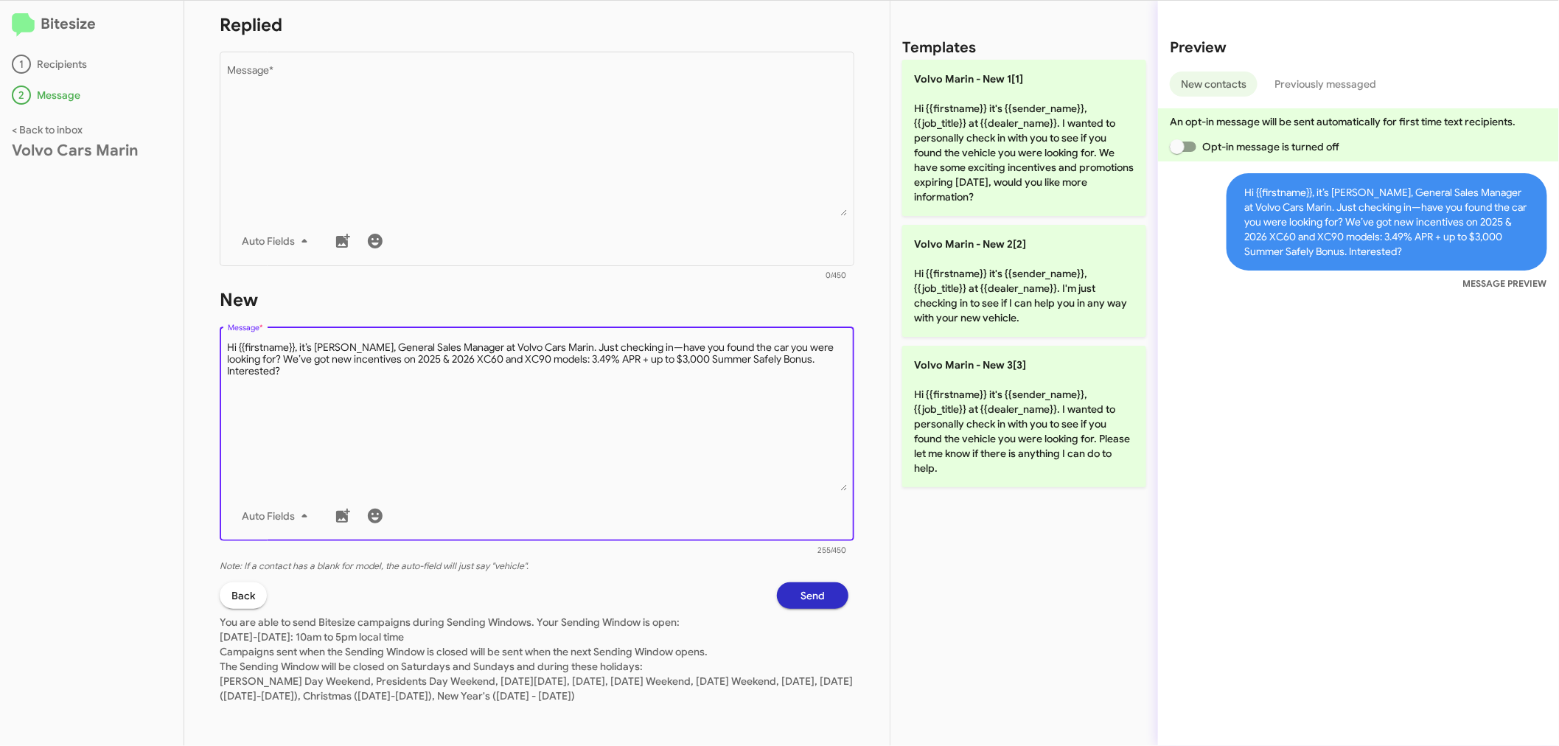
type textarea "Hi {{firstname}}, it’s [PERSON_NAME], General Sales Manager at Volvo Cars Marin…"
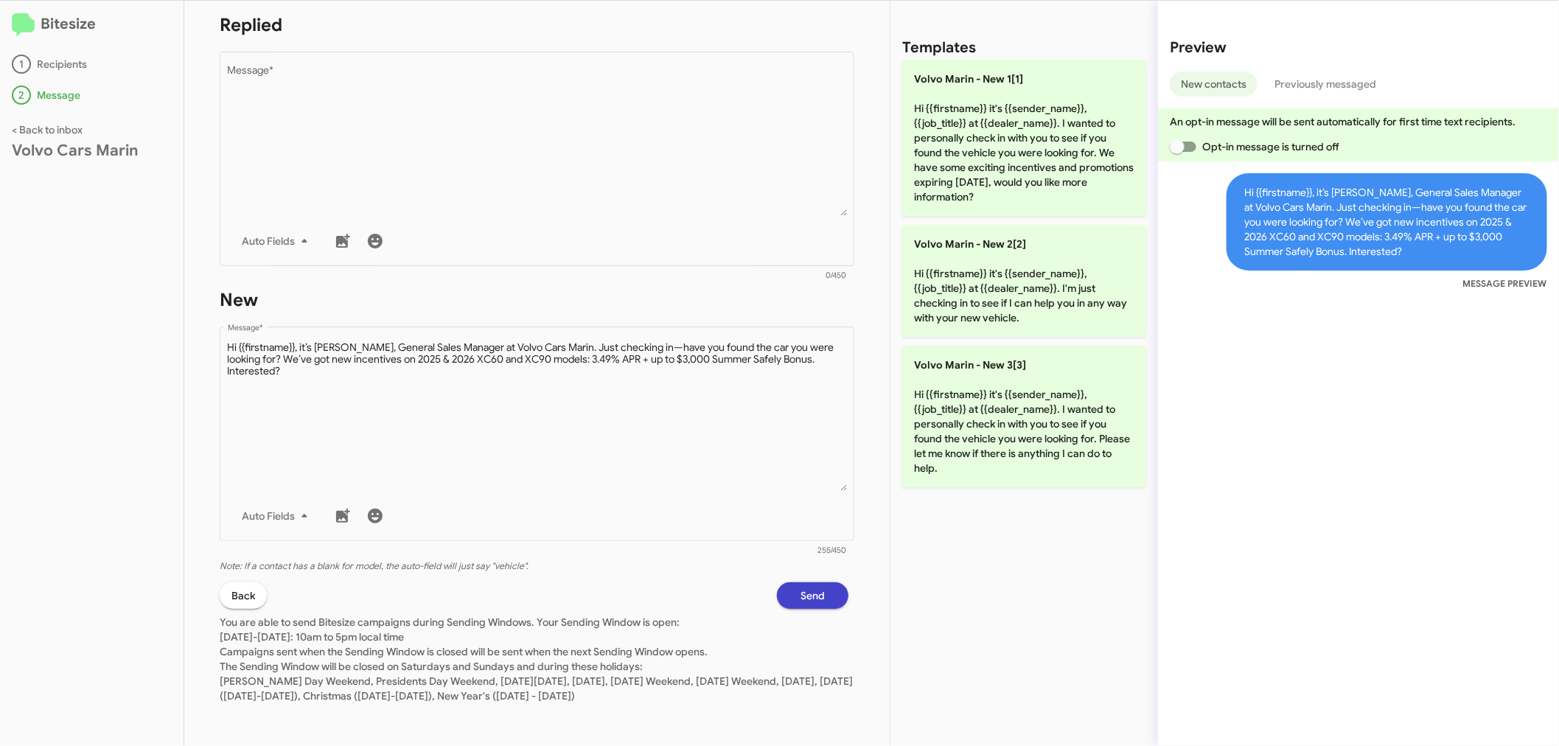
click at [800, 596] on span "Send" at bounding box center [812, 595] width 24 height 27
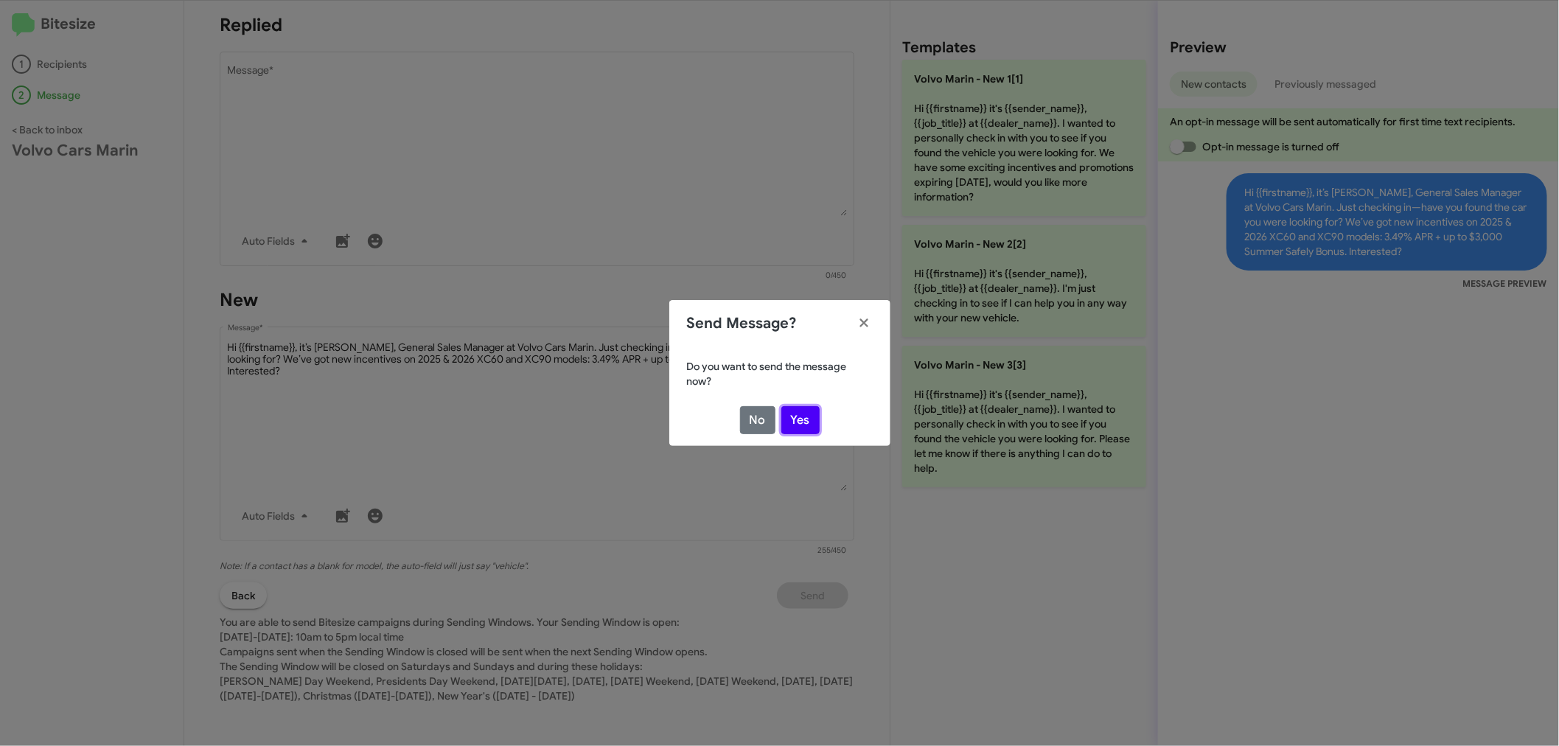
click at [799, 411] on button "Yes" at bounding box center [800, 420] width 38 height 28
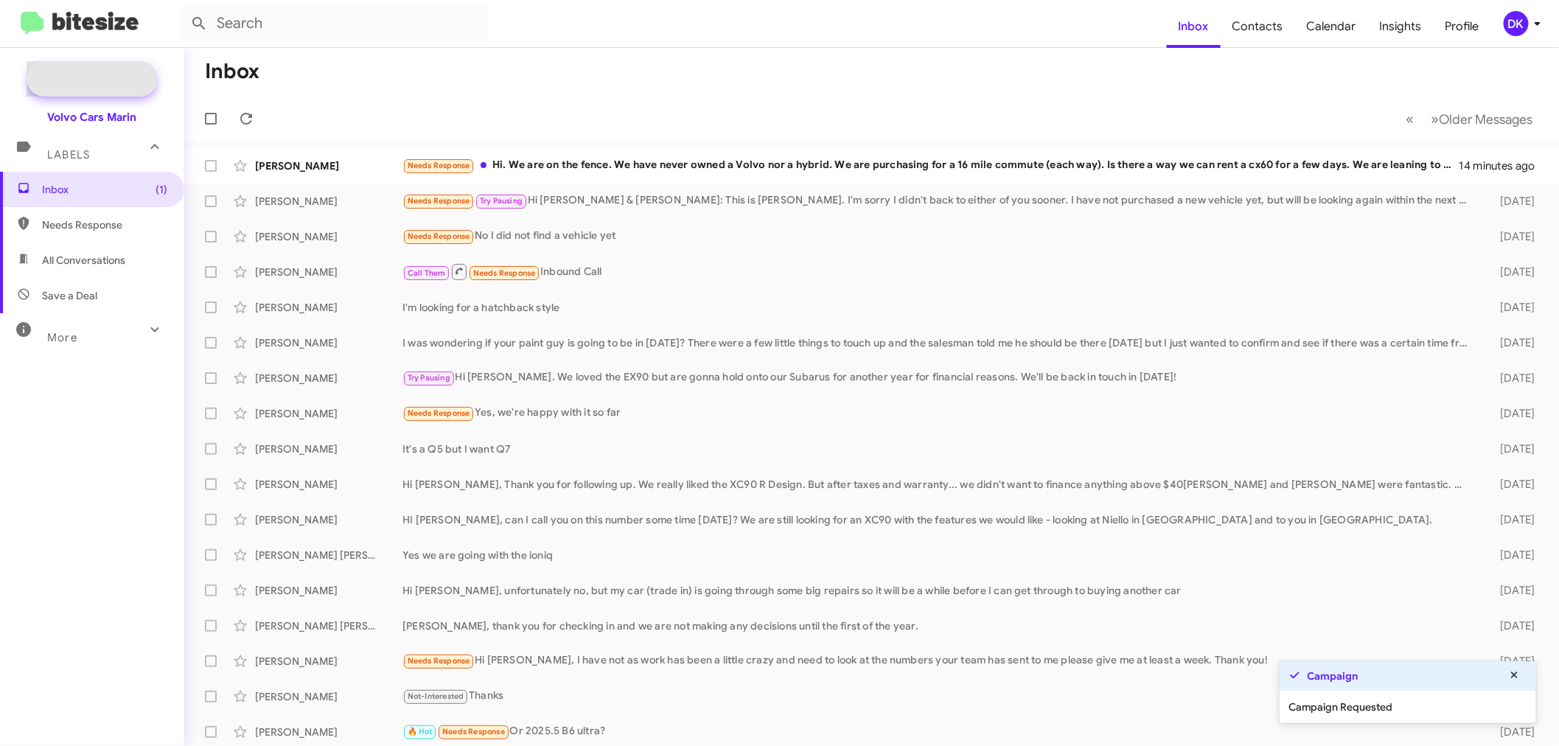
click at [118, 77] on span "New Campaign" at bounding box center [108, 78] width 75 height 15
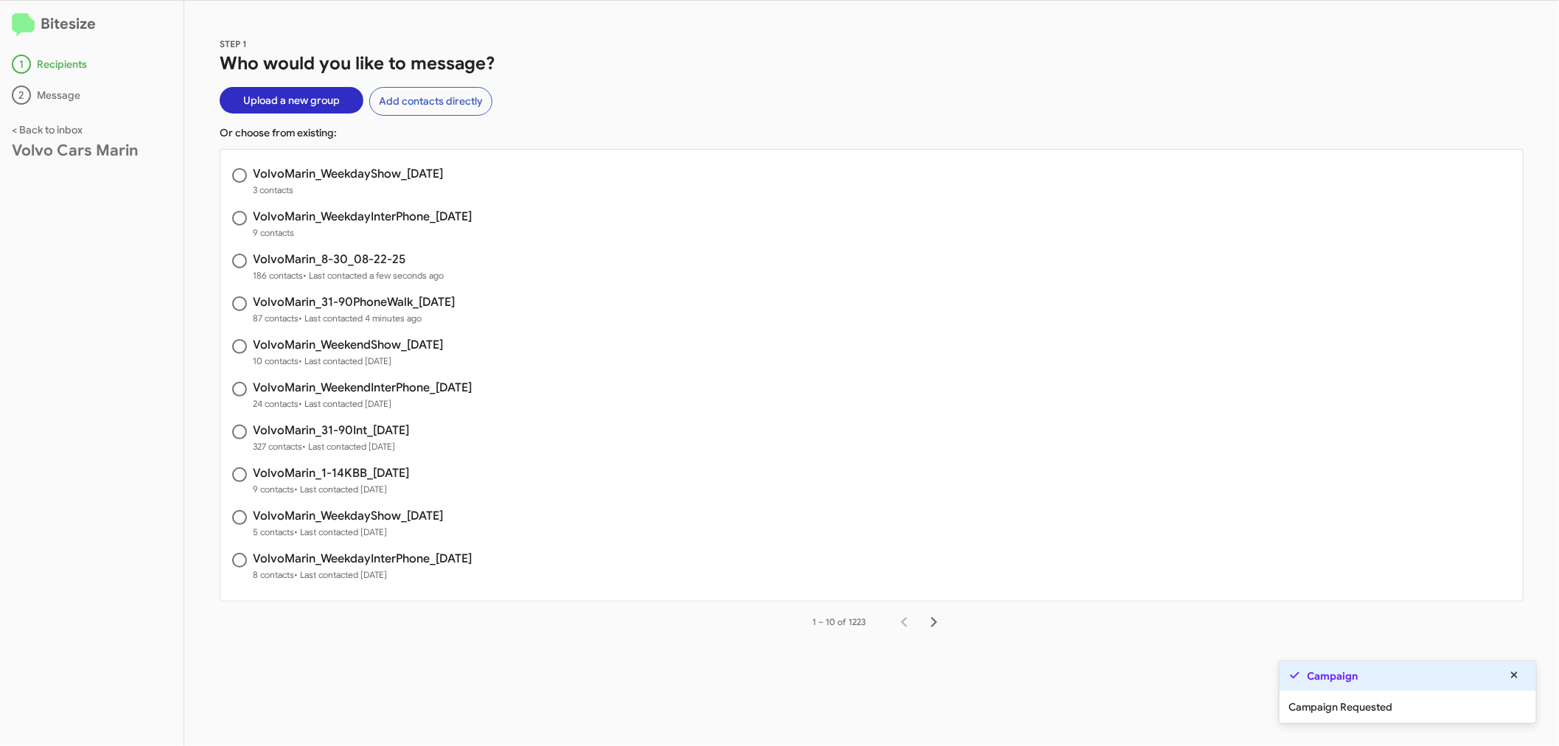
click at [360, 209] on span "VolvoMarin_WeekdayInterPhone_[DATE] 9 contacts" at bounding box center [871, 225] width 1302 height 43
radio input "true"
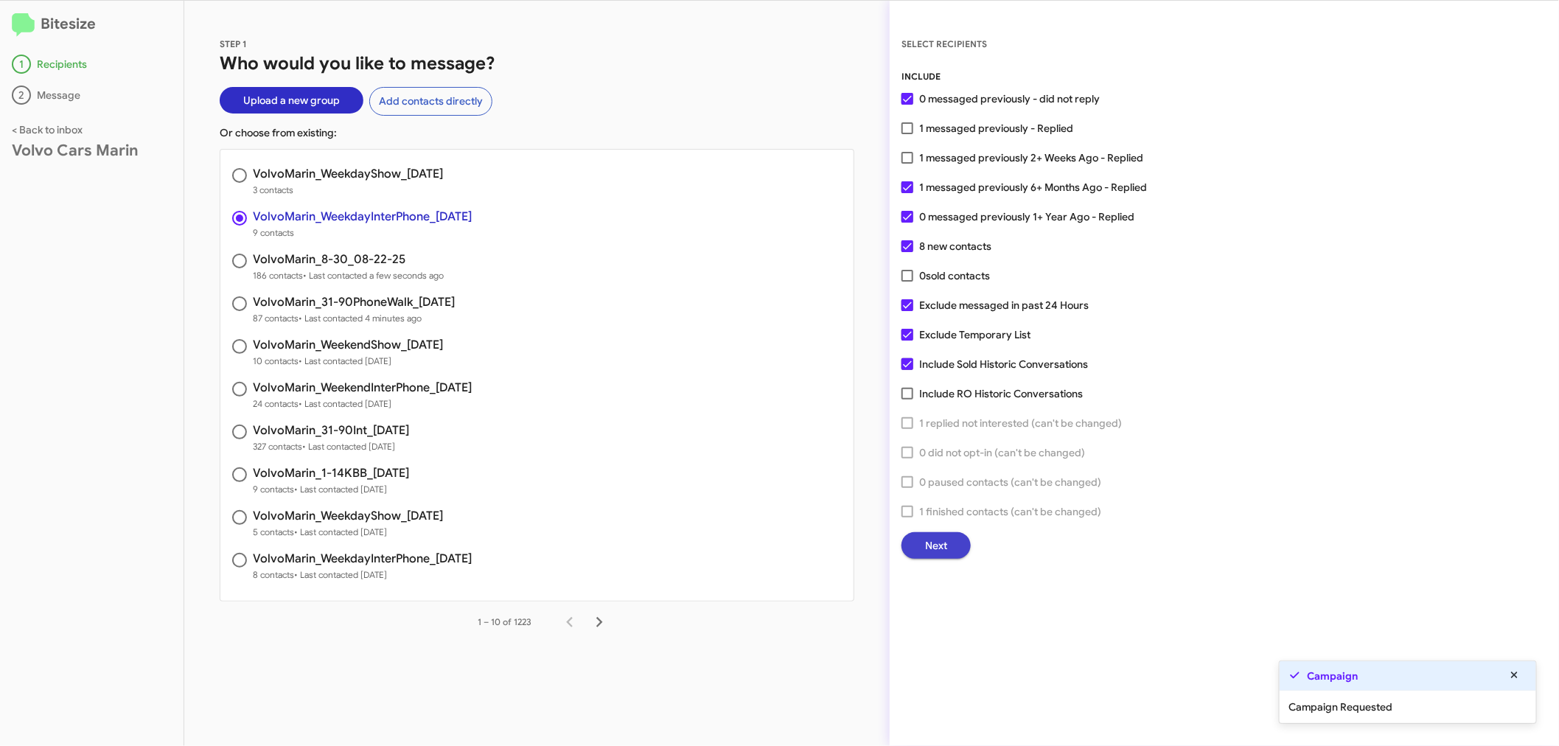
click at [932, 544] on span "Next" at bounding box center [936, 545] width 22 height 27
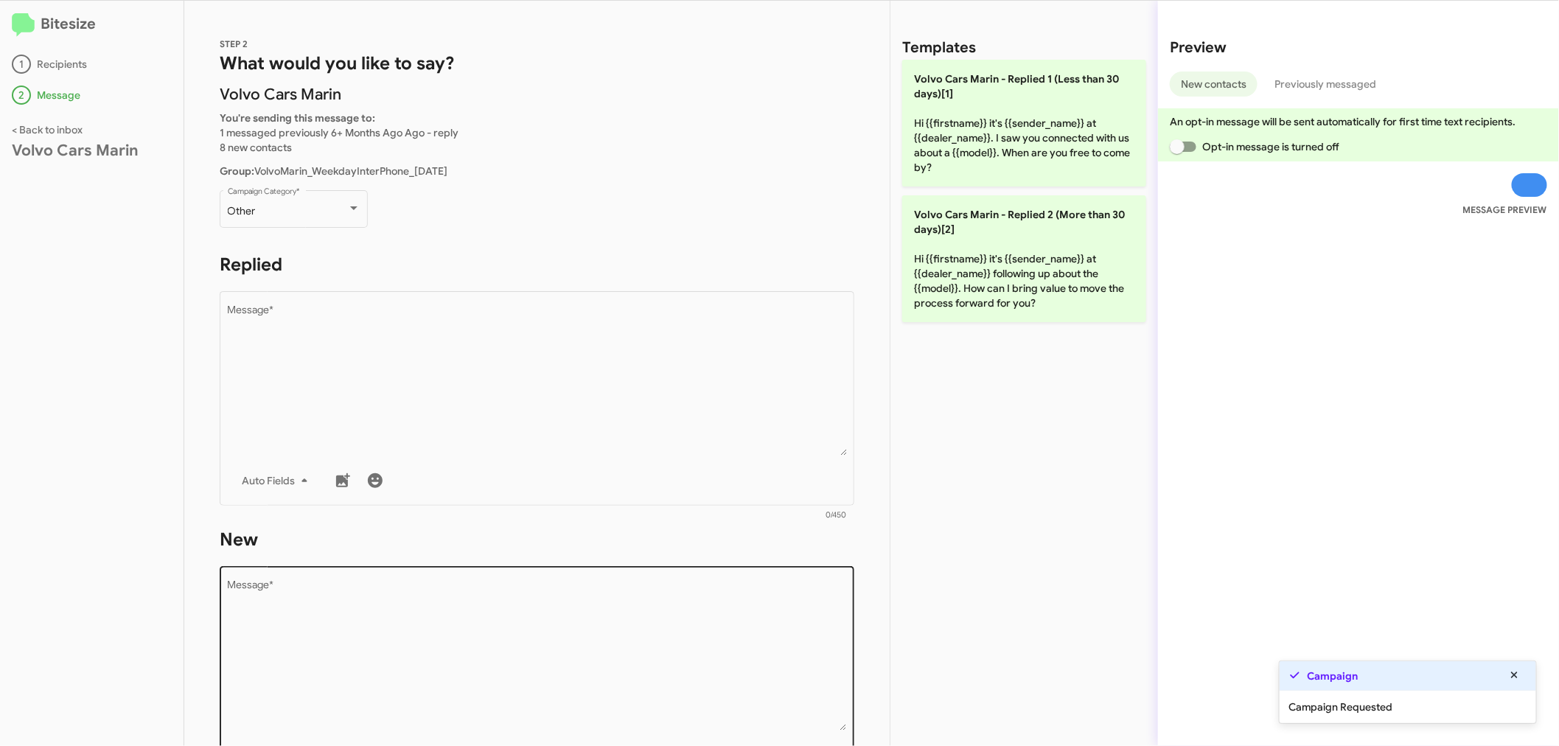
click at [421, 646] on textarea "Message *" at bounding box center [537, 655] width 619 height 150
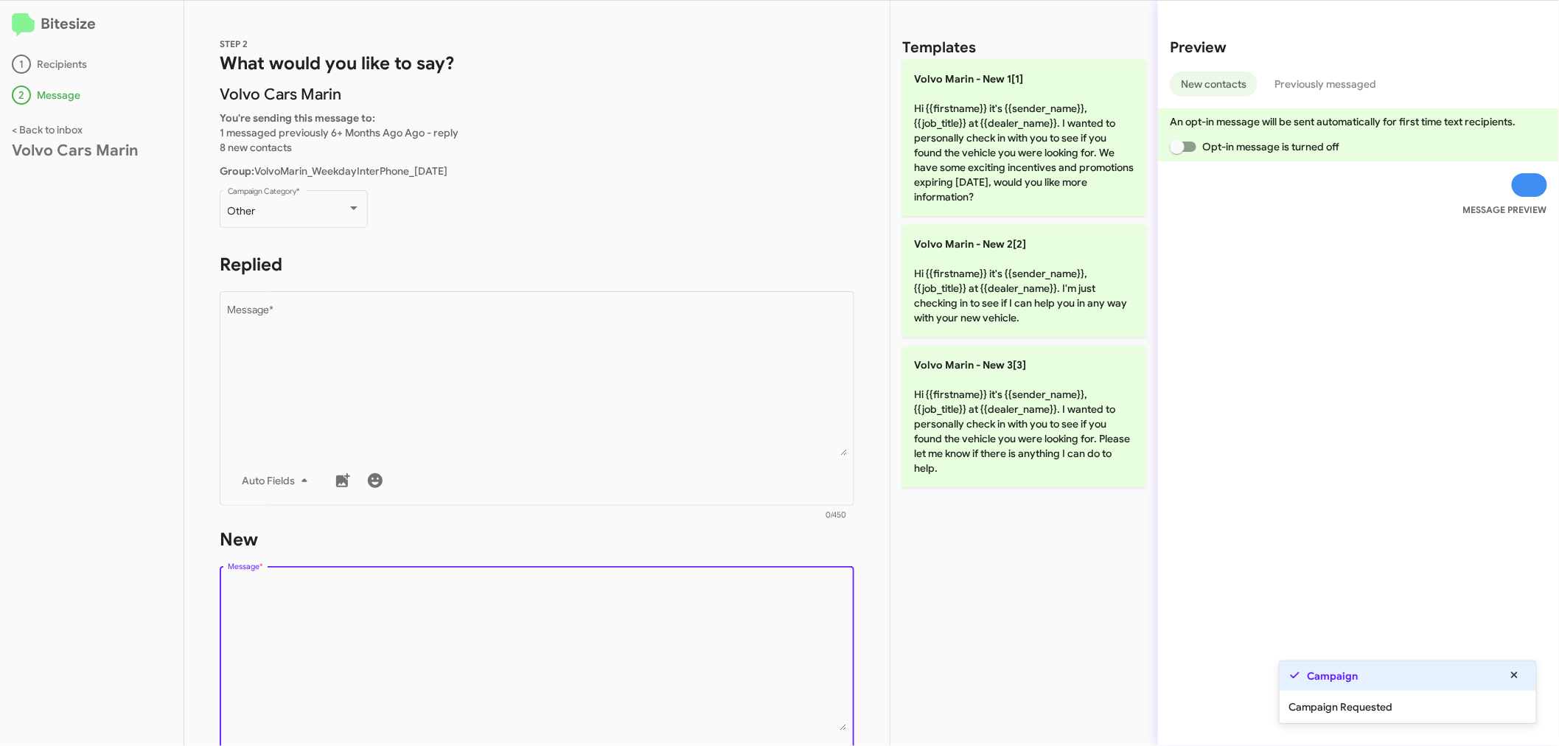
paste textarea "Hi {{firstname}}, it’s [PERSON_NAME], General Sales Manager at Volvo Cars Marin…"
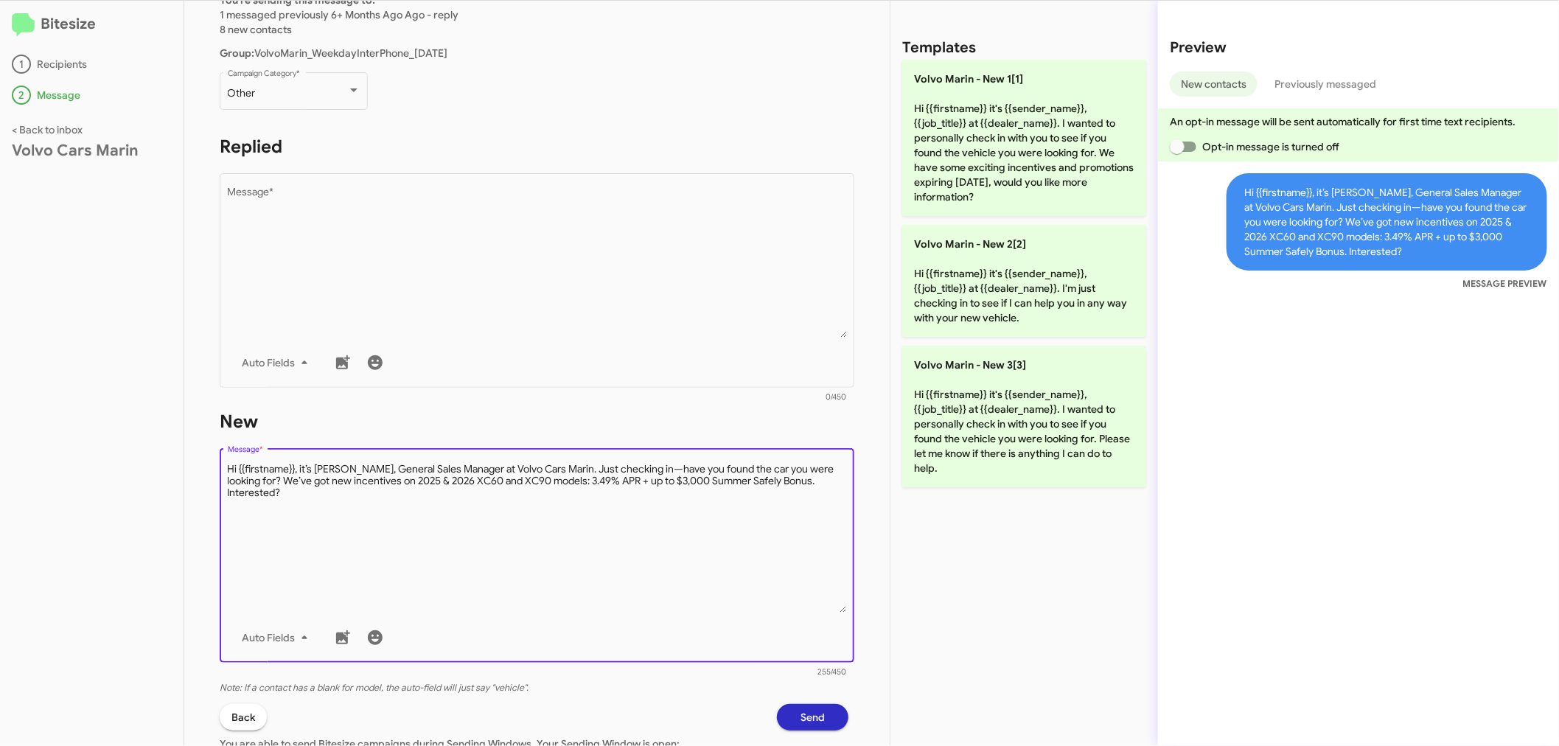
scroll to position [240, 0]
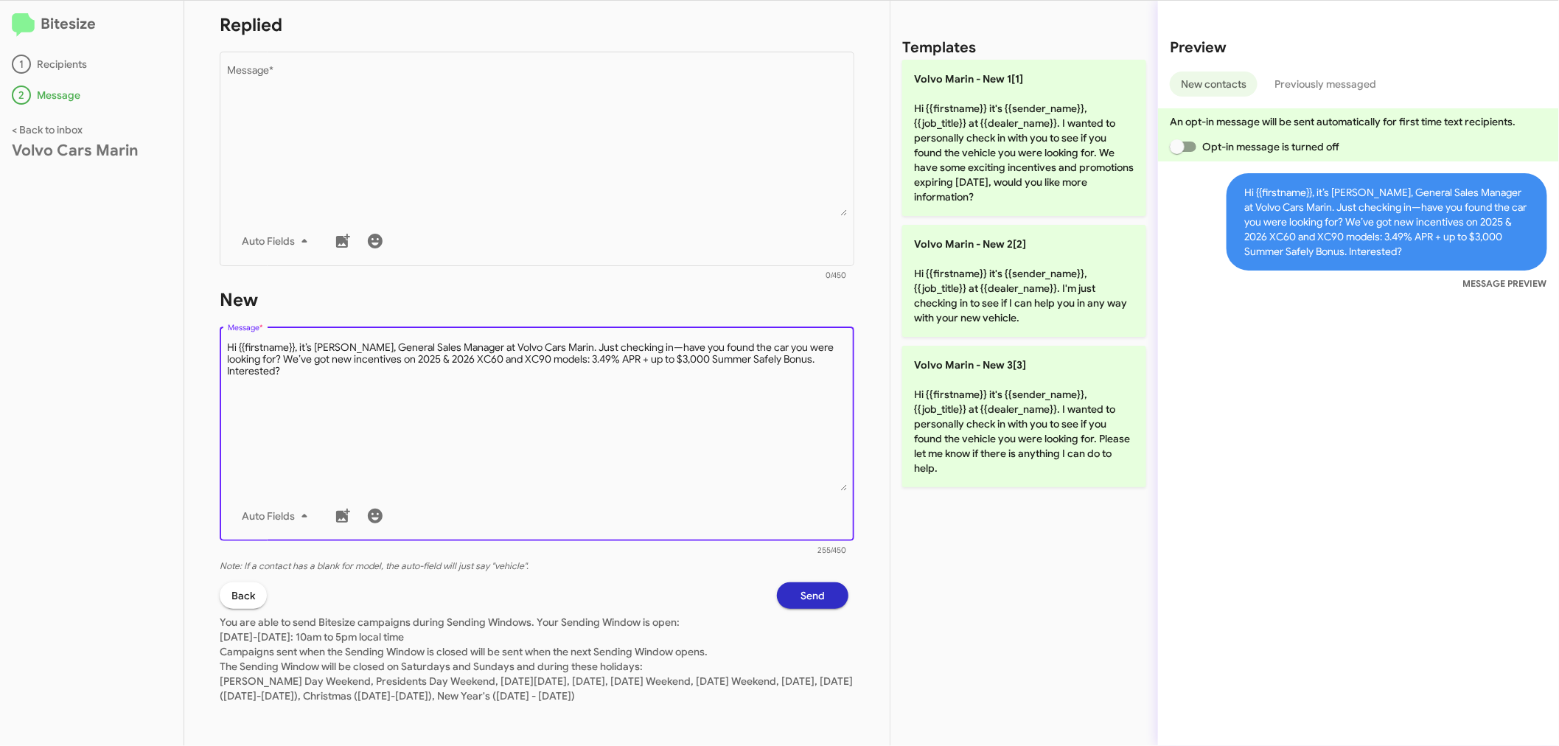
type textarea "Hi {{firstname}}, it’s [PERSON_NAME], General Sales Manager at Volvo Cars Marin…"
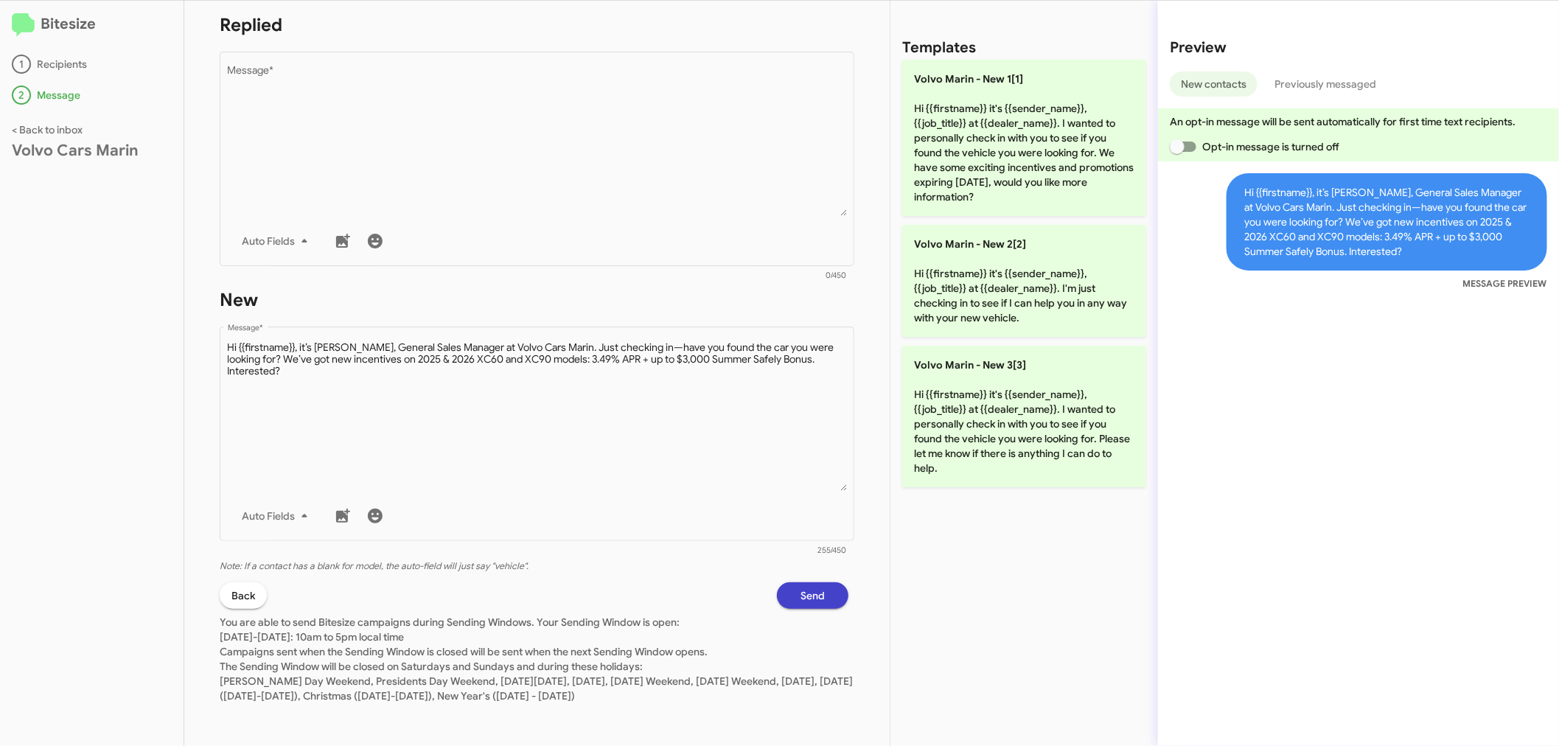
click at [808, 593] on span "Send" at bounding box center [812, 595] width 24 height 27
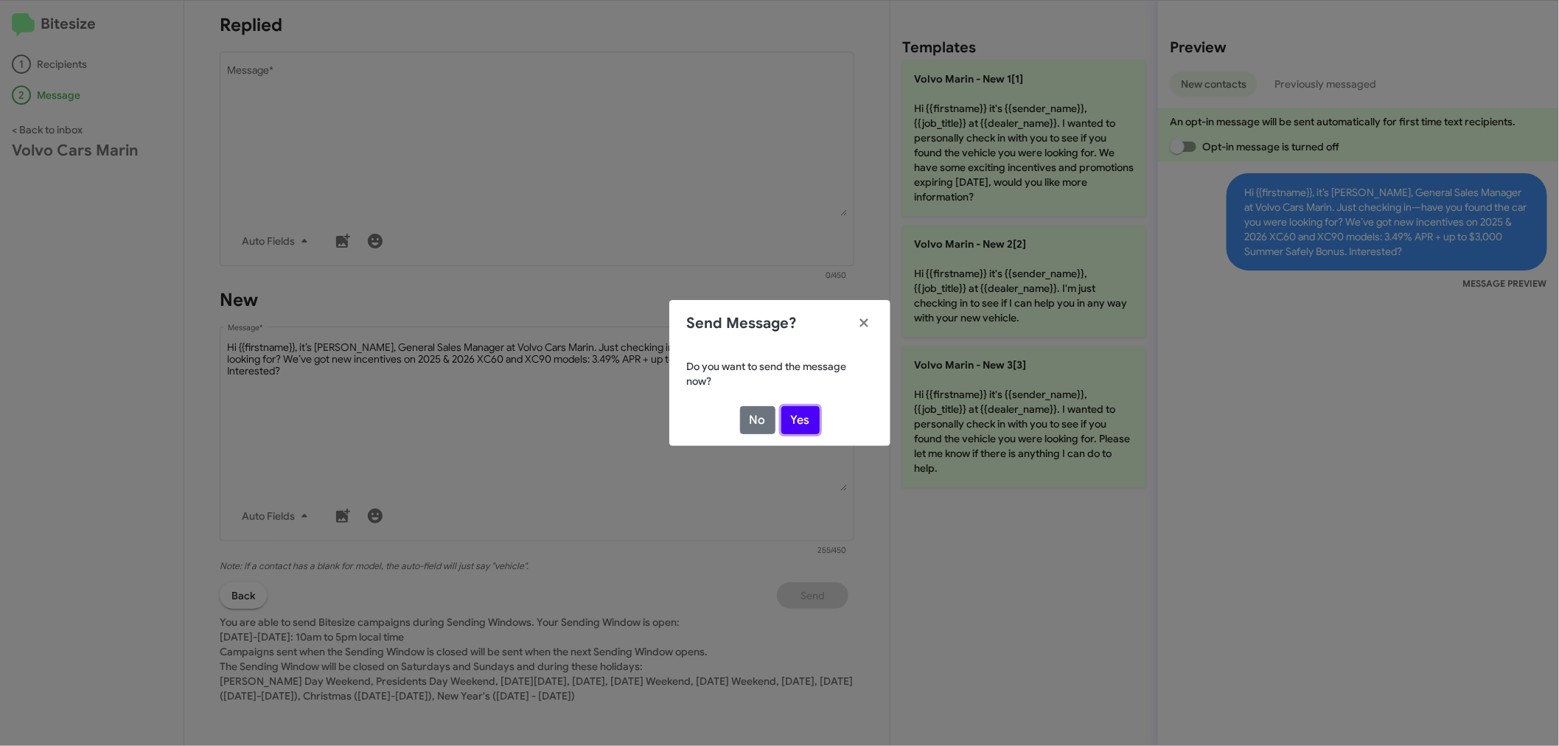
click at [806, 420] on button "Yes" at bounding box center [800, 420] width 38 height 28
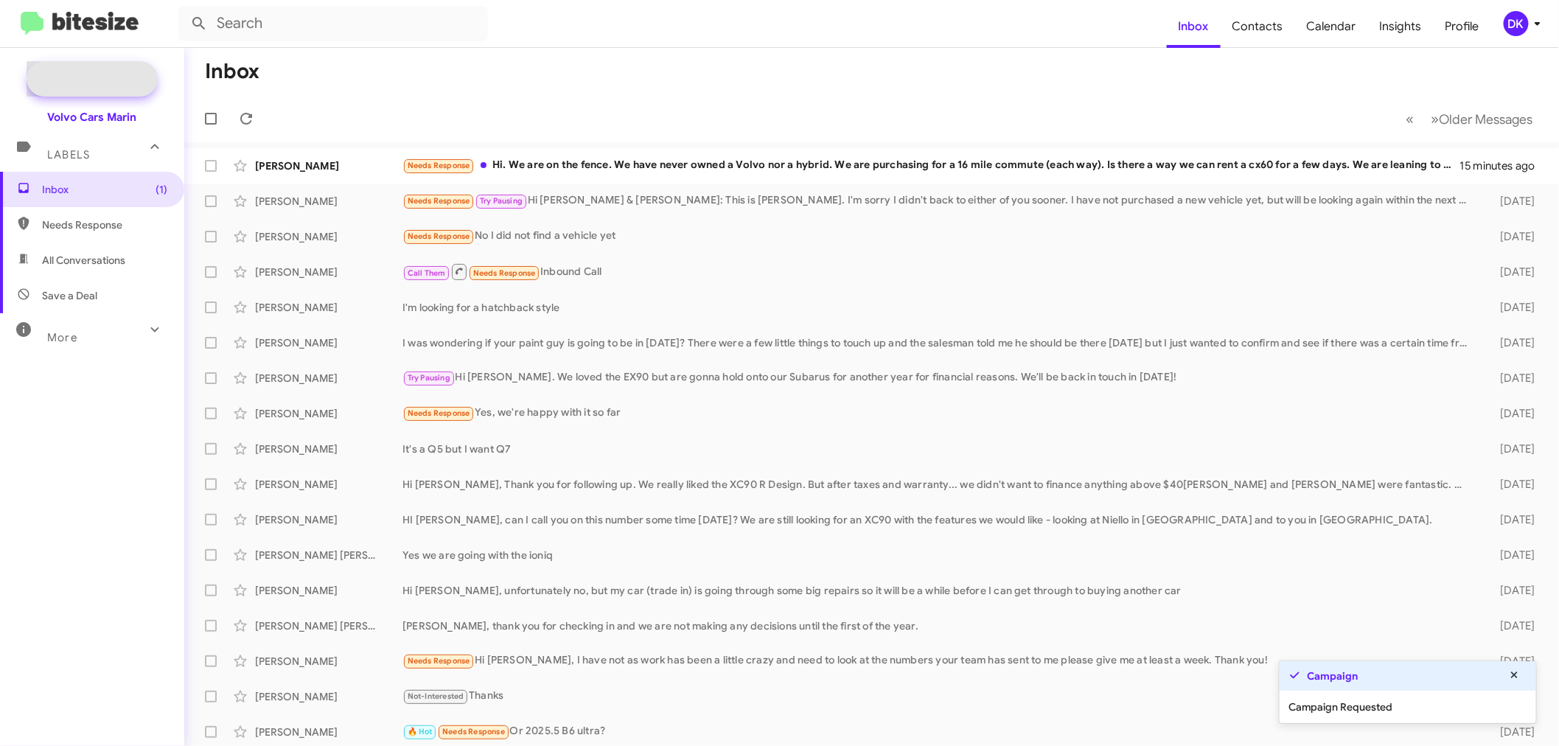
click at [103, 74] on span "New Campaign" at bounding box center [108, 78] width 75 height 15
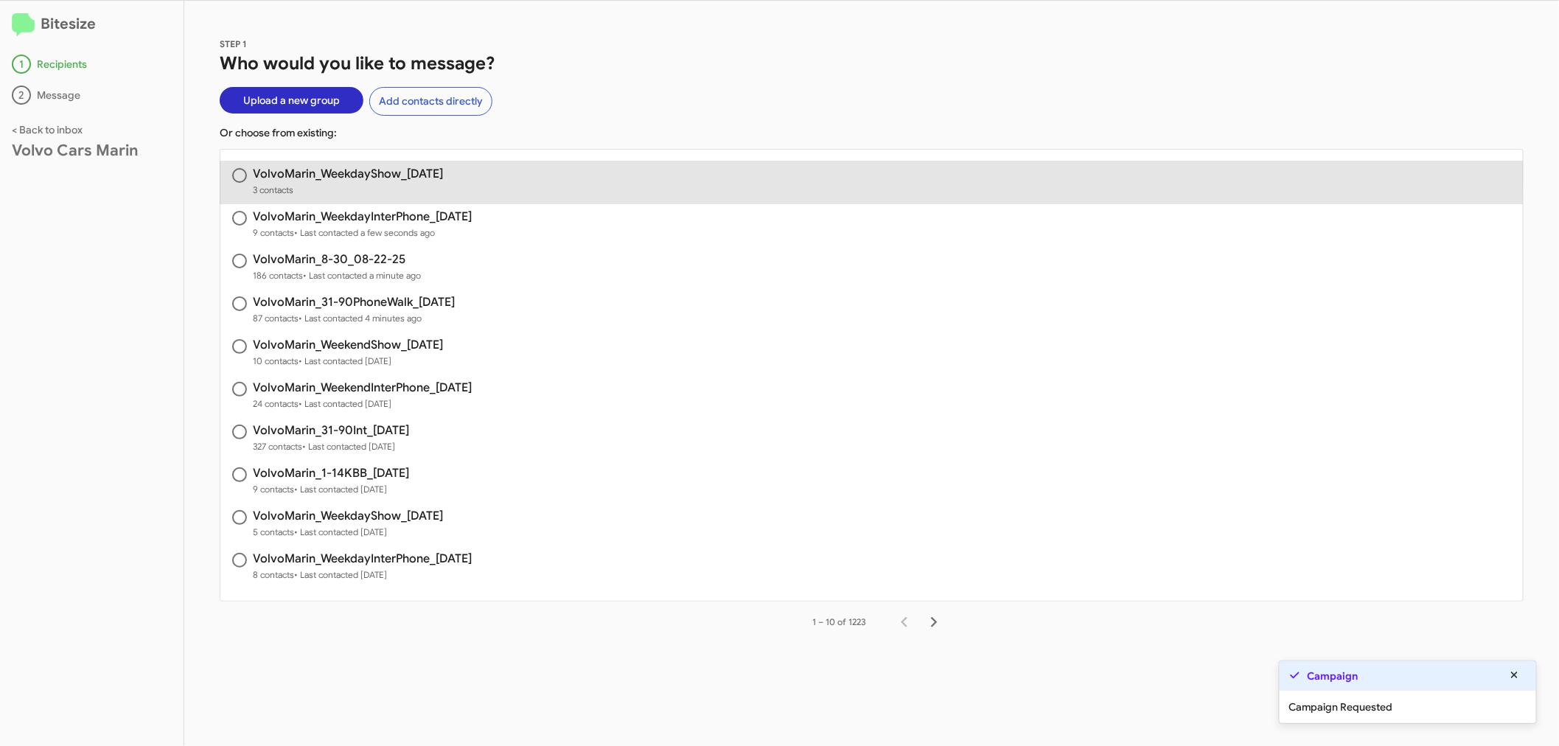
click at [381, 172] on h3 "VolvoMarin_WeekdayShow_[DATE]" at bounding box center [348, 174] width 190 height 12
radio input "true"
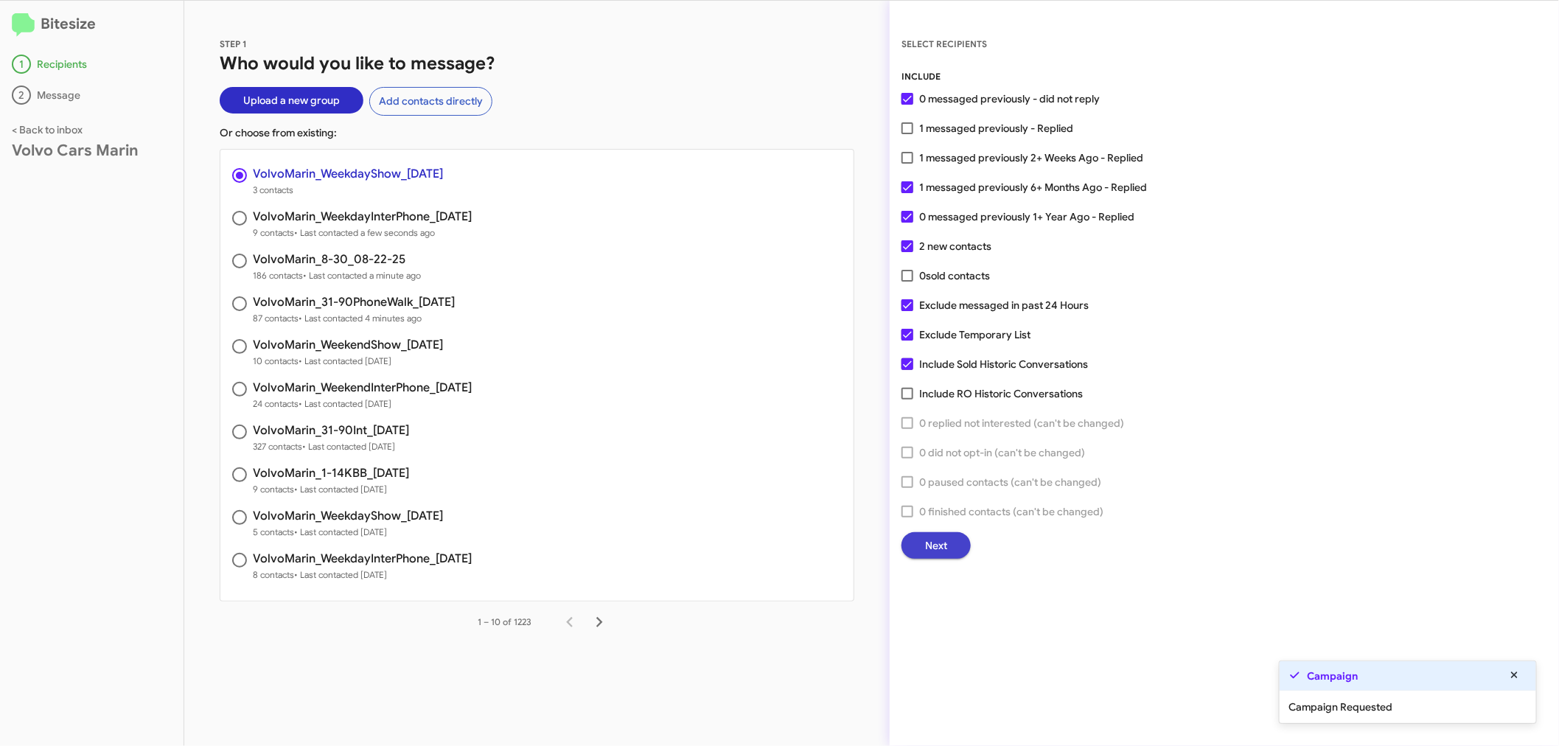
click at [937, 546] on span "Next" at bounding box center [936, 545] width 22 height 27
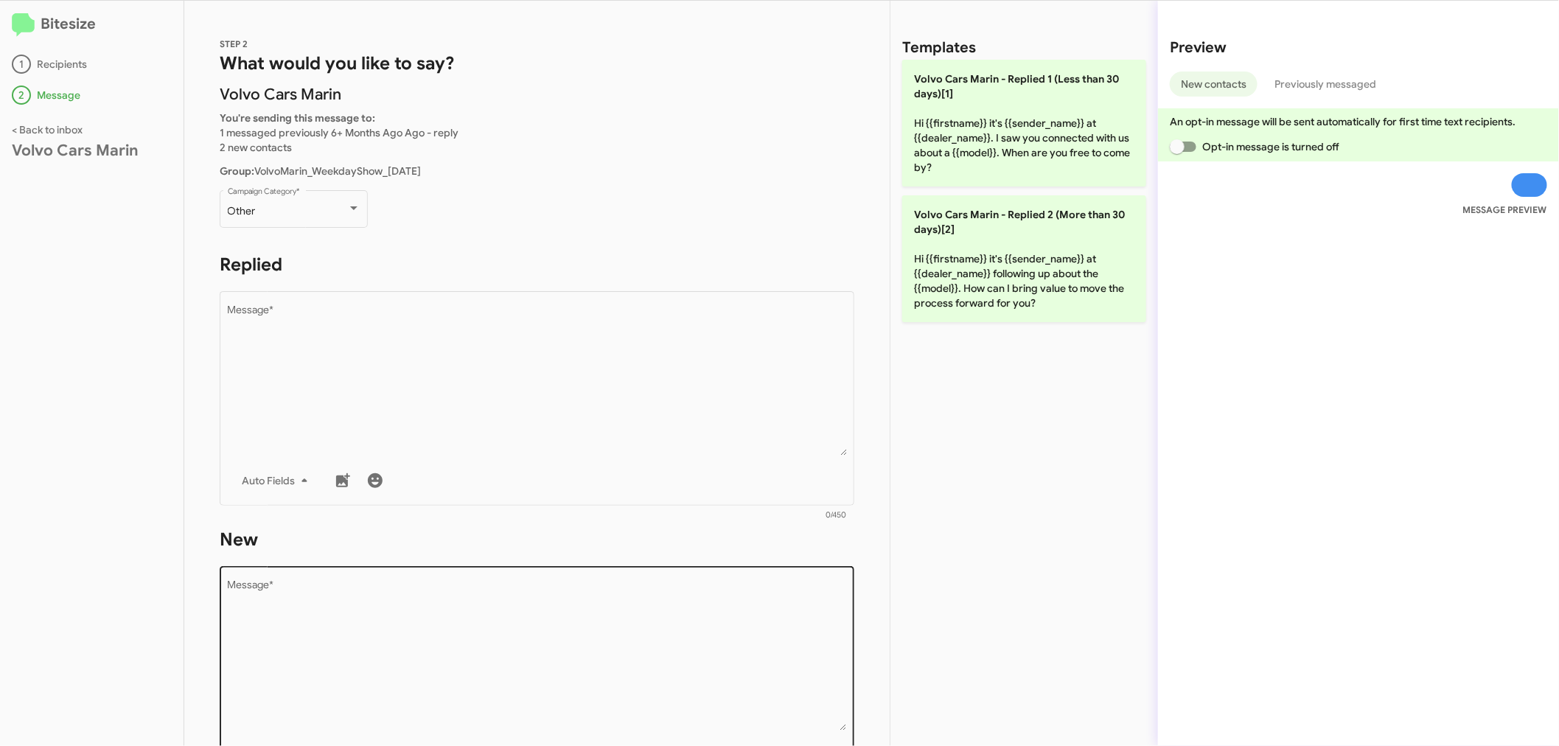
click at [347, 607] on textarea "Message *" at bounding box center [537, 655] width 619 height 150
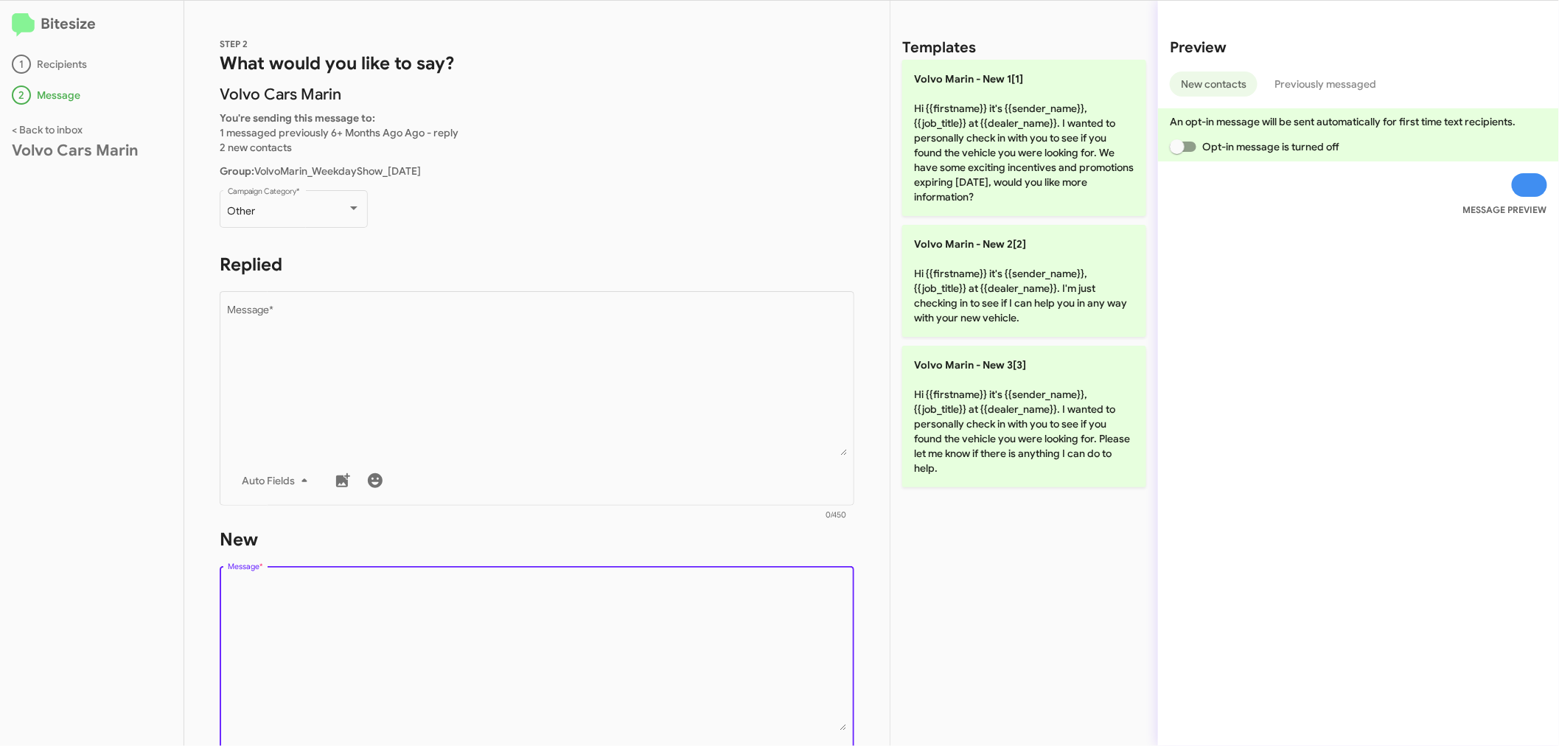
paste textarea "Hi {{firstname}}, it’s [PERSON_NAME], General Sales Manager at Volvo Cars Marin…"
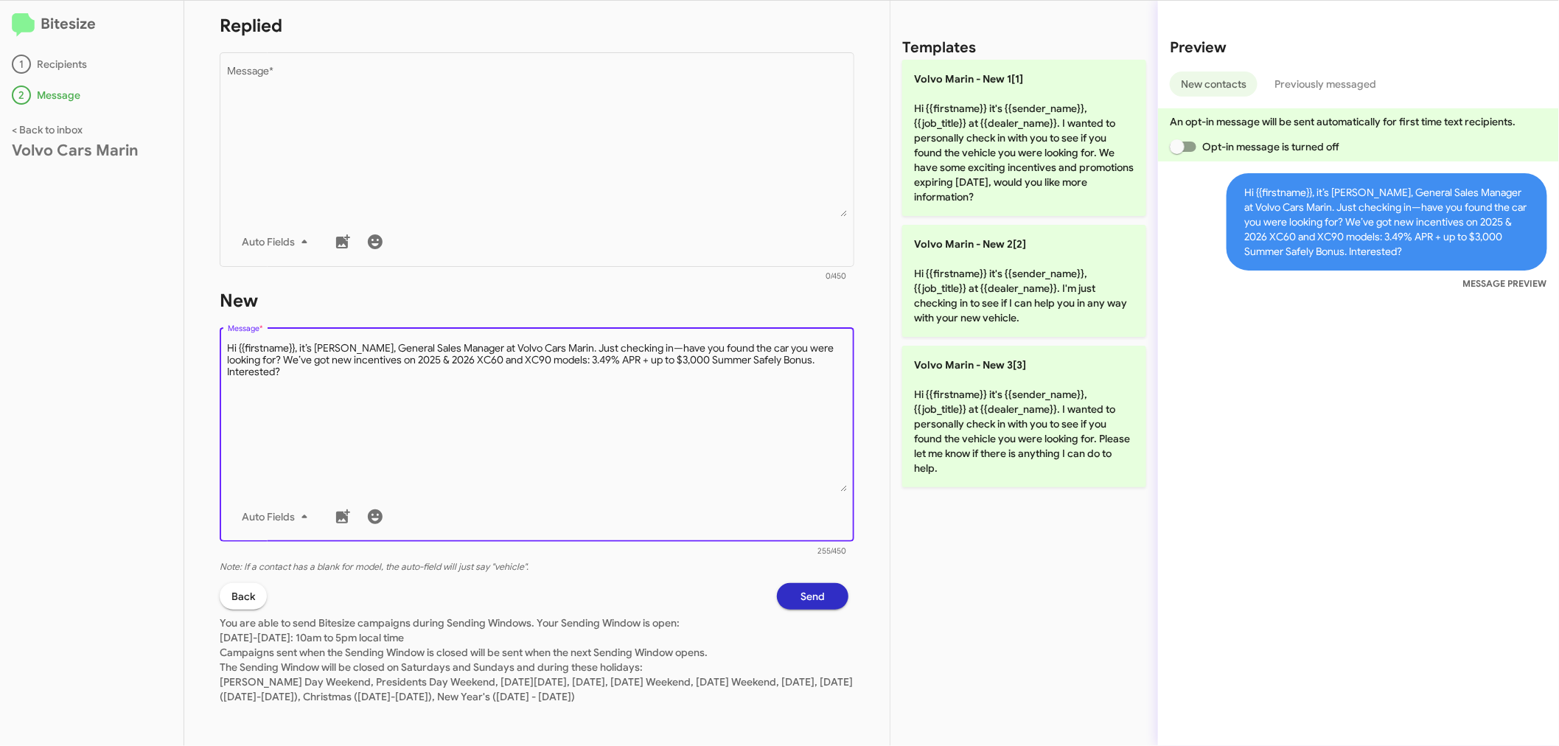
scroll to position [240, 0]
type textarea "Hi {{firstname}}, it’s [PERSON_NAME], General Sales Manager at Volvo Cars Marin…"
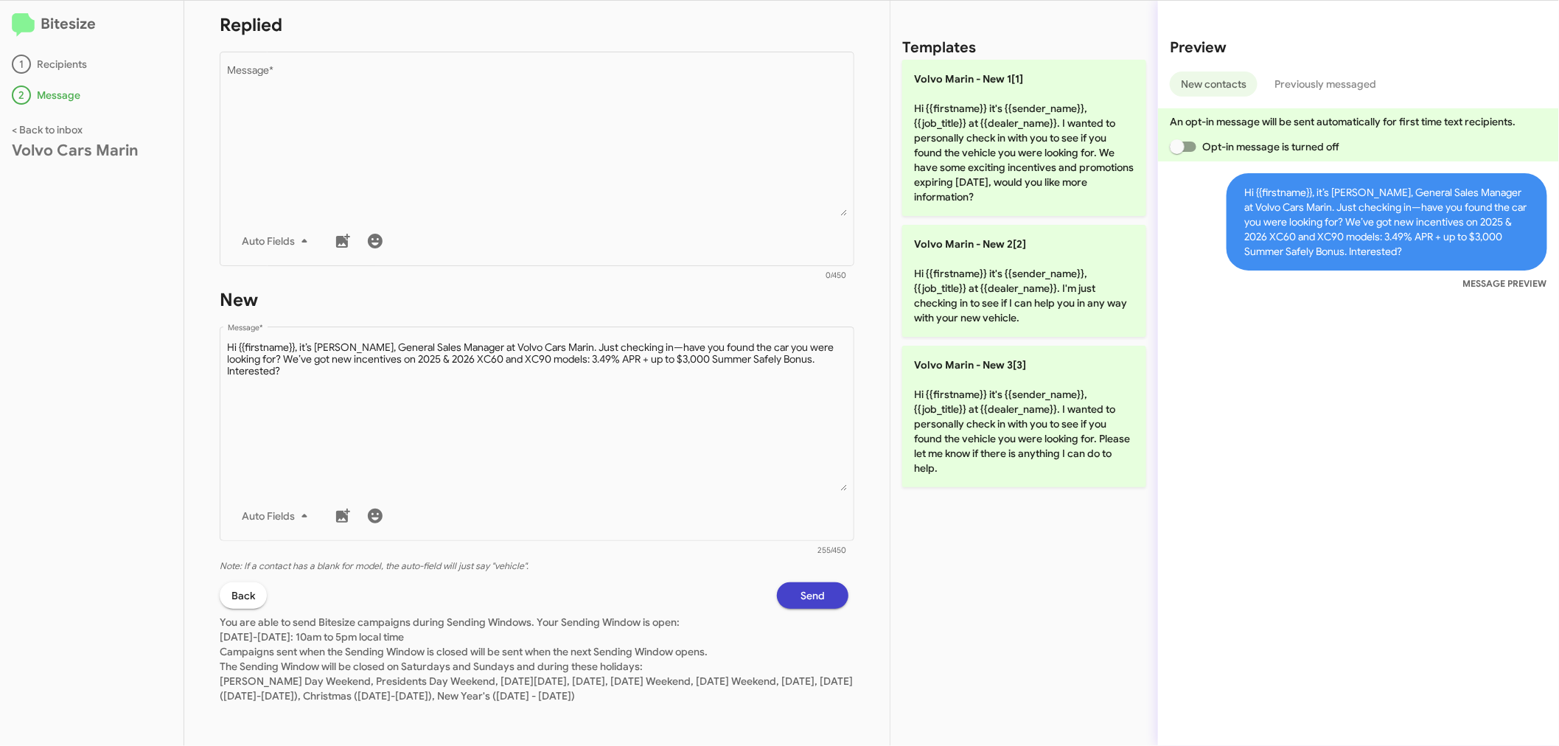
click at [808, 596] on span "Send" at bounding box center [812, 595] width 24 height 27
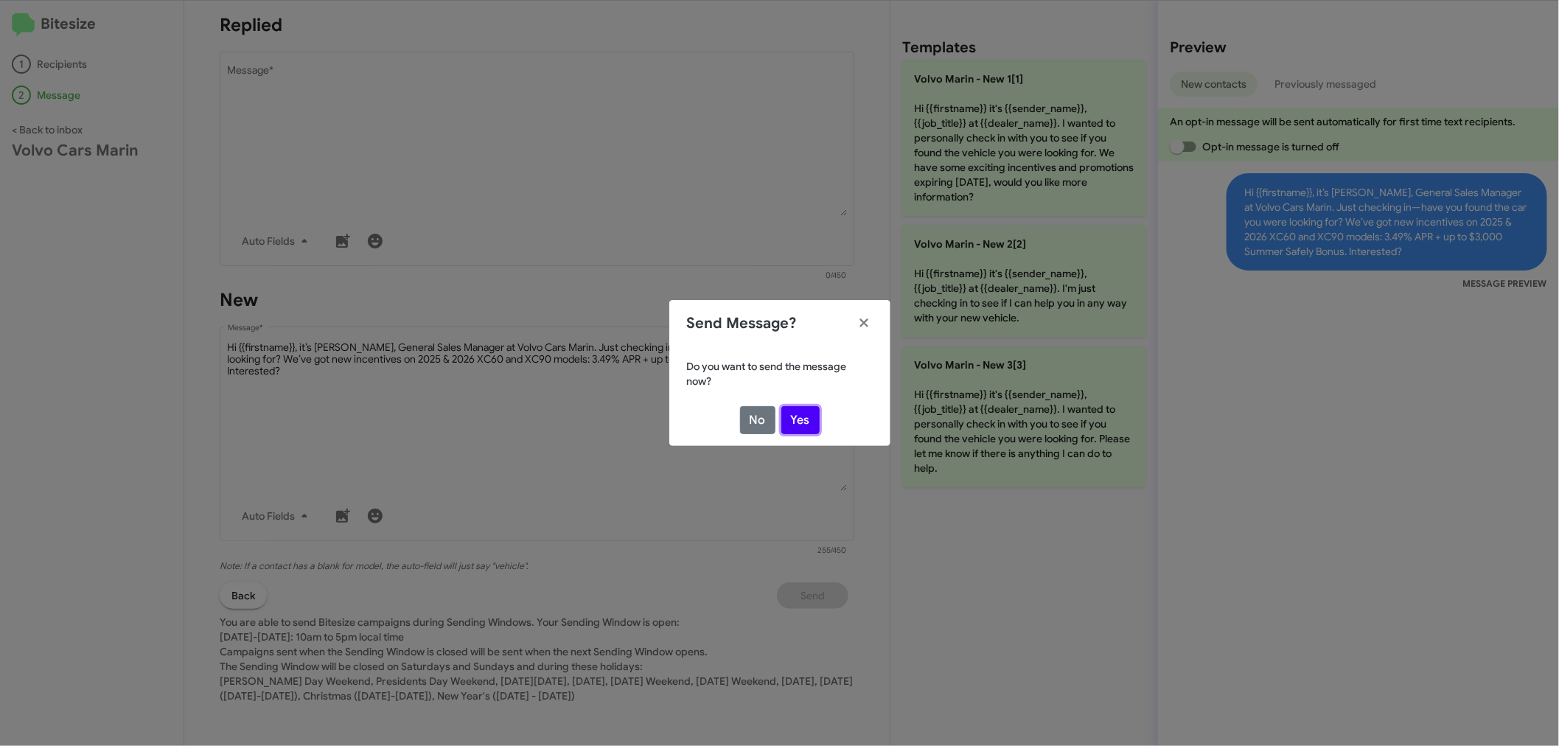
click at [806, 417] on button "Yes" at bounding box center [800, 420] width 38 height 28
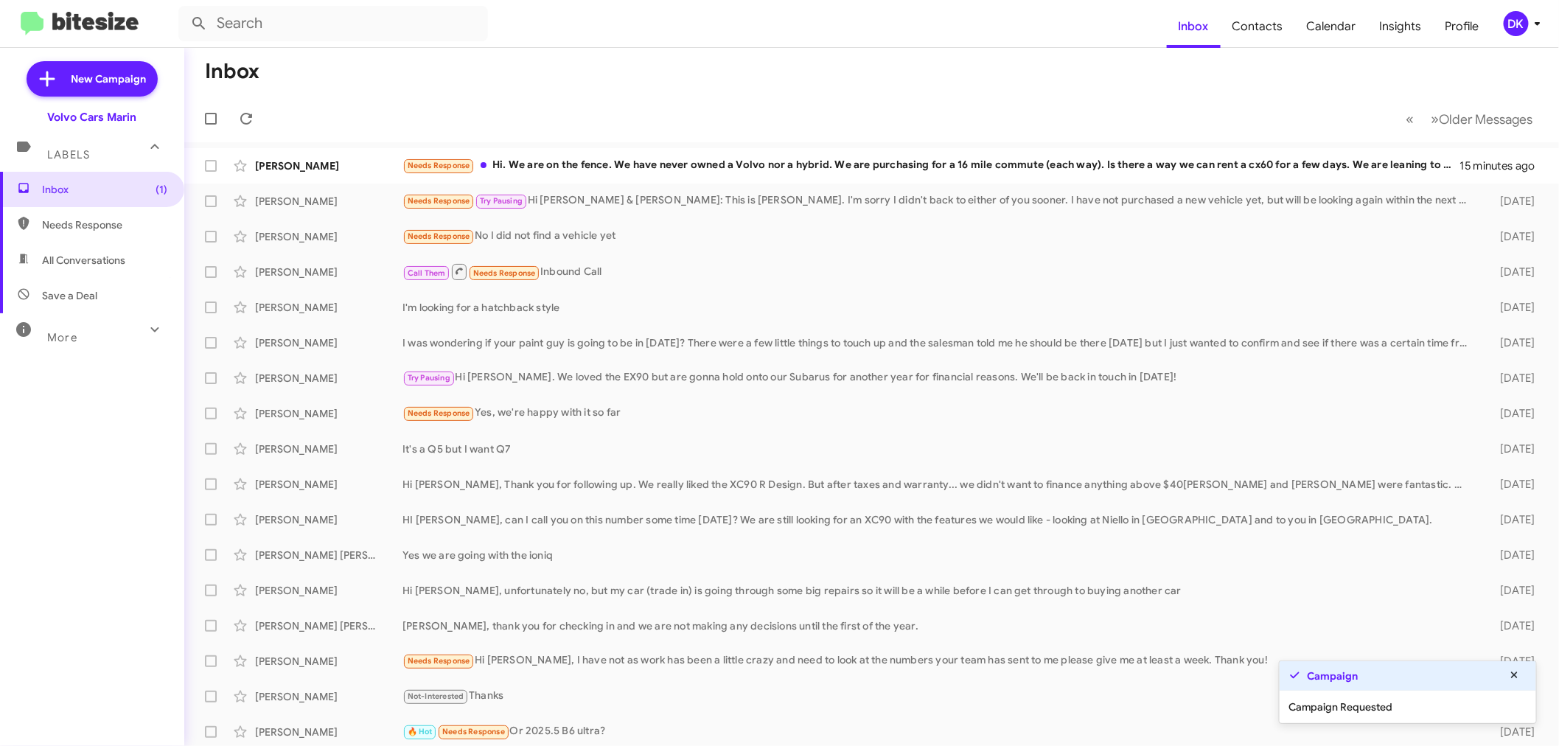
click at [1533, 26] on icon at bounding box center [1538, 24] width 18 height 18
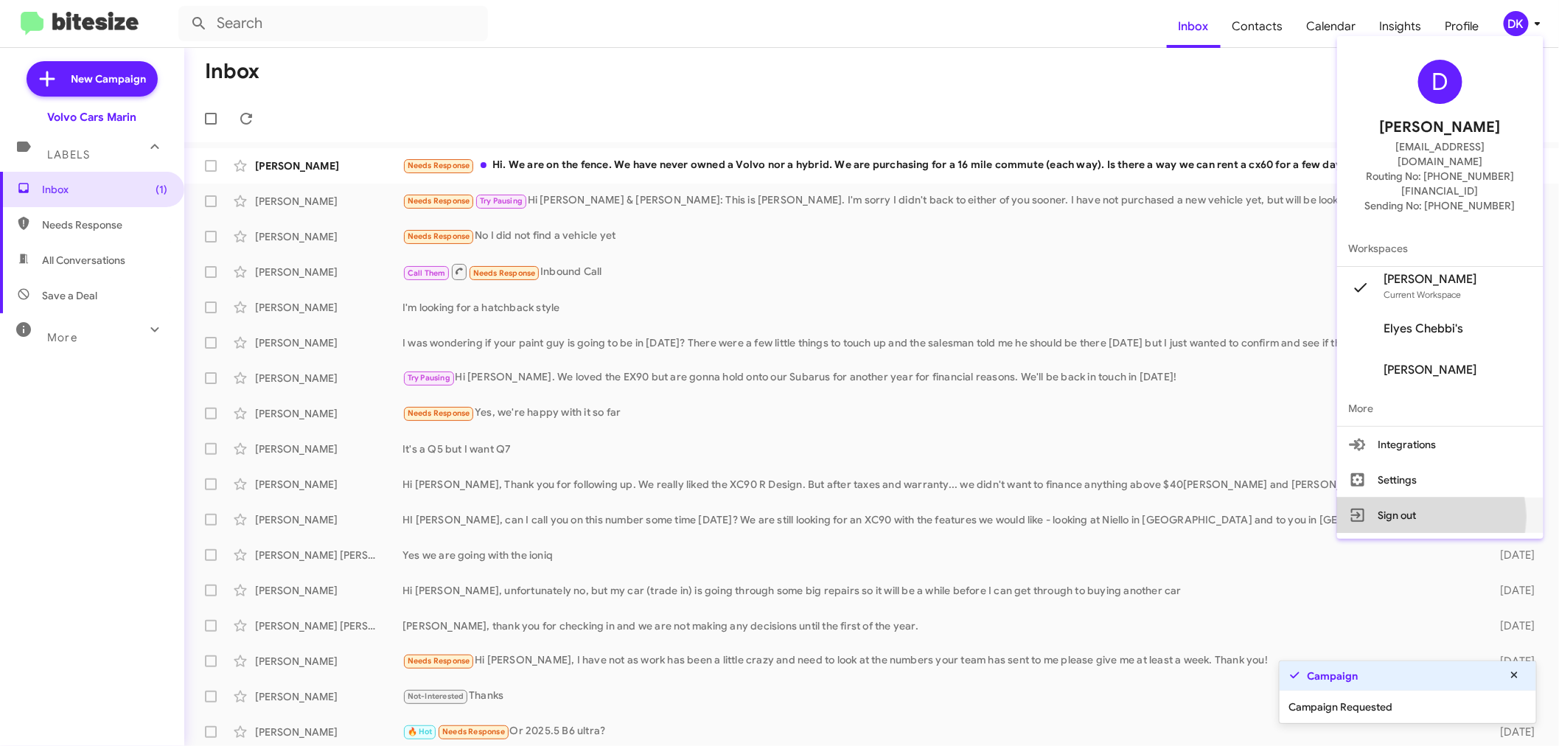
click at [1427, 497] on button "Sign out" at bounding box center [1440, 514] width 206 height 35
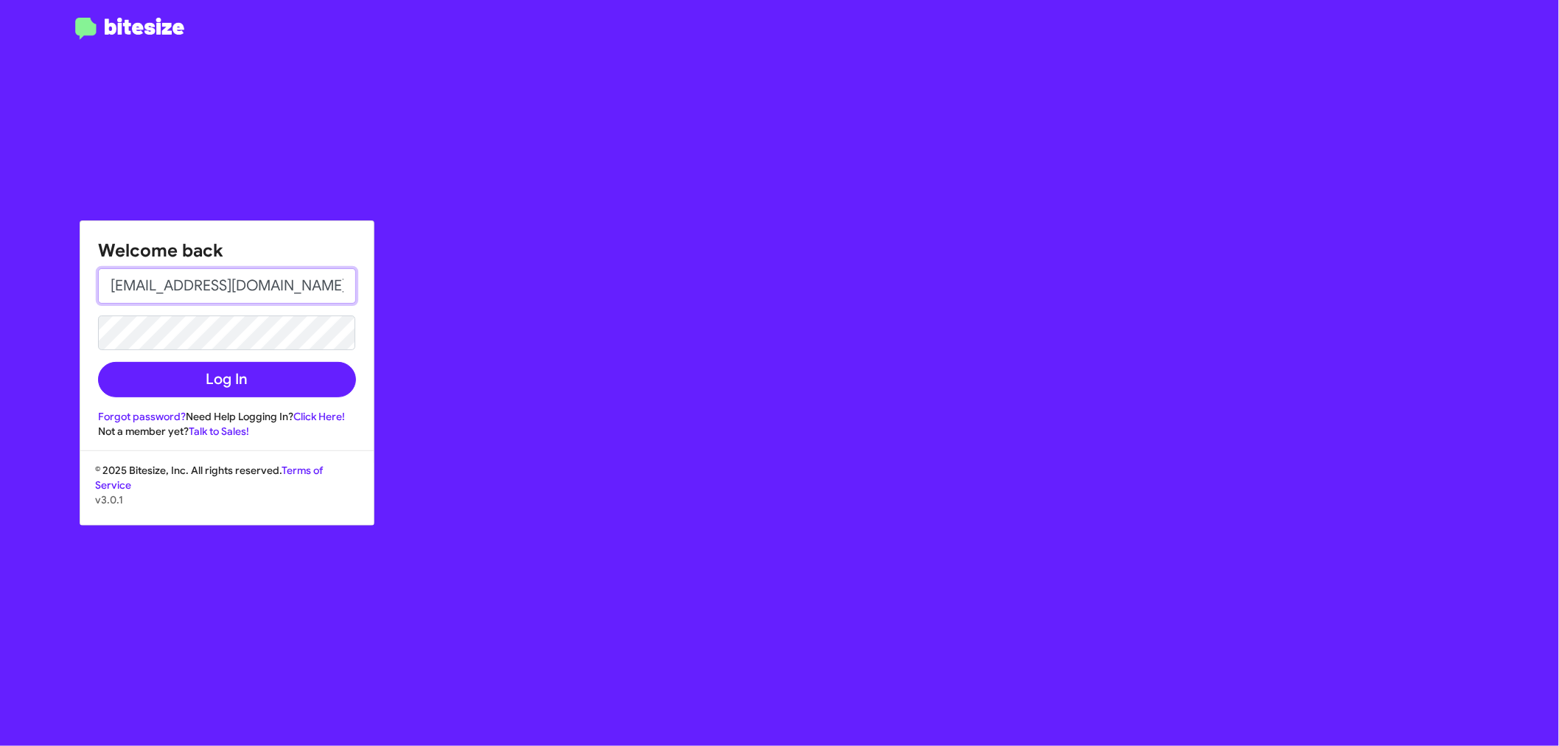
click at [336, 290] on input "[EMAIL_ADDRESS][DOMAIN_NAME]" at bounding box center [227, 285] width 258 height 35
type input "[EMAIL_ADDRESS][DOMAIN_NAME]"
click at [262, 380] on button "Log In" at bounding box center [227, 379] width 258 height 35
